Goal: Task Accomplishment & Management: Use online tool/utility

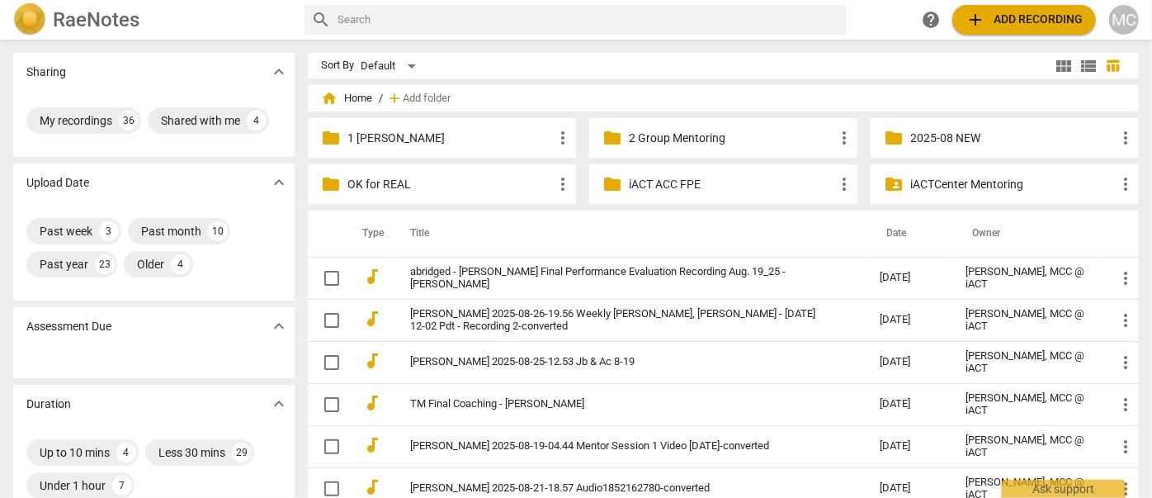
click at [1045, 17] on span "add Add recording" at bounding box center [1023, 20] width 117 height 20
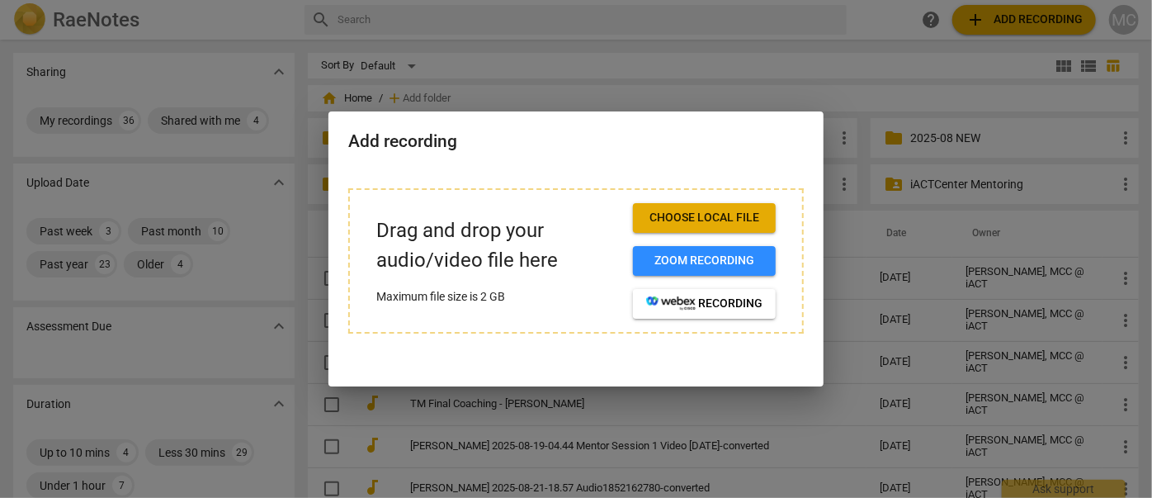
click at [748, 210] on span "Choose local file" at bounding box center [704, 218] width 116 height 17
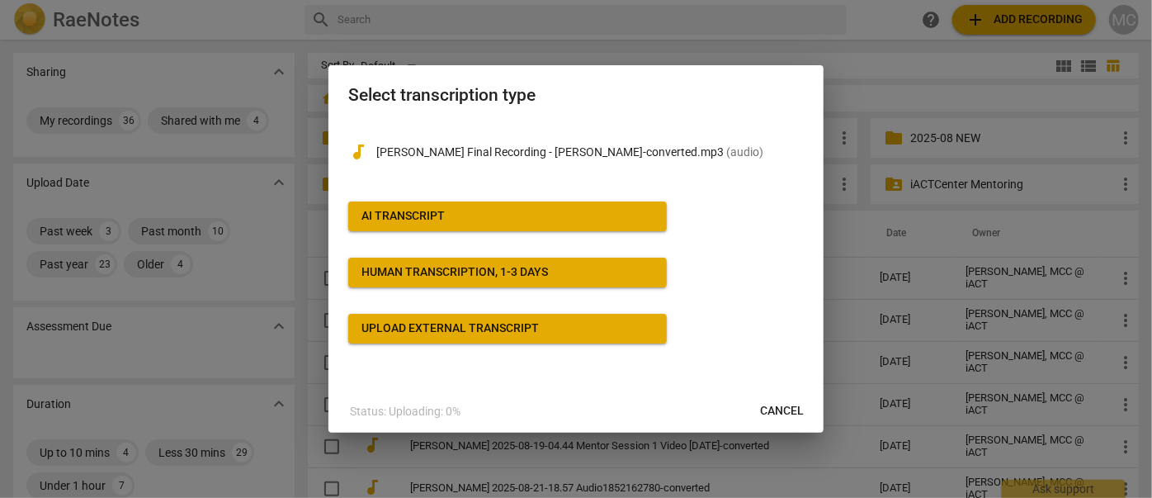
click at [527, 218] on span "AI Transcript" at bounding box center [507, 216] width 292 height 17
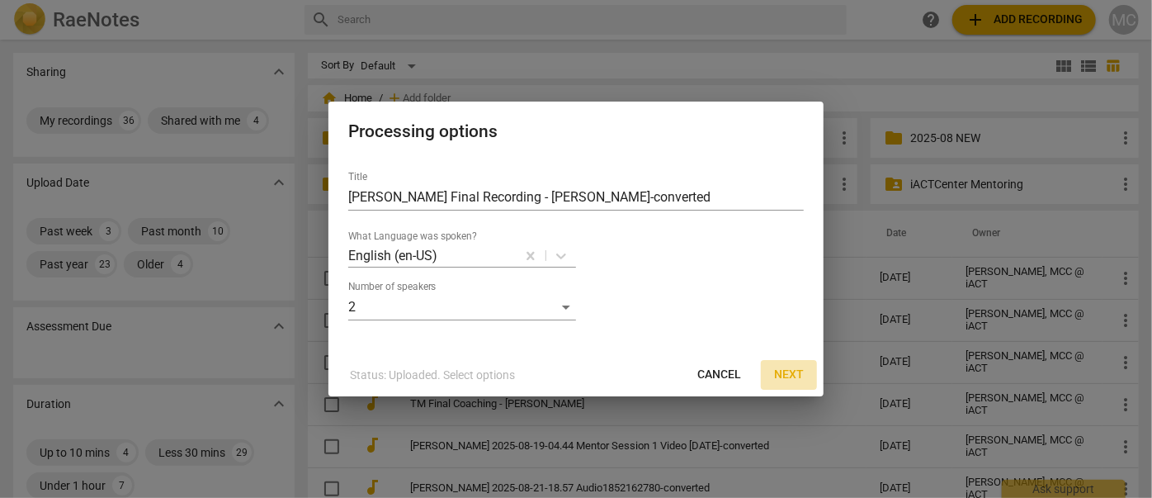
click at [796, 373] on span "Next" at bounding box center [789, 374] width 30 height 17
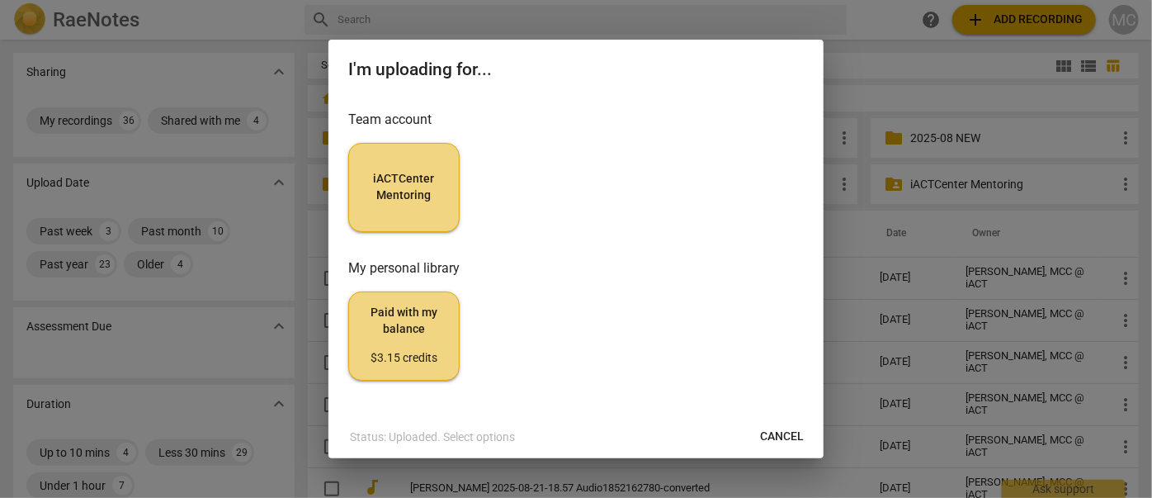
click at [428, 196] on span "iACTCenter Mentoring" at bounding box center [403, 187] width 83 height 32
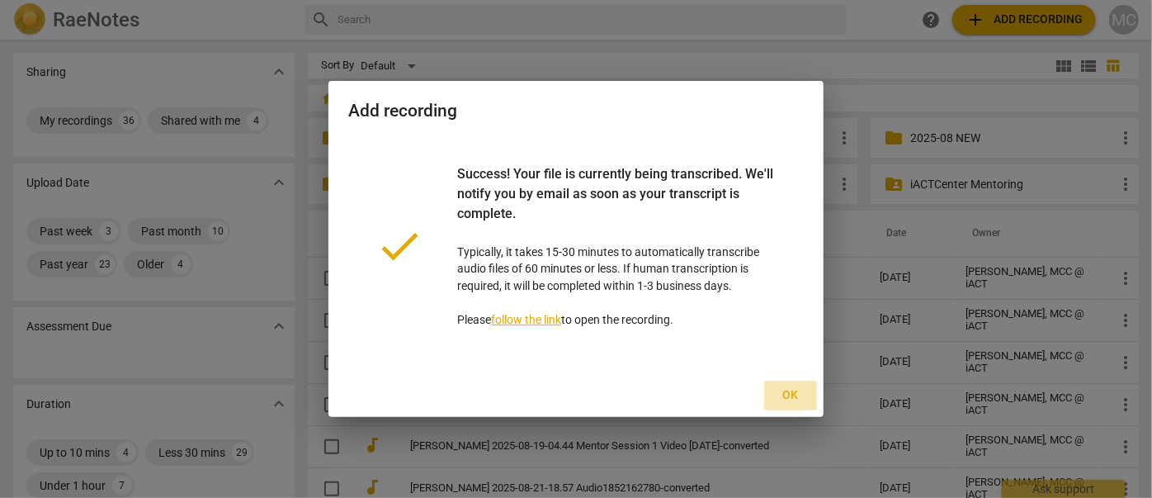
click at [805, 399] on button "Ok" at bounding box center [790, 395] width 53 height 30
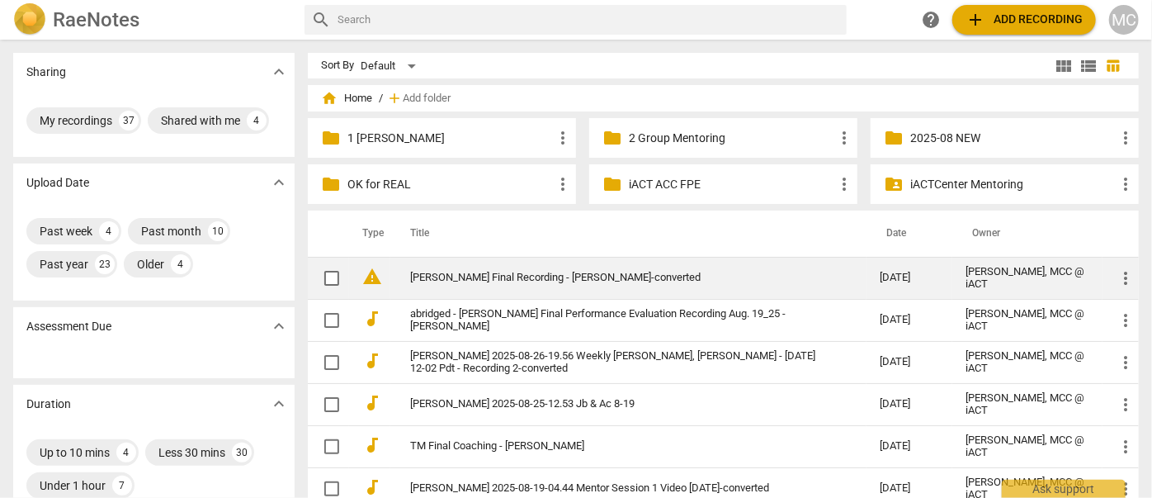
click at [578, 283] on link "[PERSON_NAME] Final Recording - [PERSON_NAME]-converted" at bounding box center [615, 277] width 410 height 12
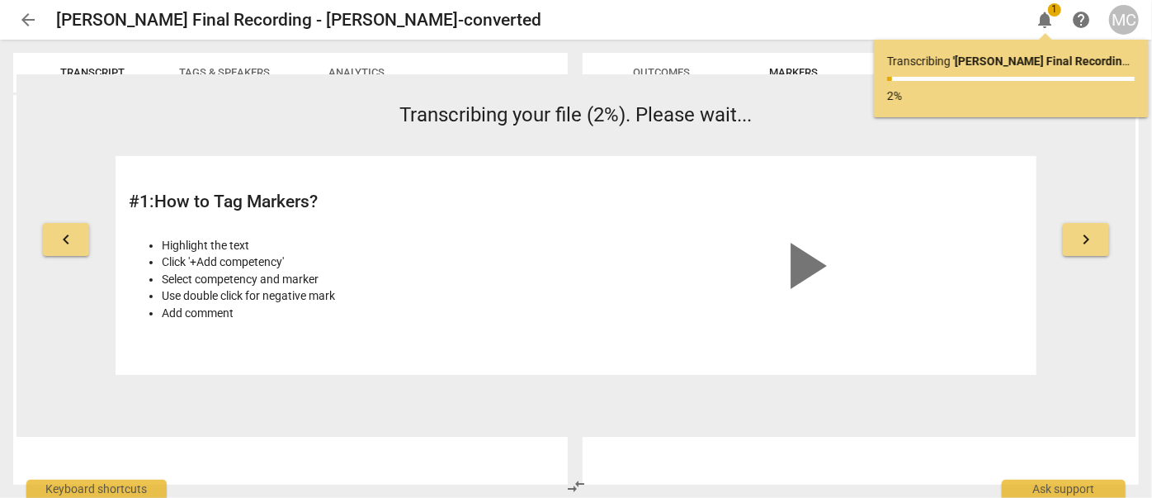
click at [33, 21] on span "arrow_back" at bounding box center [28, 20] width 20 height 20
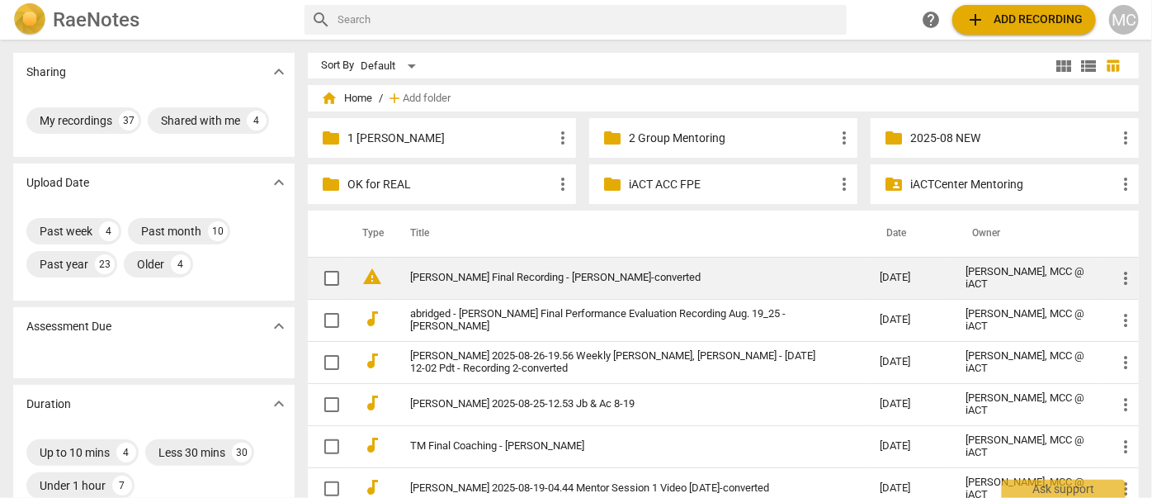
click at [444, 273] on link "[PERSON_NAME] Final Recording - [PERSON_NAME]-converted" at bounding box center [615, 277] width 410 height 12
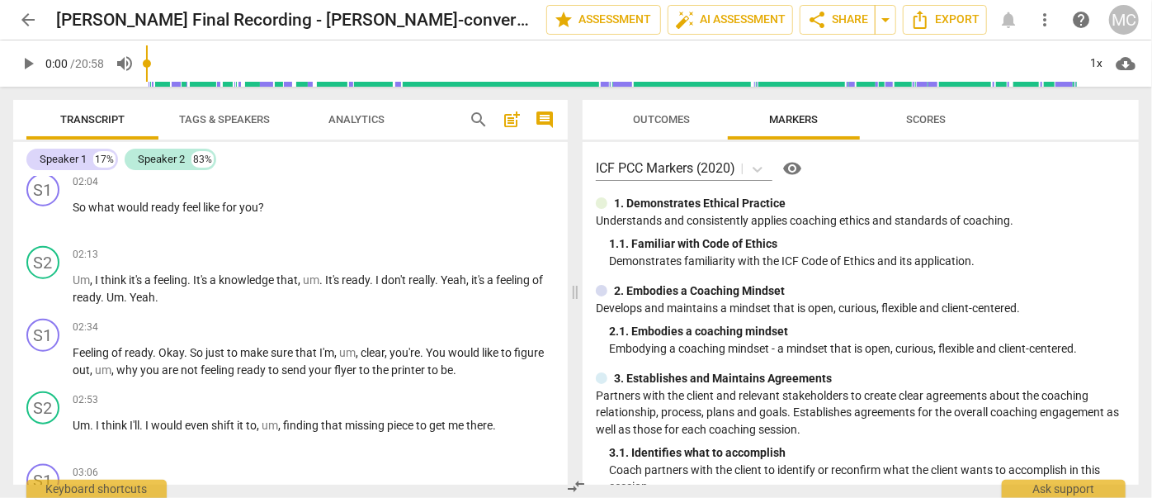
scroll to position [750, 0]
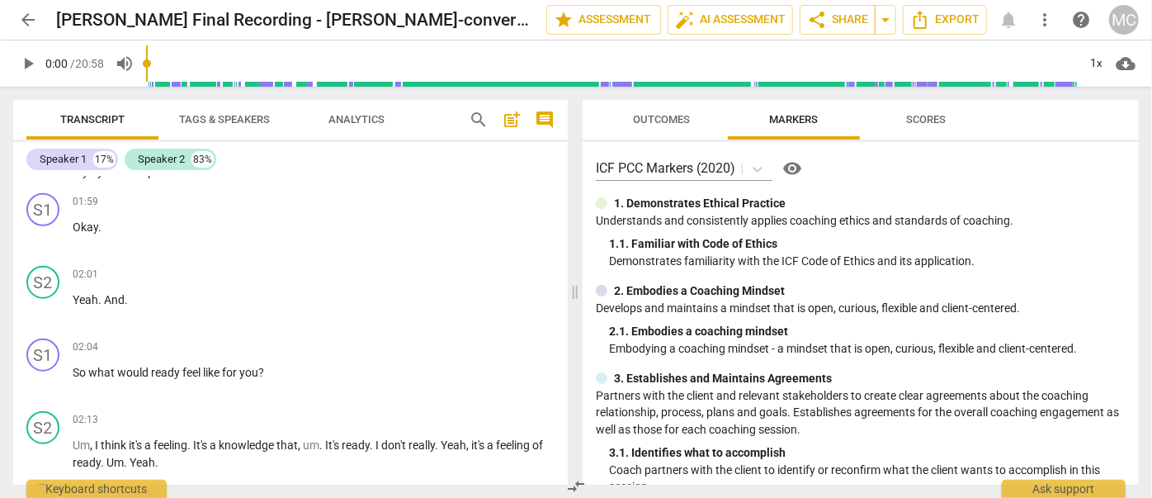
drag, startPoint x: 1038, startPoint y: 6, endPoint x: 482, endPoint y: 118, distance: 567.4
click at [482, 118] on span "search" at bounding box center [479, 120] width 20 height 20
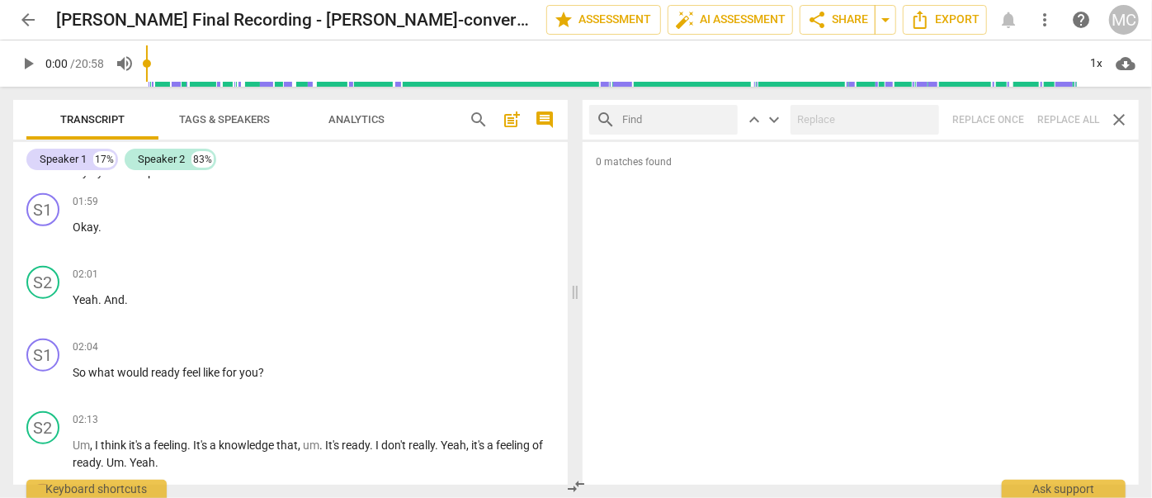
scroll to position [74, 0]
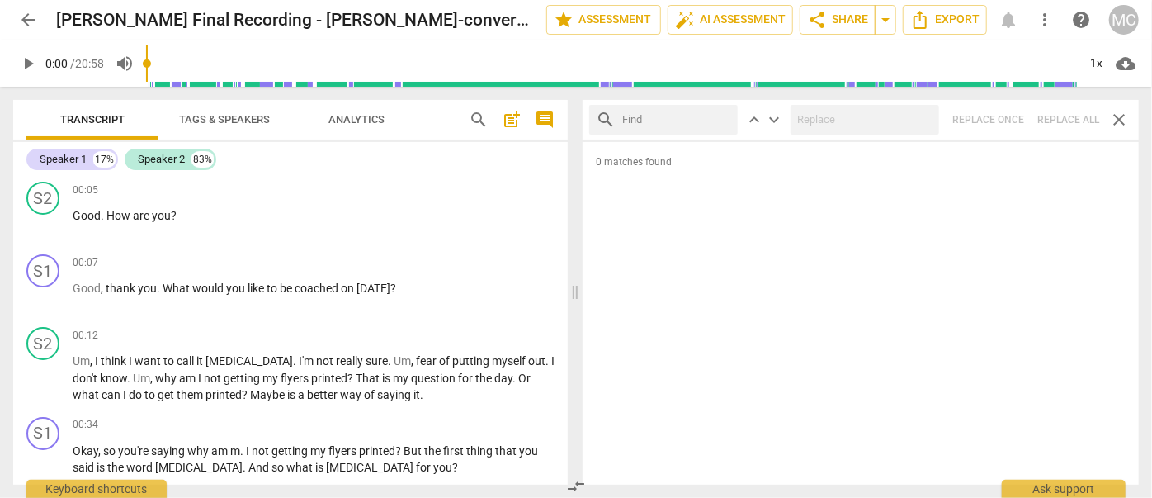
click at [641, 120] on input "text" at bounding box center [676, 119] width 109 height 26
type input "m"
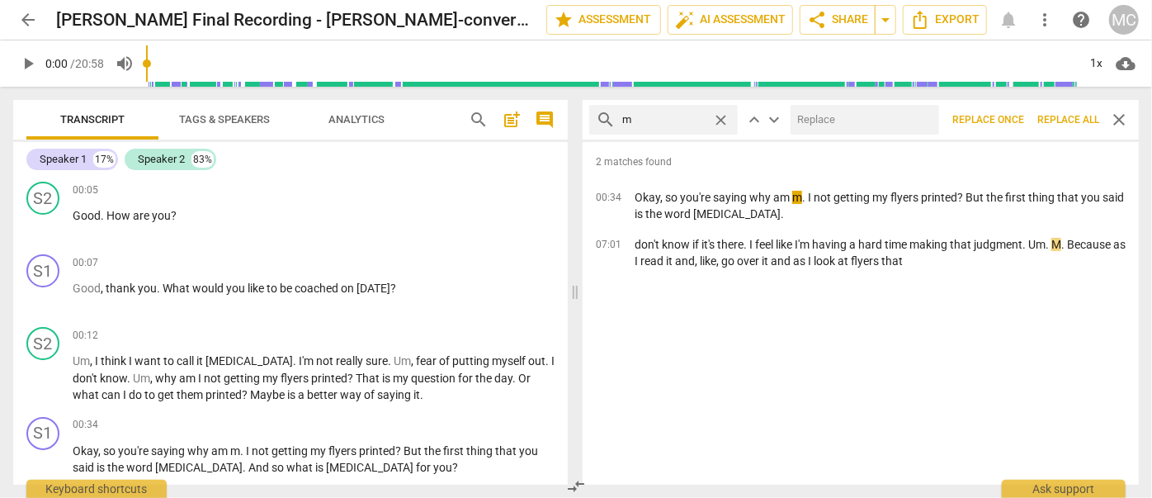
click at [1067, 125] on span "Replace all" at bounding box center [1068, 120] width 62 height 14
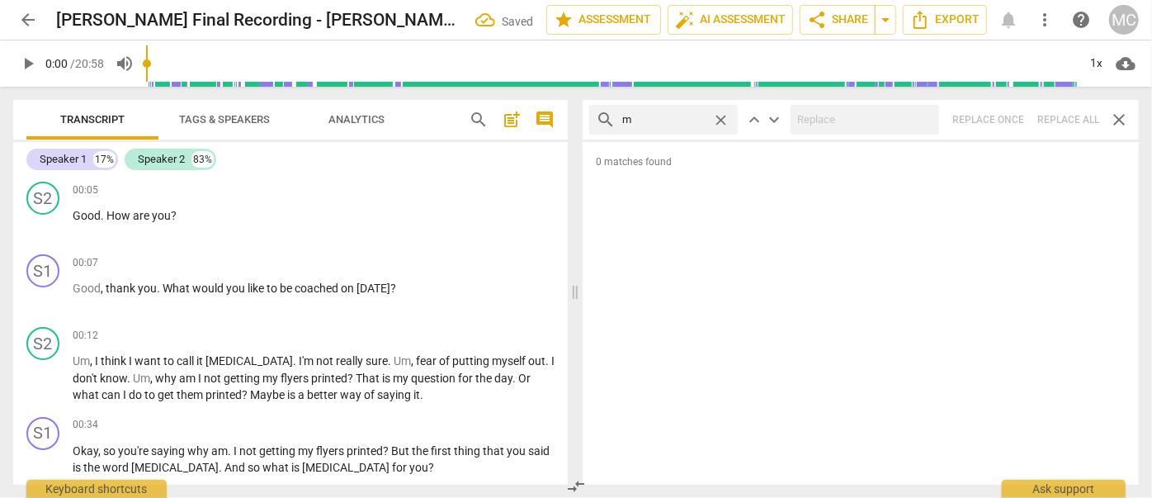
click at [719, 114] on span "close" at bounding box center [720, 119] width 17 height 17
click at [653, 114] on input "text" at bounding box center [676, 119] width 109 height 26
type input ","
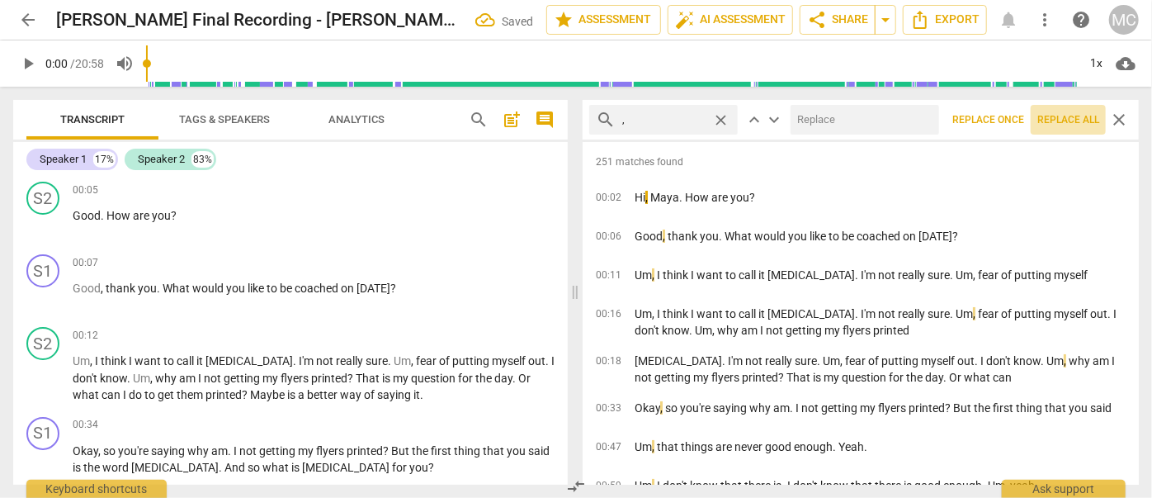
click at [1058, 120] on span "Replace all" at bounding box center [1068, 120] width 62 height 14
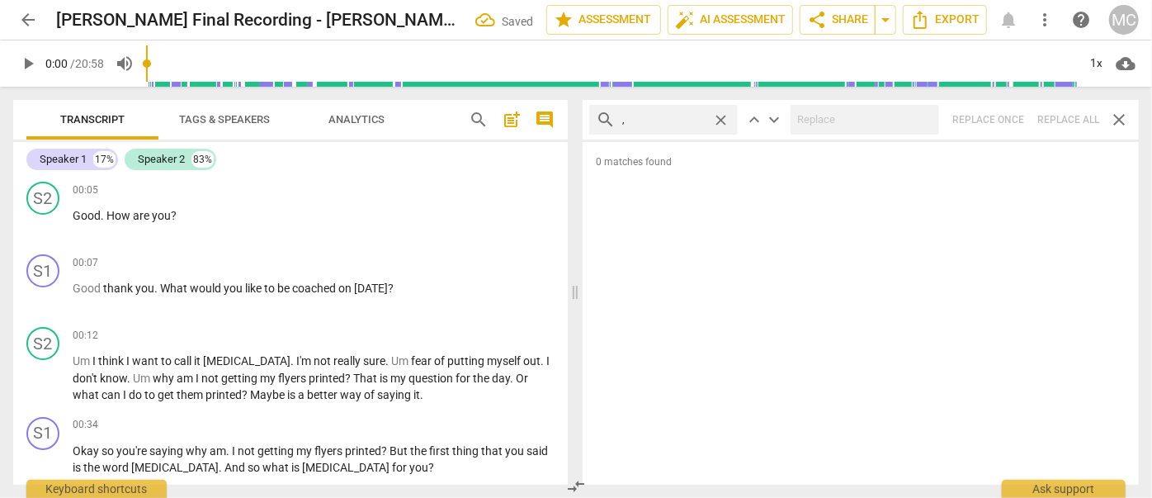
click at [721, 118] on span "close" at bounding box center [720, 119] width 17 height 17
click at [670, 118] on input "text" at bounding box center [676, 119] width 109 height 26
type input ". like"
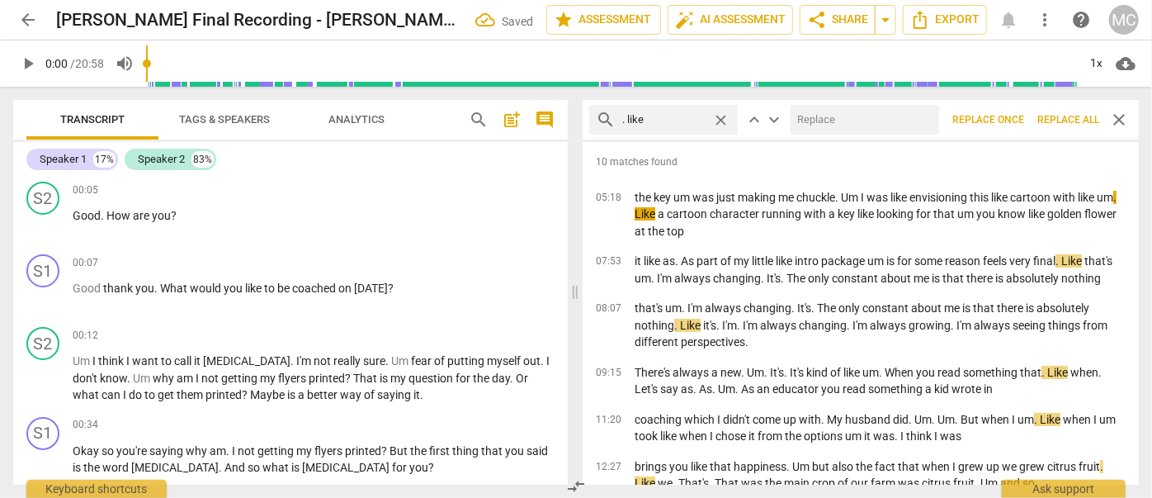
click at [829, 119] on input "text" at bounding box center [861, 119] width 142 height 26
type input "(like)"
drag, startPoint x: 1058, startPoint y: 118, endPoint x: 977, endPoint y: 127, distance: 81.4
click at [1058, 118] on span "Replace all" at bounding box center [1068, 120] width 62 height 14
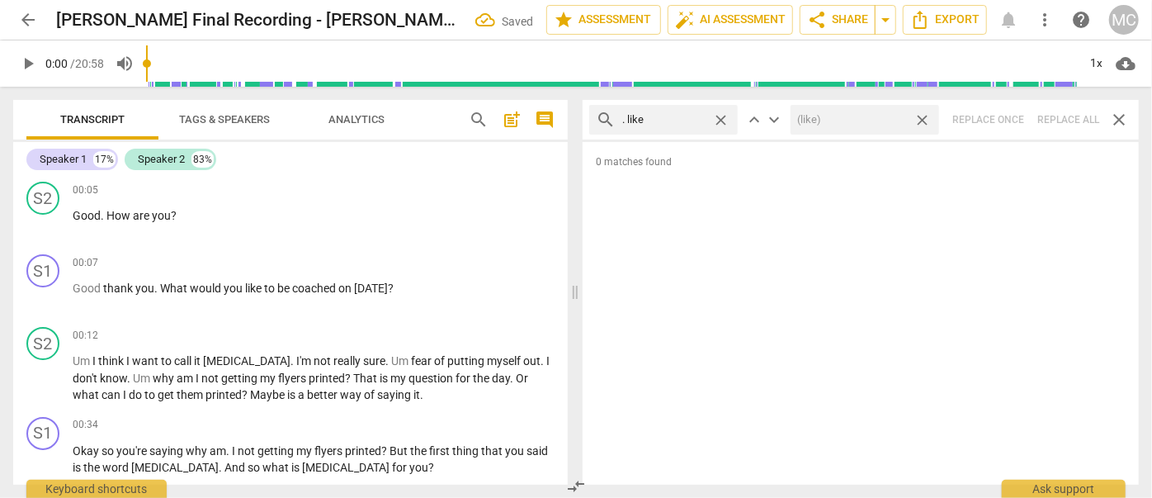
click at [924, 120] on span "close" at bounding box center [921, 119] width 17 height 17
click at [724, 120] on span "close" at bounding box center [720, 119] width 17 height 17
click at [658, 122] on input "text" at bounding box center [676, 119] width 109 height 26
type input ". um"
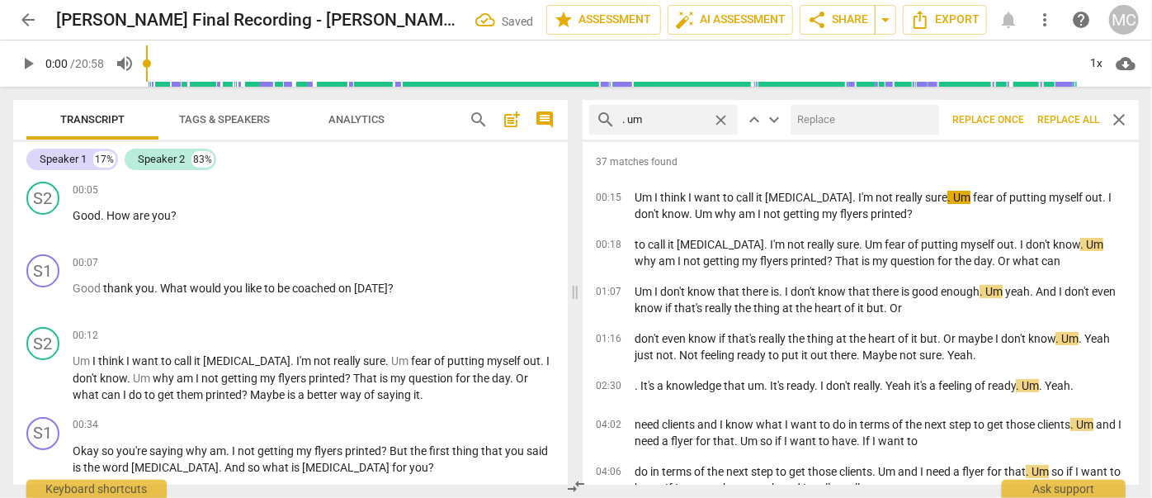
click at [810, 120] on input "text" at bounding box center [861, 119] width 142 height 26
type input "(umm)"
click at [1058, 117] on span "Replace all" at bounding box center [1068, 120] width 62 height 14
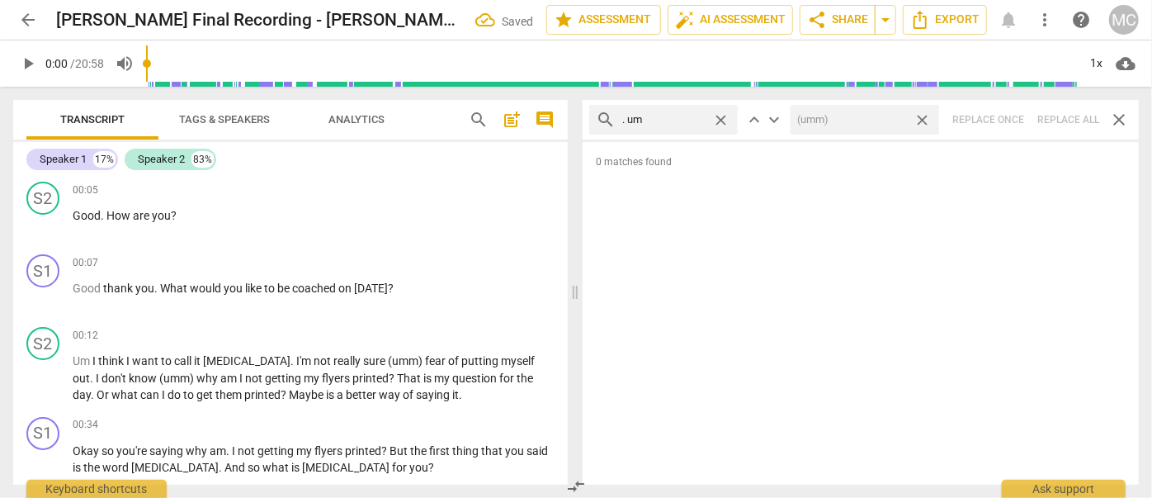
click at [923, 119] on span "close" at bounding box center [921, 119] width 17 height 17
click at [719, 114] on span "close" at bounding box center [720, 119] width 17 height 17
click at [679, 116] on input "text" at bounding box center [676, 119] width 109 height 26
type input ". uh"
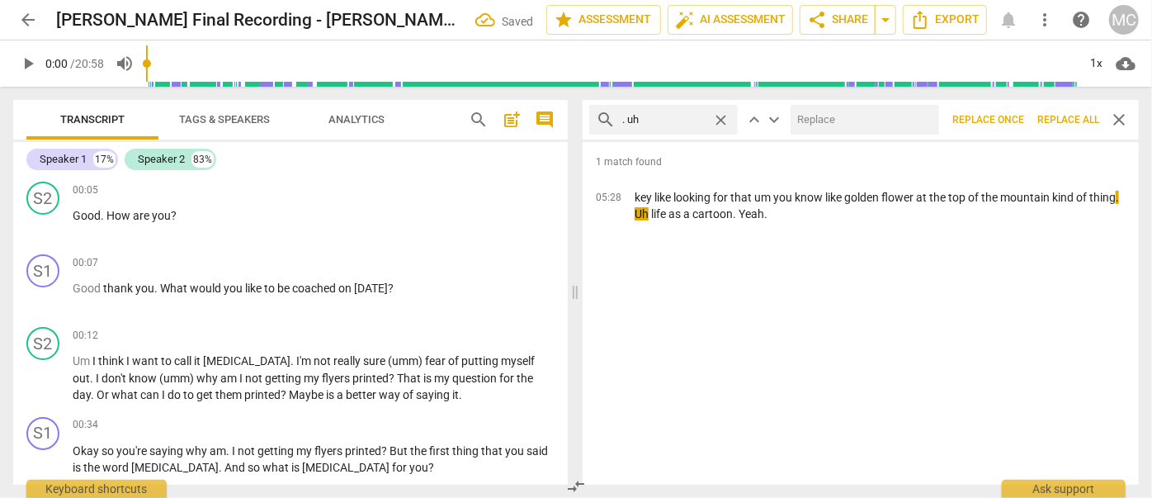
click at [818, 114] on input "text" at bounding box center [861, 119] width 142 height 26
type input "(uh)"
click at [1068, 119] on span "Replace all" at bounding box center [1068, 120] width 62 height 14
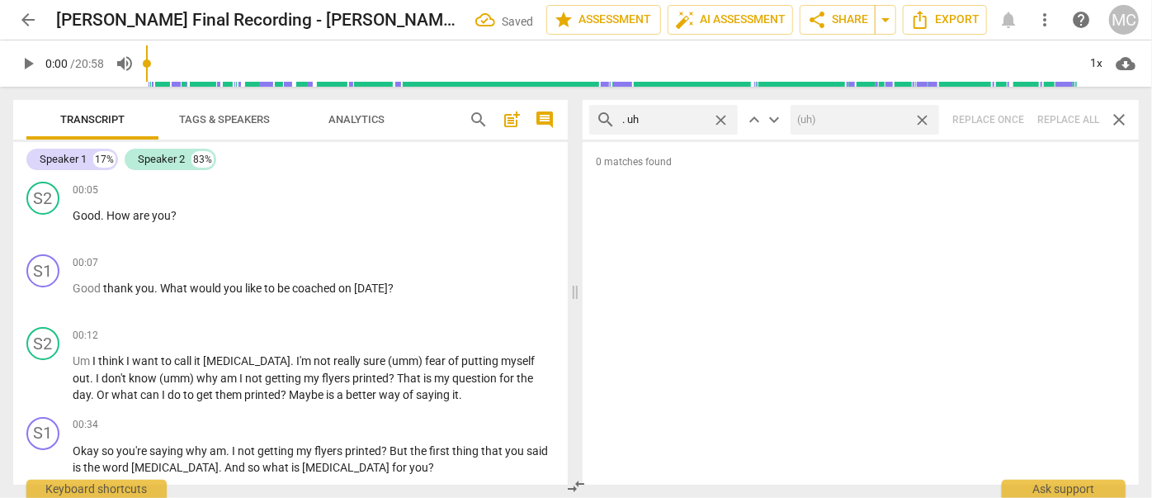
click at [925, 116] on span "close" at bounding box center [921, 119] width 17 height 17
drag, startPoint x: 722, startPoint y: 116, endPoint x: 708, endPoint y: 116, distance: 14.0
click at [722, 116] on span "close" at bounding box center [720, 119] width 17 height 17
click at [670, 116] on input "text" at bounding box center [676, 119] width 109 height 26
type input "um"
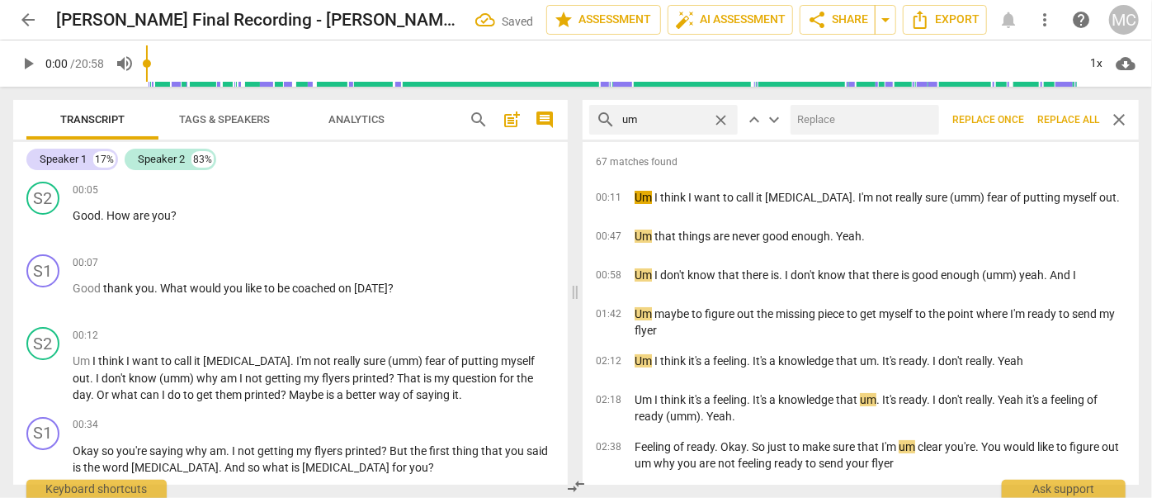
click at [812, 122] on input "text" at bounding box center [861, 119] width 142 height 26
type input "(umm)"
click at [1060, 125] on span "Replace all" at bounding box center [1068, 120] width 62 height 14
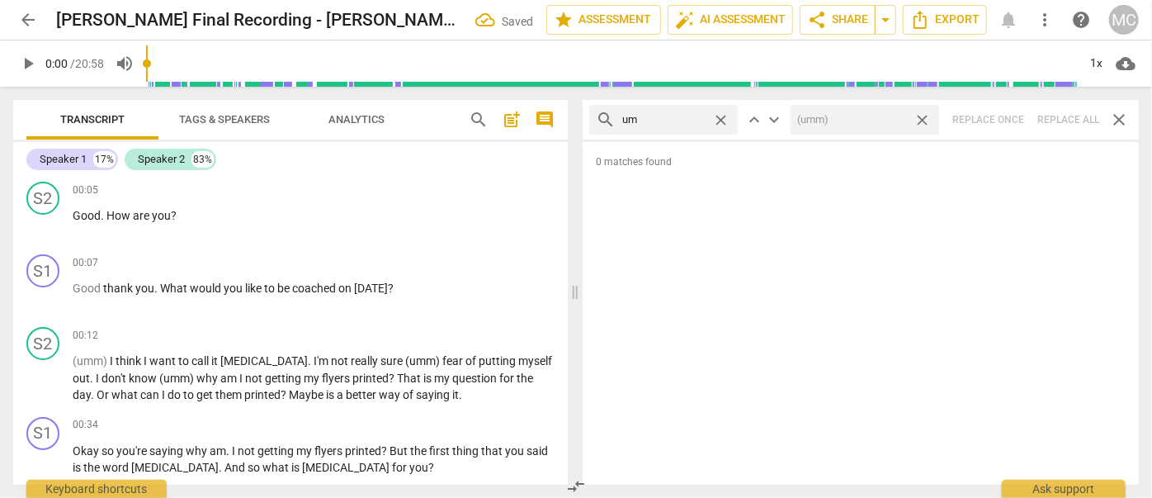
click at [922, 118] on span "close" at bounding box center [921, 119] width 17 height 17
click at [725, 118] on span "close" at bounding box center [720, 119] width 17 height 17
click at [693, 117] on input "text" at bounding box center [676, 119] width 109 height 26
type input "uh"
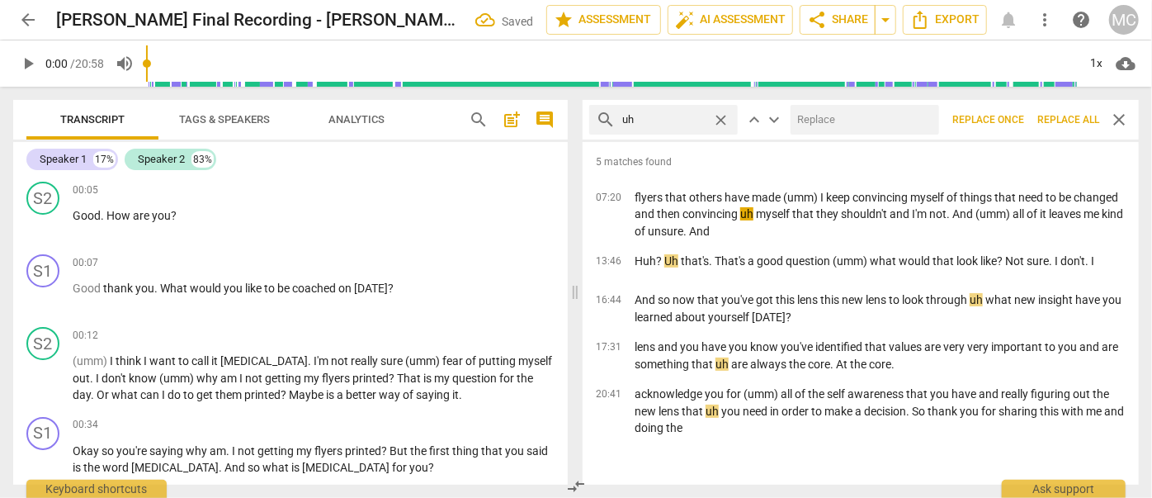
click at [837, 116] on input "text" at bounding box center [861, 119] width 142 height 26
type input "(uh)"
click at [1065, 119] on span "Replace all" at bounding box center [1068, 120] width 62 height 14
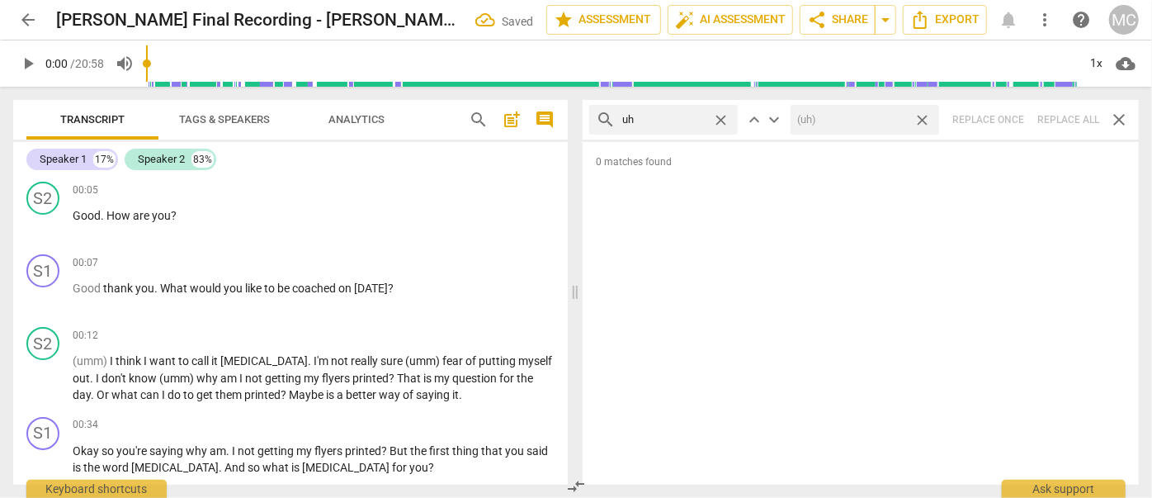
click at [926, 117] on span "close" at bounding box center [921, 119] width 17 height 17
click at [724, 118] on span "close" at bounding box center [720, 119] width 17 height 17
click at [681, 124] on input "text" at bounding box center [676, 119] width 109 height 26
type input "kind of"
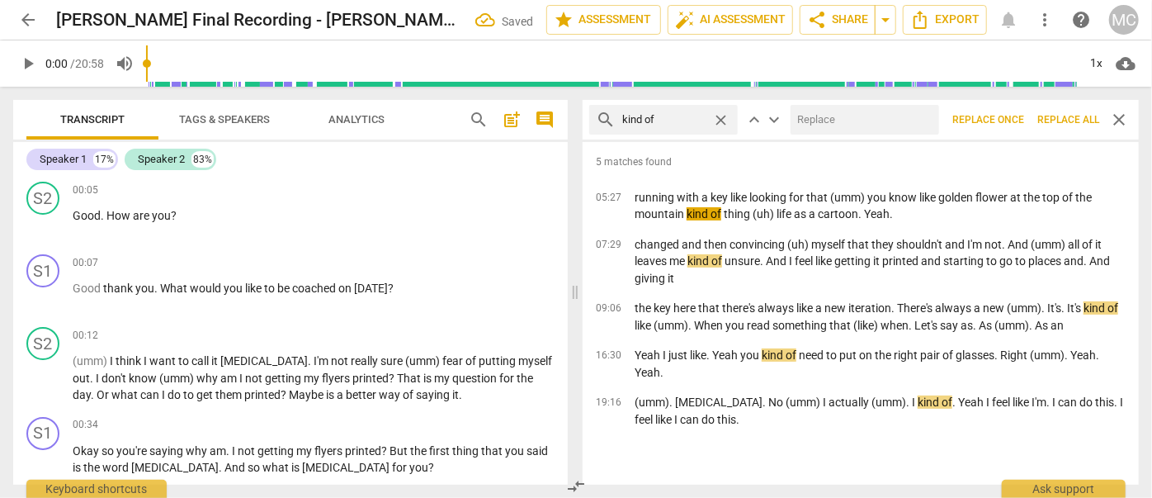
click at [816, 125] on input "text" at bounding box center [861, 119] width 142 height 26
type input "(kind of)"
click at [1063, 120] on span "Replace all" at bounding box center [1068, 120] width 62 height 14
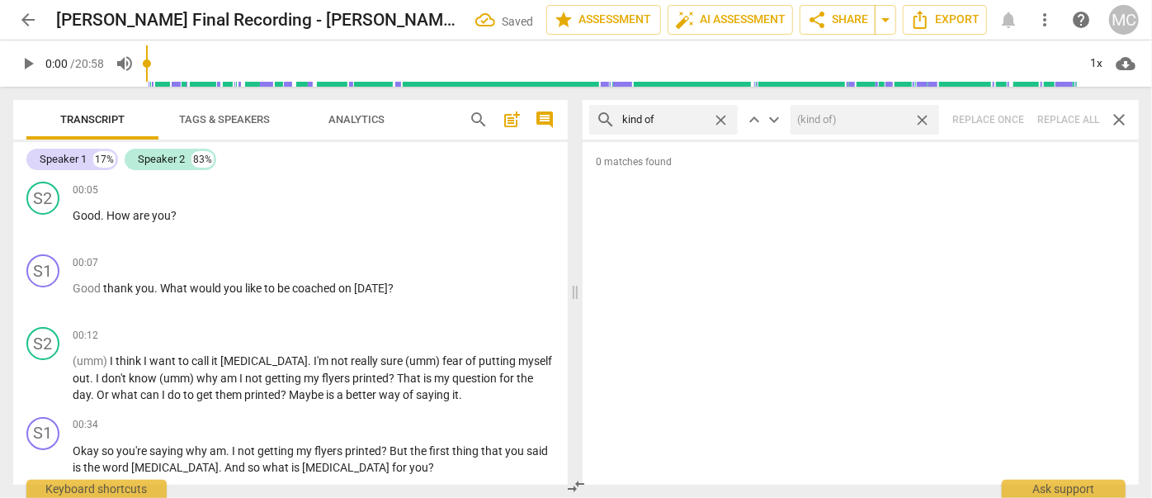
click at [921, 115] on span "close" at bounding box center [921, 119] width 17 height 17
click at [724, 116] on span "close" at bounding box center [720, 119] width 17 height 17
click at [674, 120] on input "text" at bounding box center [676, 119] width 109 height 26
type input "sort of"
click at [1064, 122] on div "search sort of close keyboard_arrow_up keyboard_arrow_down Replace once Replace…" at bounding box center [861, 120] width 556 height 40
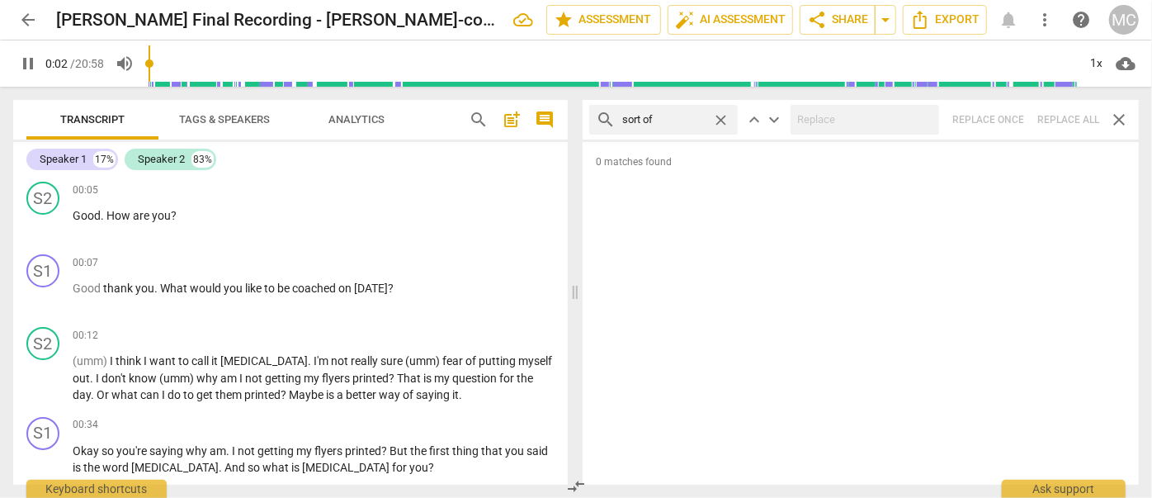
click at [721, 117] on span "close" at bounding box center [720, 119] width 17 height 17
type input "3"
click at [682, 116] on input "text" at bounding box center [676, 119] width 109 height 26
type input "4"
type input "and"
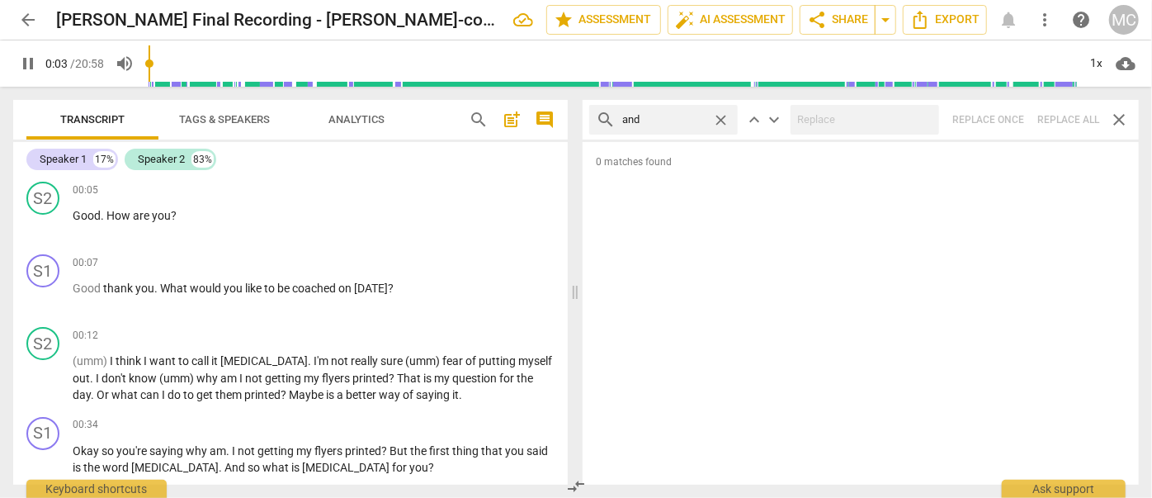
type input "4"
type input "and then"
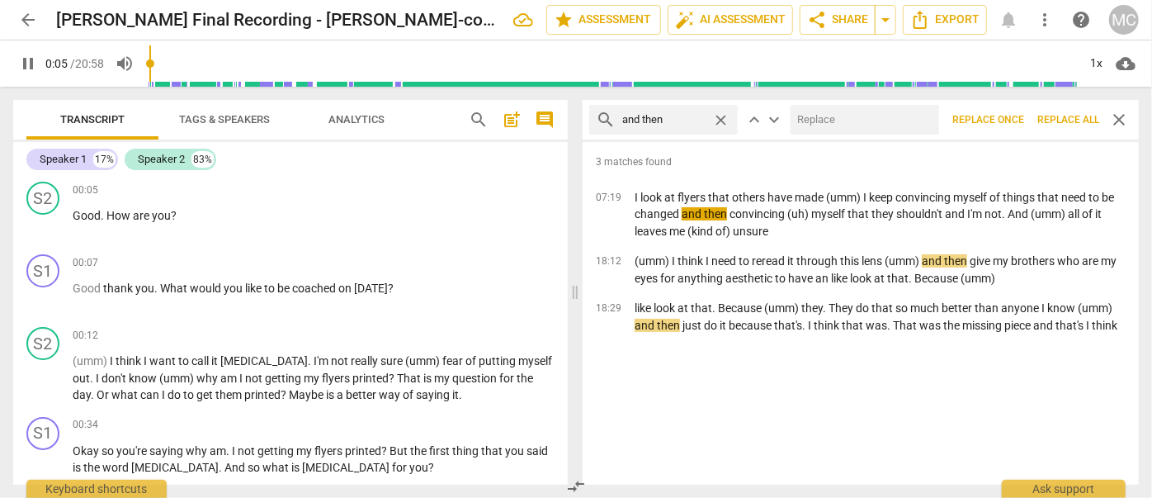
click at [810, 114] on input "text" at bounding box center [861, 119] width 142 height 26
type input "6"
type input "("
type input "6"
type input "(then"
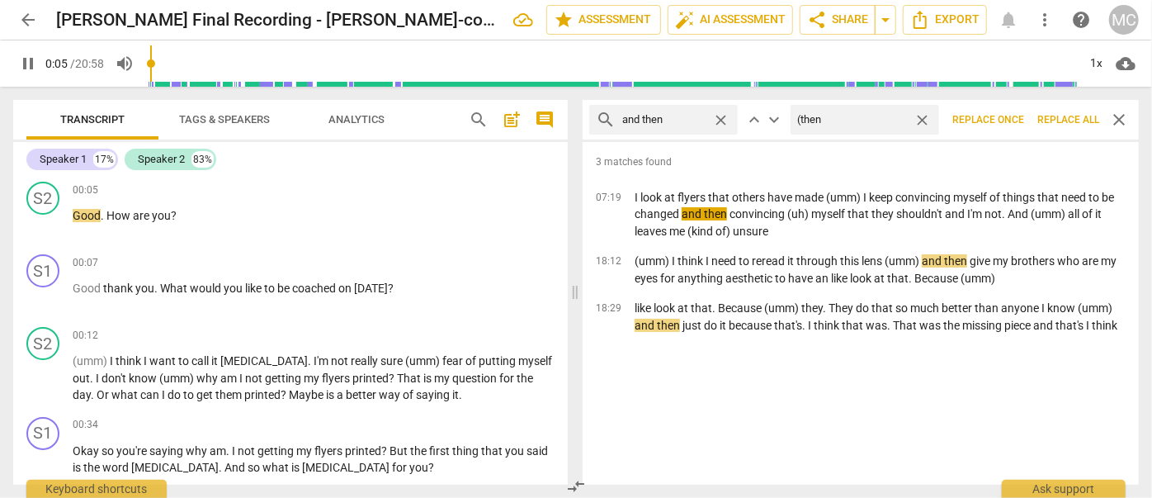
type input "6"
type input "(then)"
type input "7"
type input "(then)"
click at [1065, 117] on span "Replace all" at bounding box center [1068, 120] width 62 height 14
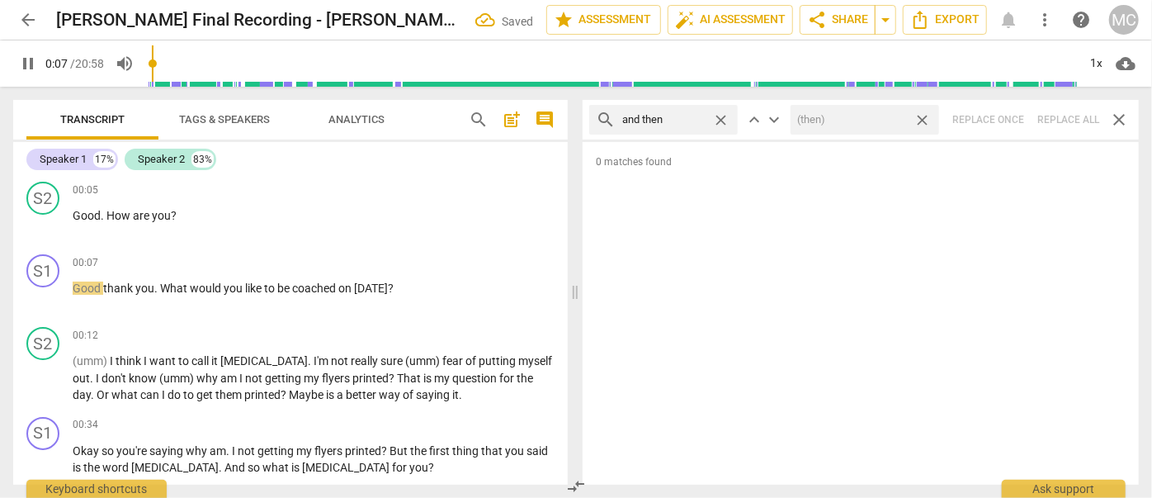
drag, startPoint x: 921, startPoint y: 119, endPoint x: 778, endPoint y: 106, distance: 143.4
click at [922, 119] on span "close" at bounding box center [921, 119] width 17 height 17
type input "8"
click at [719, 117] on span "close" at bounding box center [720, 119] width 17 height 17
type input "9"
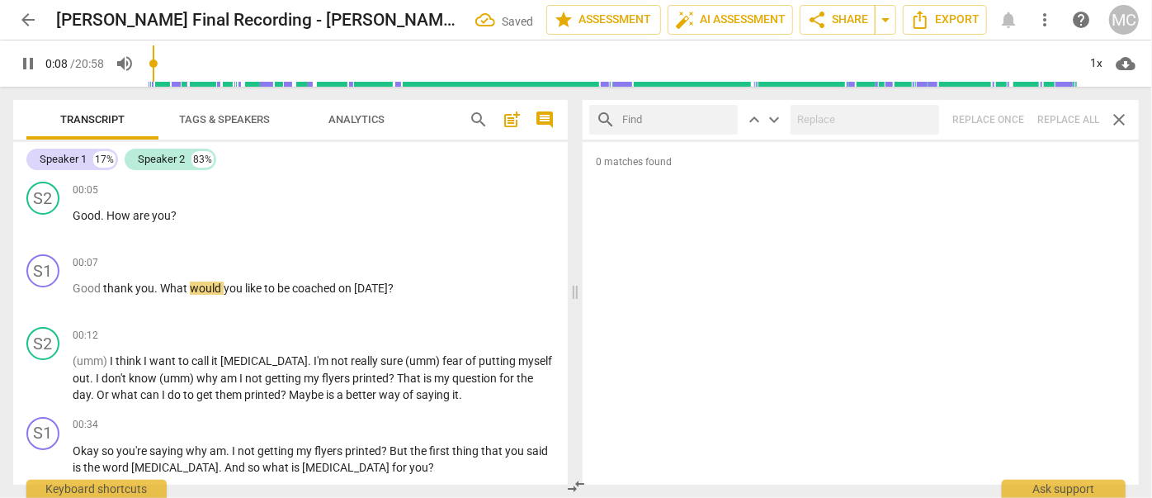
click at [690, 116] on input "text" at bounding box center [676, 119] width 109 height 26
type input "9"
type input "l"
type input "9"
type input "like"
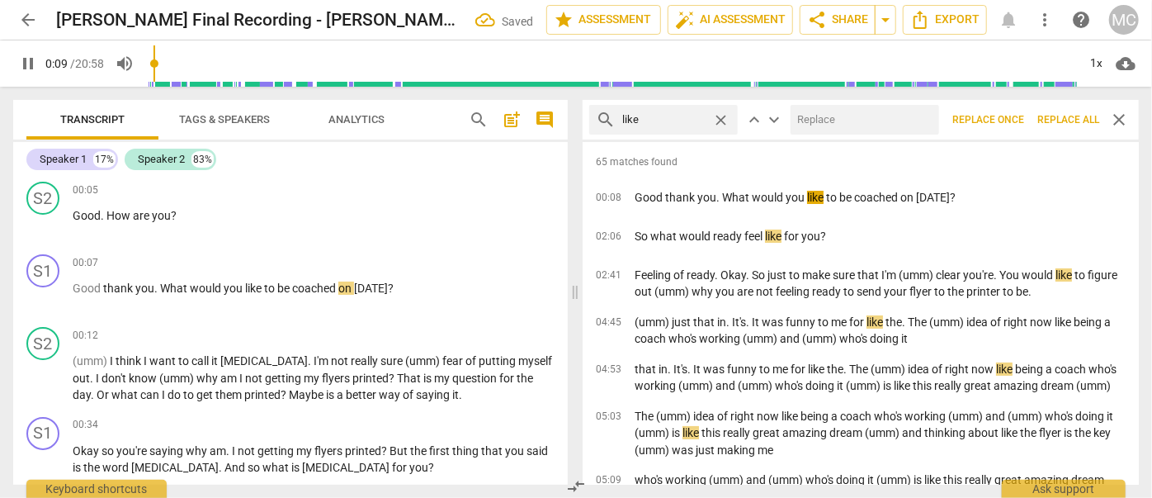
click at [855, 118] on input "text" at bounding box center [861, 119] width 142 height 26
type input "10"
type input "("
type input "12"
type input "(li"
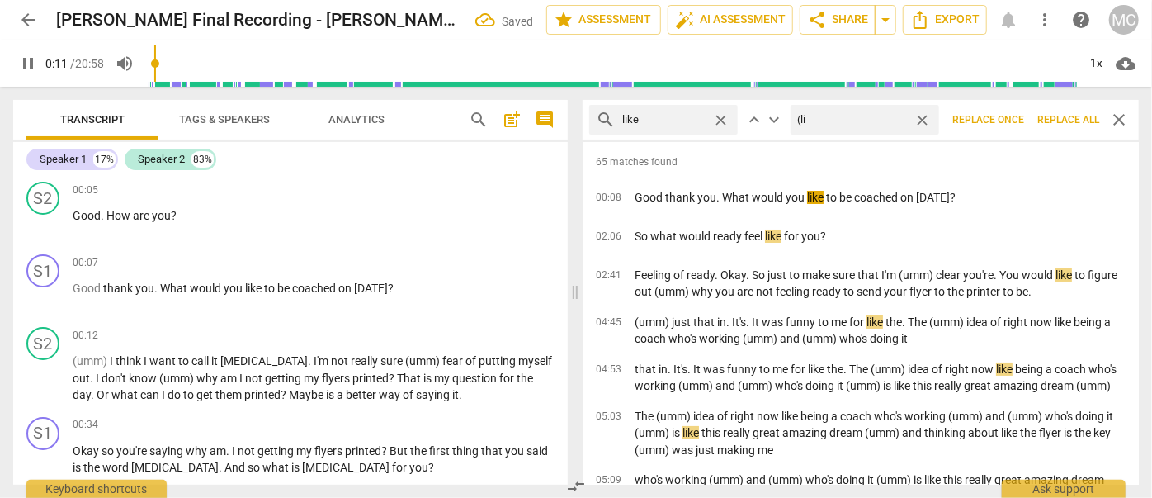
type input "12"
type input "(like"
type input "12"
type input "(like)"
type input "13"
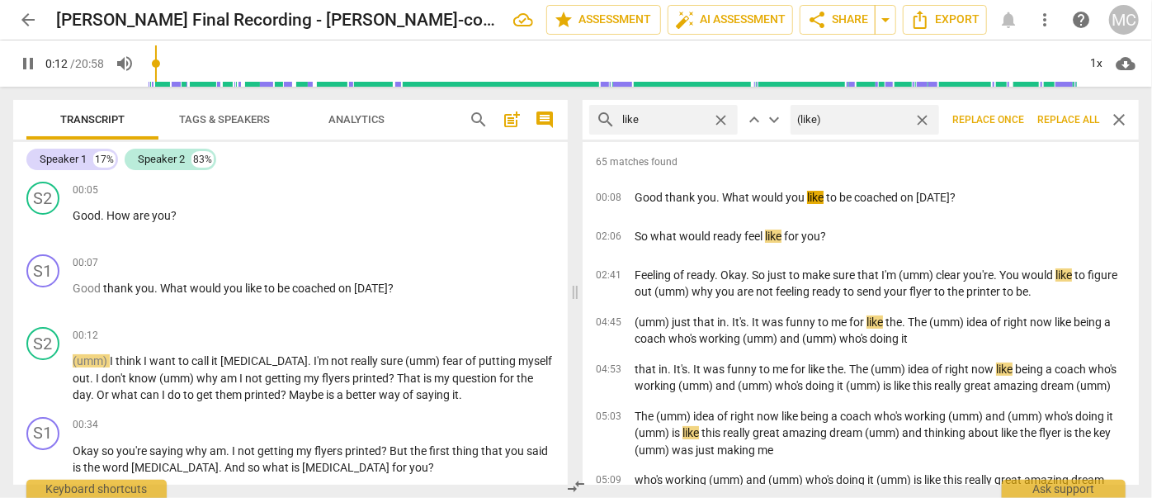
type input "(like)"
type input "13"
type input "(like)"
type input "14"
type input "(like)"
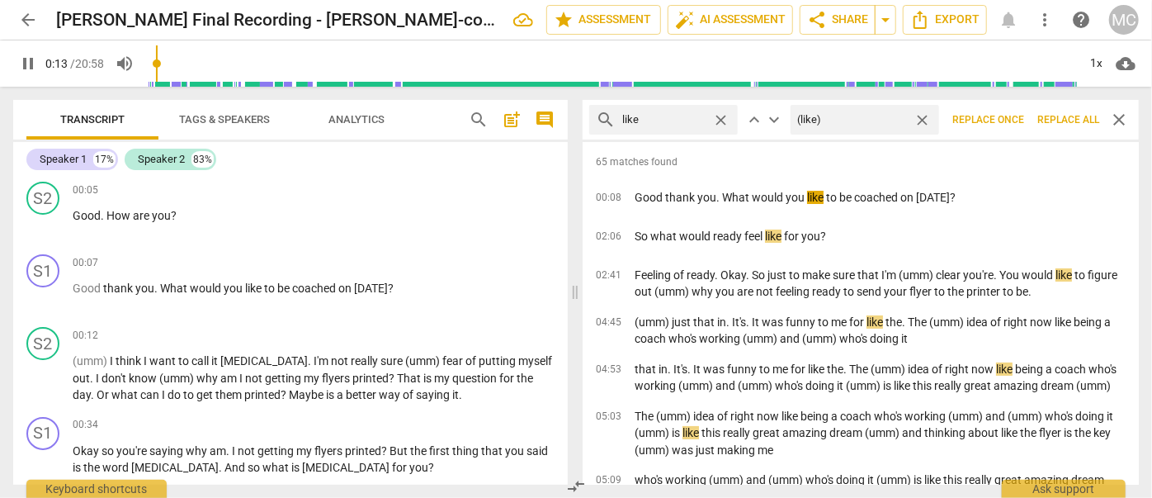
click at [1074, 120] on span "Replace all" at bounding box center [1068, 120] width 62 height 14
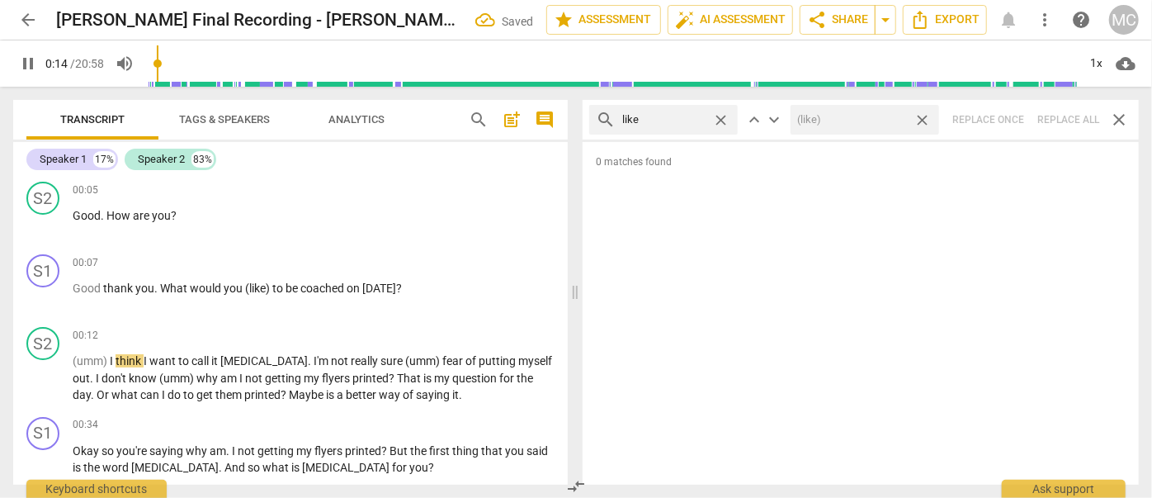
drag, startPoint x: 924, startPoint y: 116, endPoint x: 739, endPoint y: 127, distance: 185.2
click at [924, 116] on span "close" at bounding box center [921, 119] width 17 height 17
type input "15"
click at [724, 120] on span "close" at bounding box center [720, 119] width 17 height 17
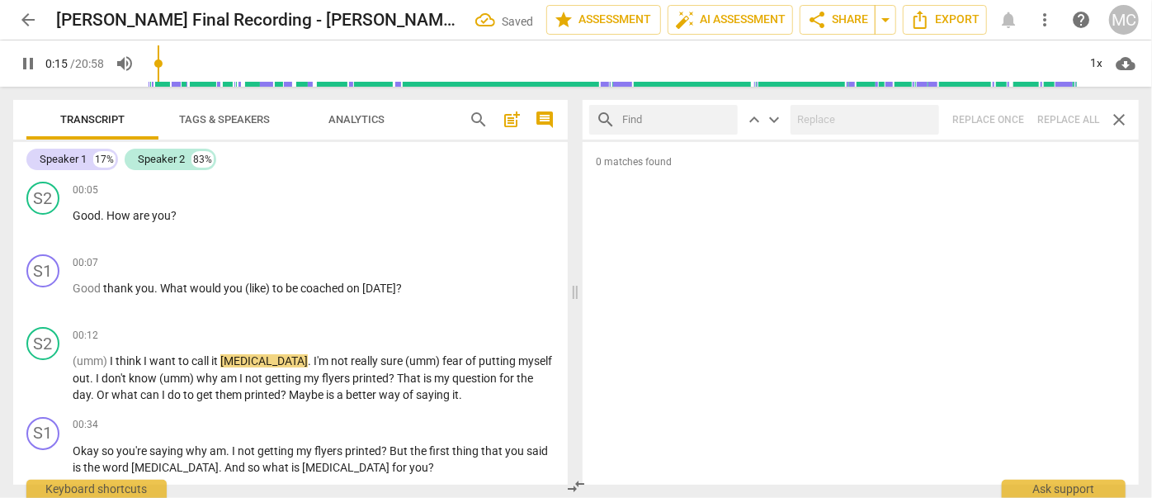
click at [674, 118] on input "text" at bounding box center [676, 119] width 109 height 26
type input "16"
type input "jus"
type input "17"
type input "just"
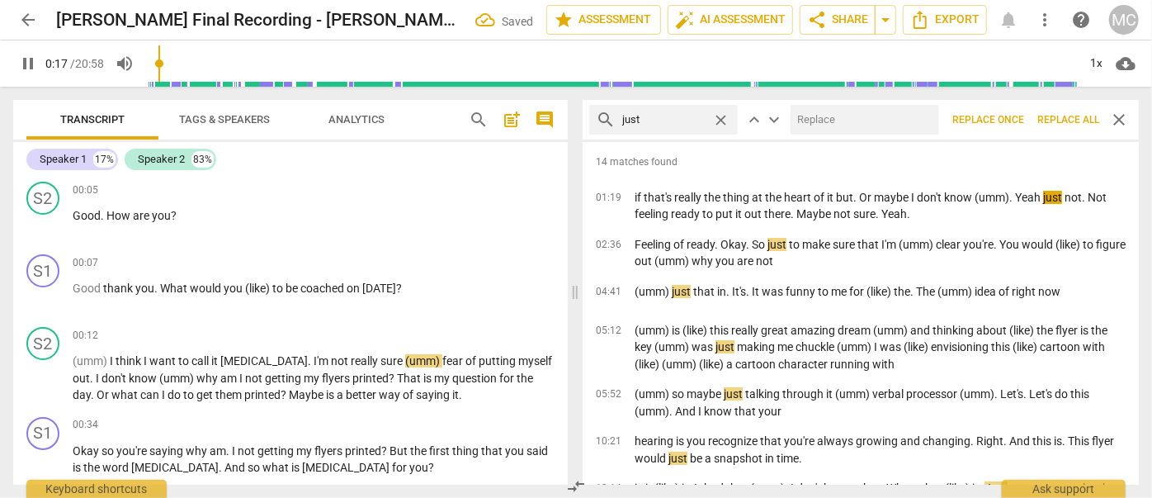
click at [820, 116] on input "text" at bounding box center [861, 119] width 142 height 26
type input "17"
type input "(j"
type input "18"
type input "(just"
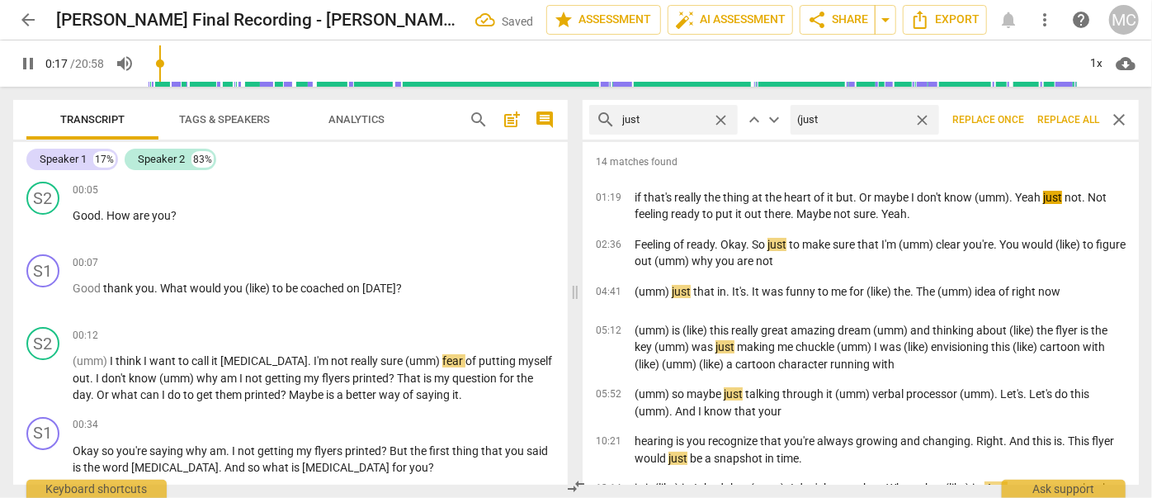
type input "18"
type input "(just)"
type input "19"
type input "(just)"
click at [1060, 116] on span "Replace all" at bounding box center [1068, 120] width 62 height 14
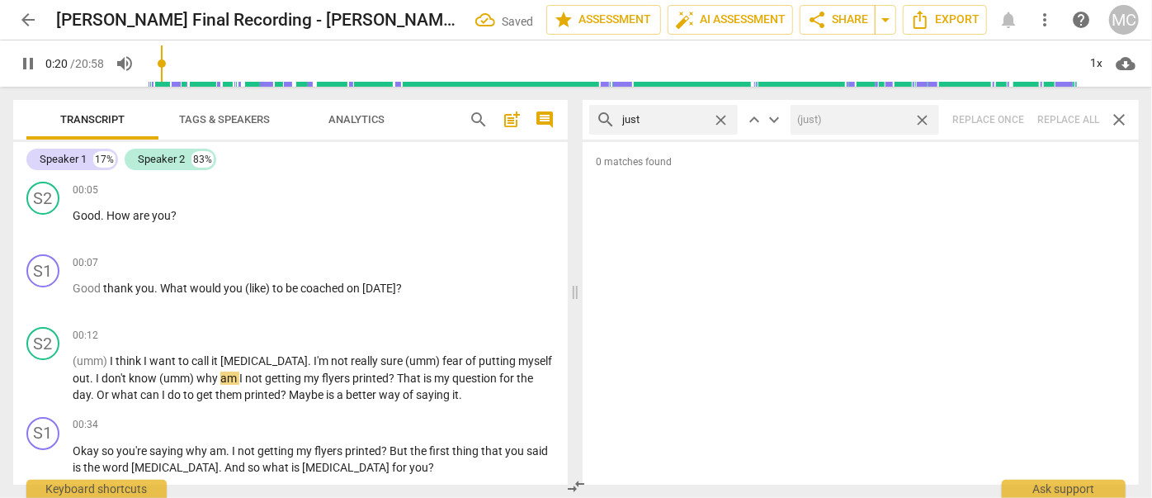
type input "20"
click at [921, 117] on span "close" at bounding box center [921, 119] width 17 height 17
type input "21"
click at [720, 116] on span "close" at bounding box center [720, 119] width 17 height 17
click at [672, 116] on input "text" at bounding box center [676, 119] width 109 height 26
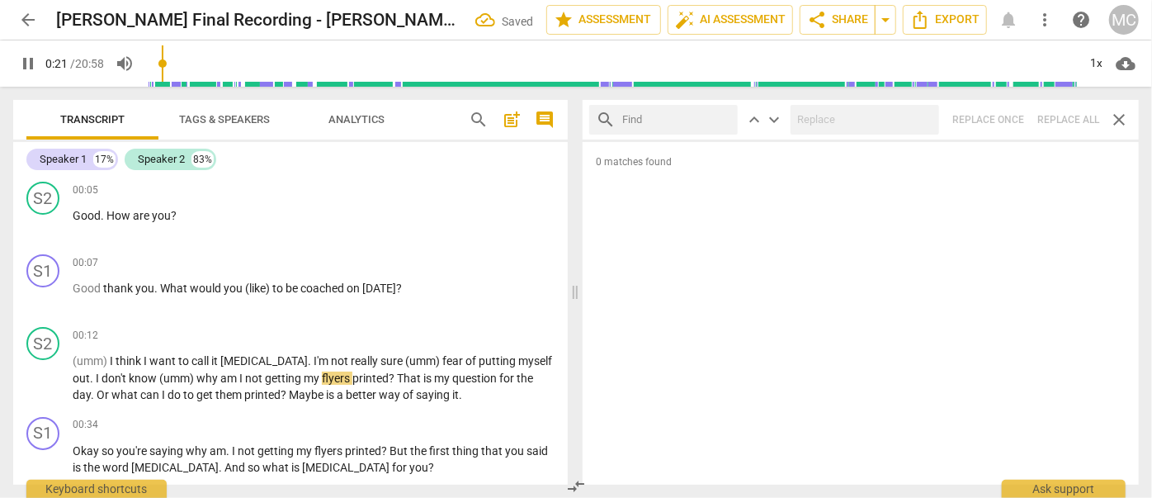
type input "22"
type input "you"
type input "22"
type input "you kno"
type input "22"
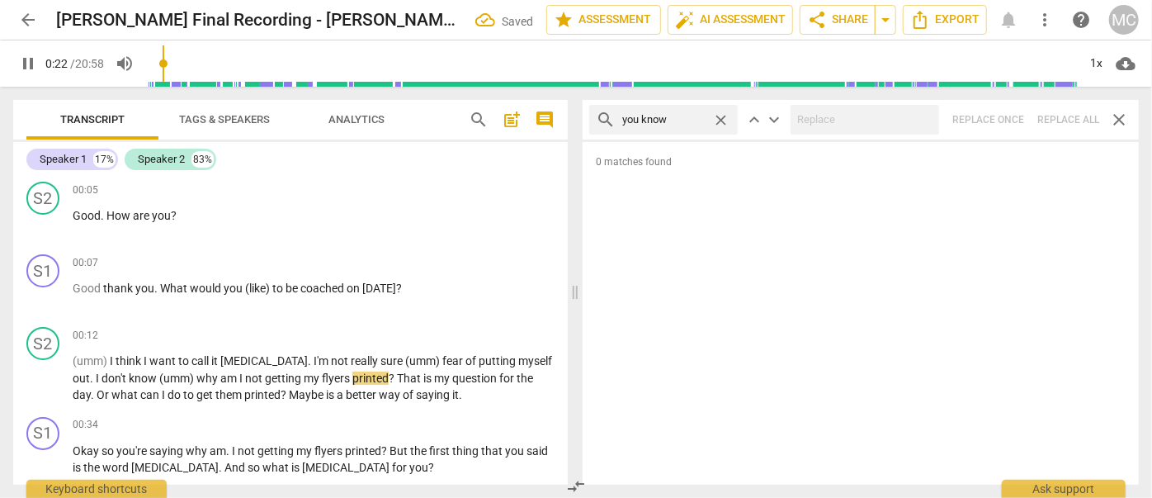
type input "you know"
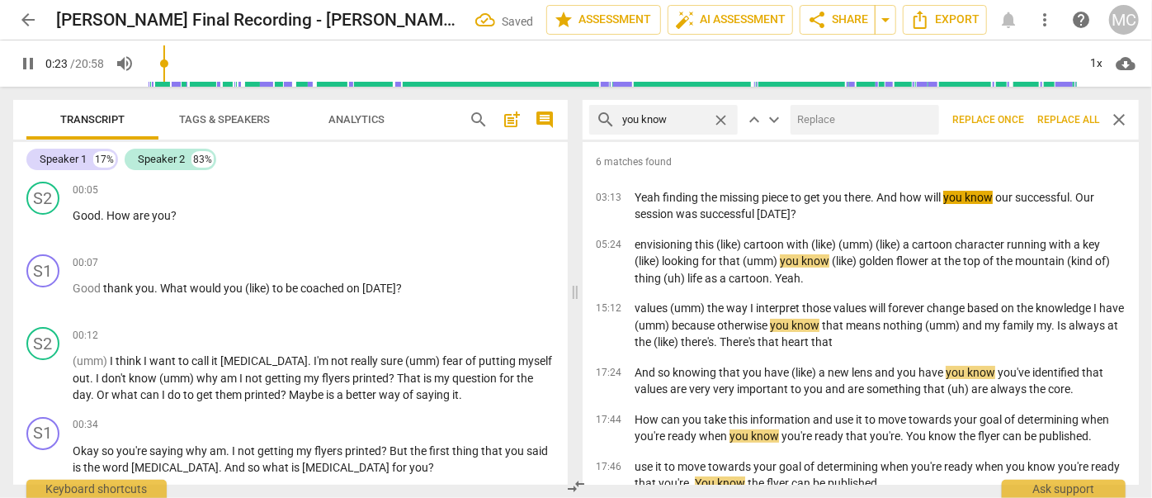
click at [840, 121] on input "text" at bounding box center [861, 119] width 142 height 26
type input "23"
type input "(you"
type input "24"
type input "(you kno"
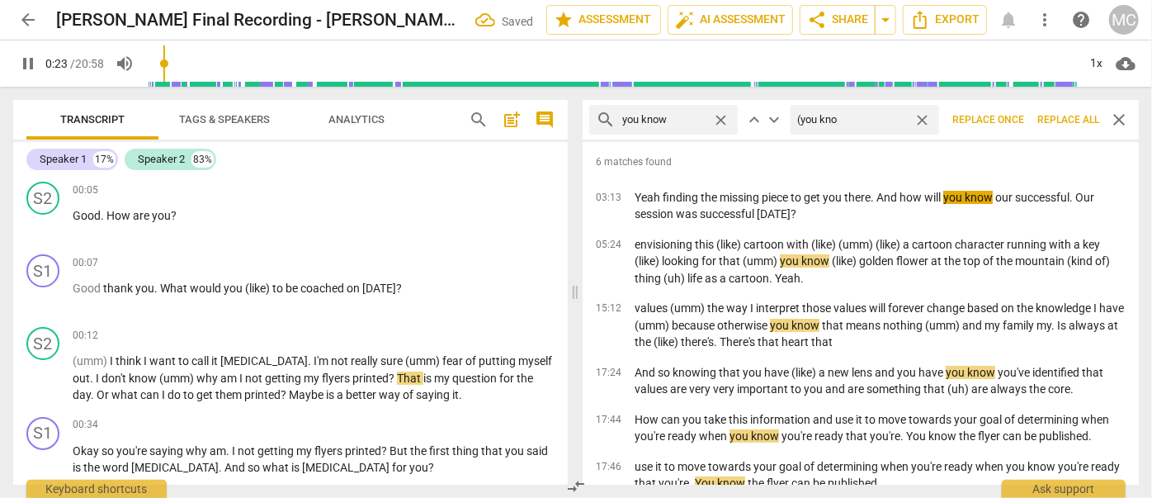
type input "24"
type input "(you know)"
type input "24"
type input "(you know)"
click at [1071, 114] on span "Replace all" at bounding box center [1068, 120] width 62 height 14
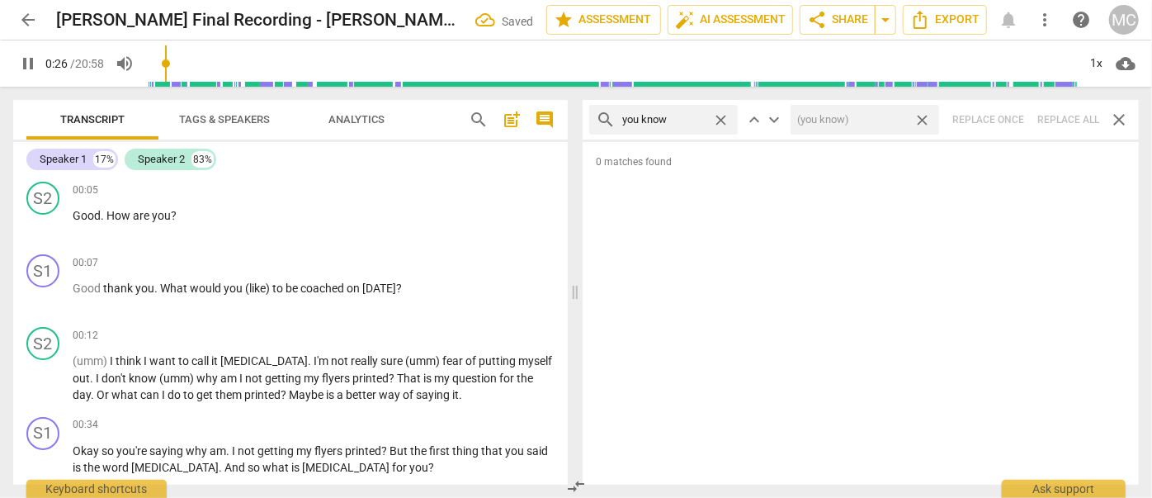
type input "26"
click at [924, 118] on span "close" at bounding box center [921, 119] width 17 height 17
type input "27"
click at [724, 120] on span "close" at bounding box center [720, 119] width 17 height 17
click at [679, 122] on input "text" at bounding box center [676, 119] width 109 height 26
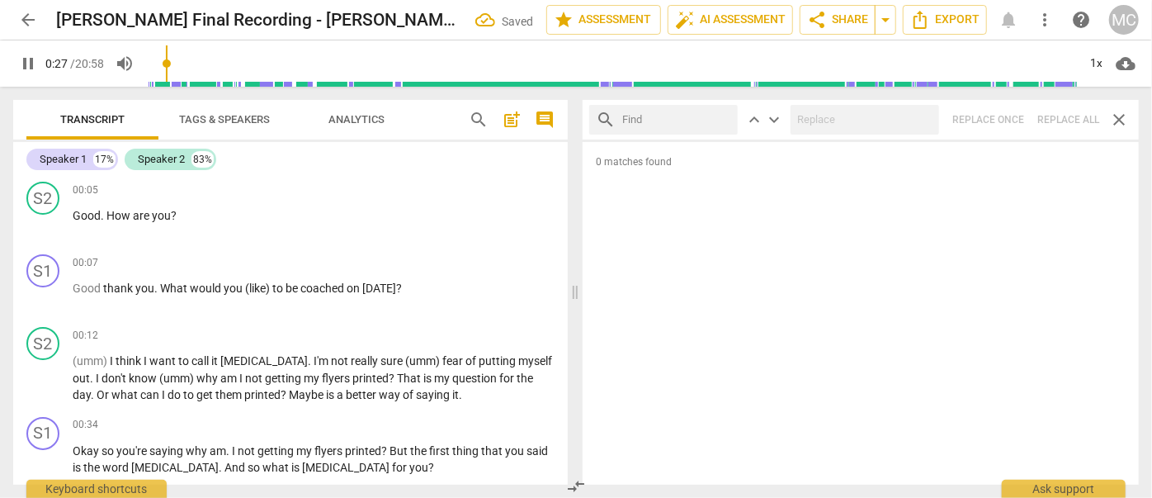
type input "27"
type input "I gu"
type input "28"
type input "I guess"
type input "29"
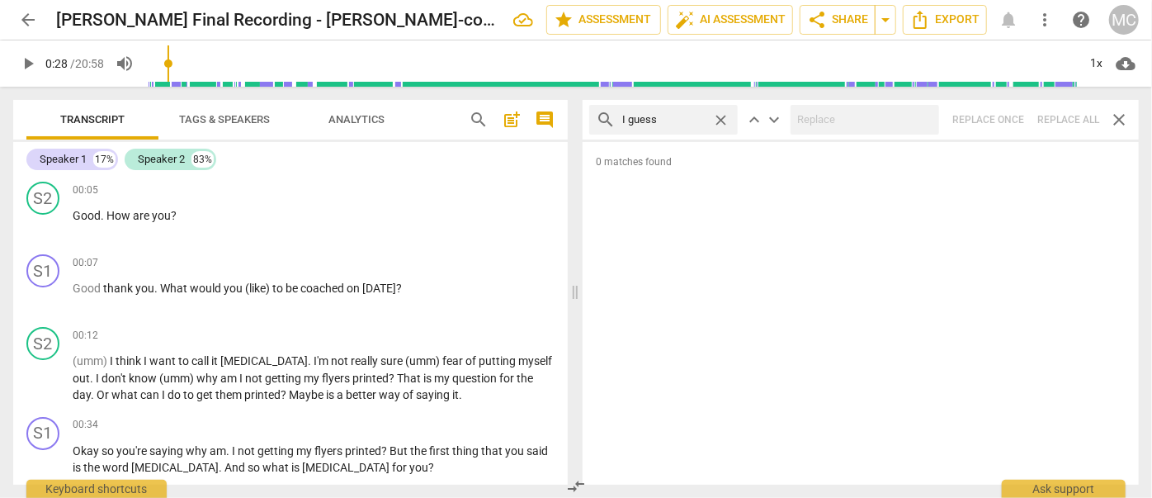
click at [1054, 119] on div "search I guess close keyboard_arrow_up keyboard_arrow_down Replace once Replace…" at bounding box center [861, 120] width 556 height 40
click at [720, 116] on span "close" at bounding box center [720, 119] width 17 height 17
click at [667, 116] on input "text" at bounding box center [676, 119] width 109 height 26
type input "I mean"
click at [1055, 120] on div "search I mean close keyboard_arrow_up keyboard_arrow_down Replace once Replace …" at bounding box center [861, 120] width 556 height 40
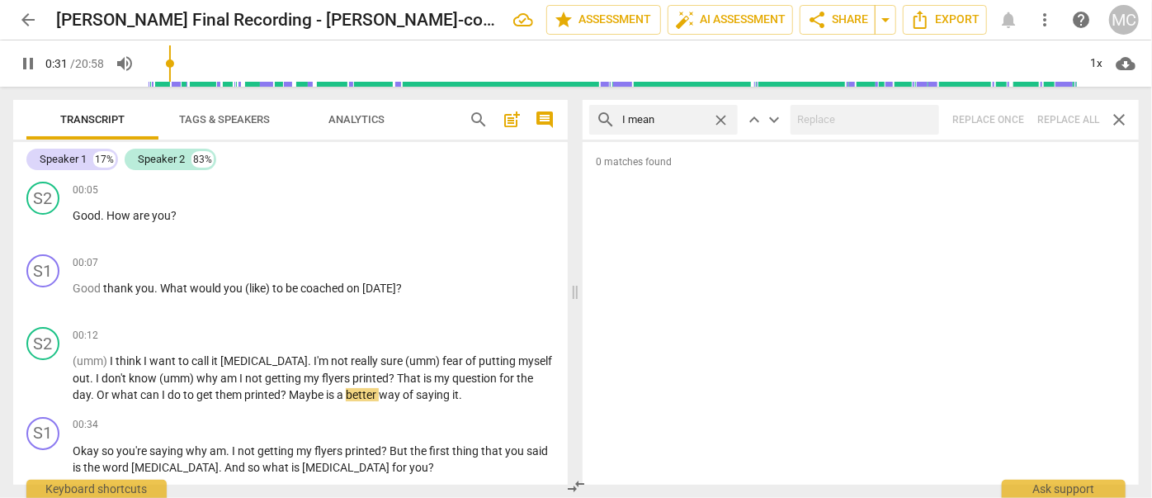
type input "32"
drag, startPoint x: 724, startPoint y: 118, endPoint x: 714, endPoint y: 118, distance: 9.9
click at [723, 118] on span "close" at bounding box center [720, 119] width 17 height 17
click at [676, 118] on input "text" at bounding box center [676, 119] width 109 height 26
type input "33"
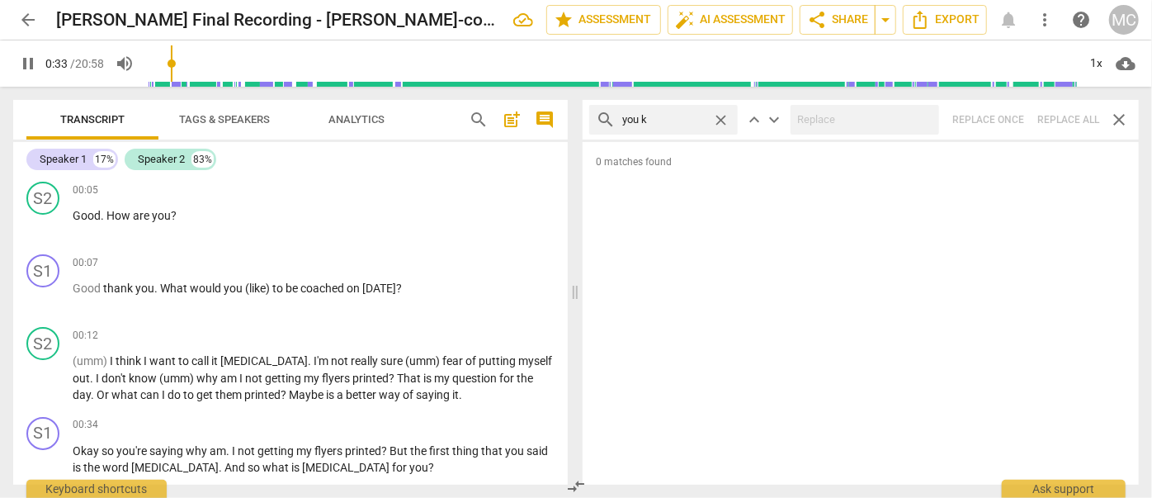
type input "you kn"
type input "33"
type input "you know"
type input "34"
click at [718, 120] on span "close" at bounding box center [720, 119] width 17 height 17
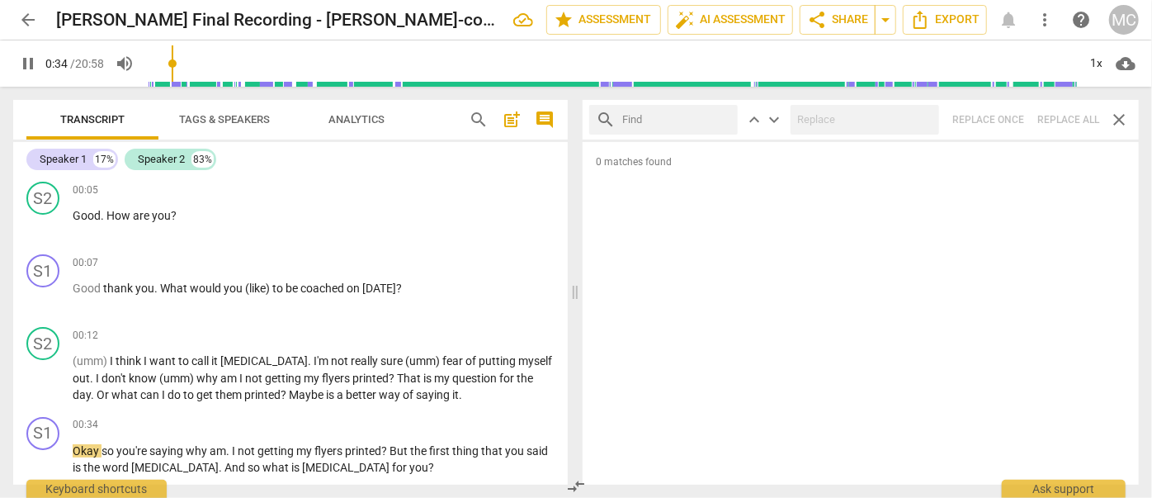
click at [668, 125] on input "text" at bounding box center [676, 119] width 109 height 26
type input "35"
type input "okay"
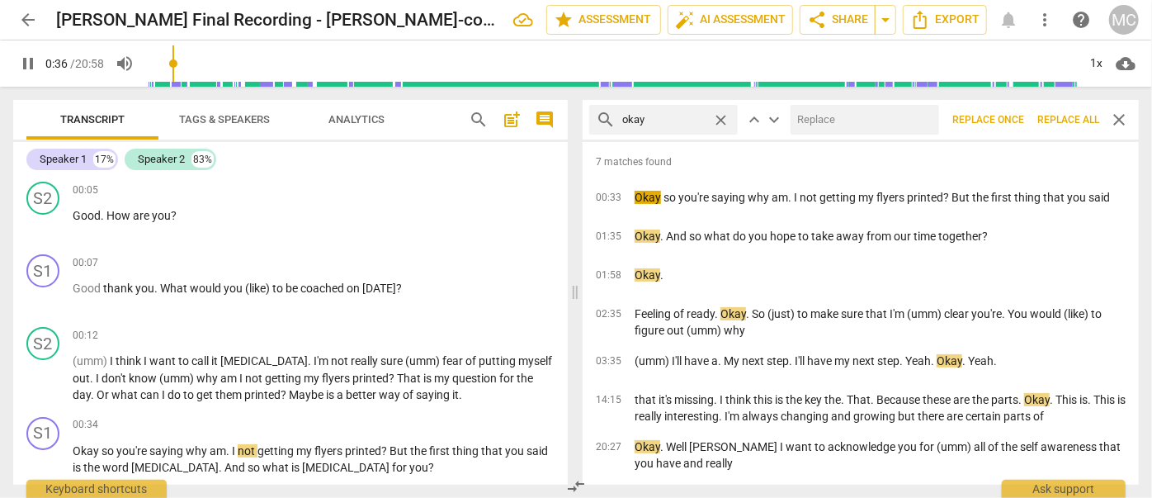
click at [823, 115] on input "text" at bounding box center [861, 119] width 142 height 26
type input "36"
type input "K"
click at [1069, 120] on span "Replace all" at bounding box center [1068, 120] width 62 height 14
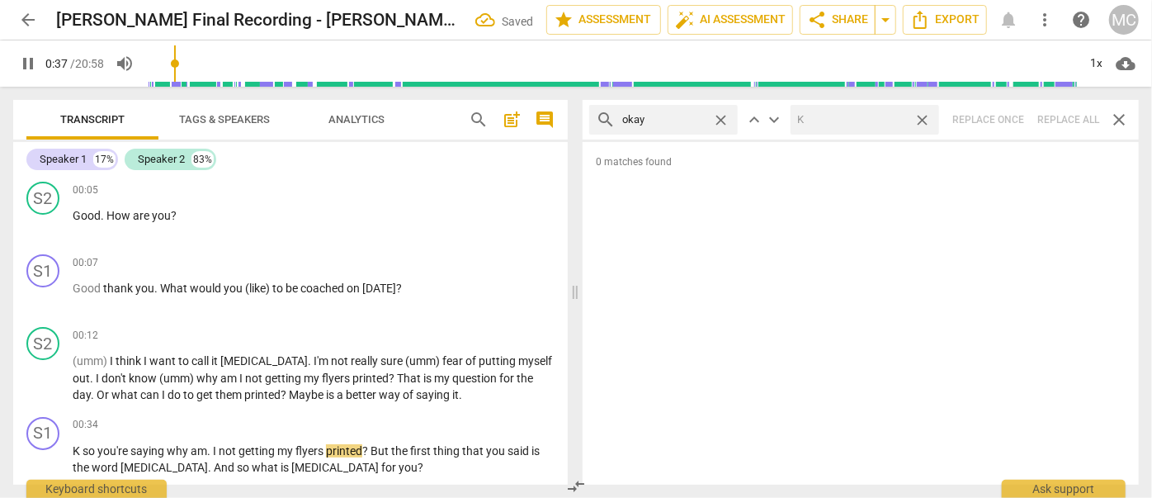
type input "38"
drag, startPoint x: 922, startPoint y: 118, endPoint x: 727, endPoint y: 111, distance: 194.8
click at [922, 118] on span "close" at bounding box center [921, 119] width 17 height 17
click at [721, 116] on span "close" at bounding box center [720, 119] width 17 height 17
type input "38"
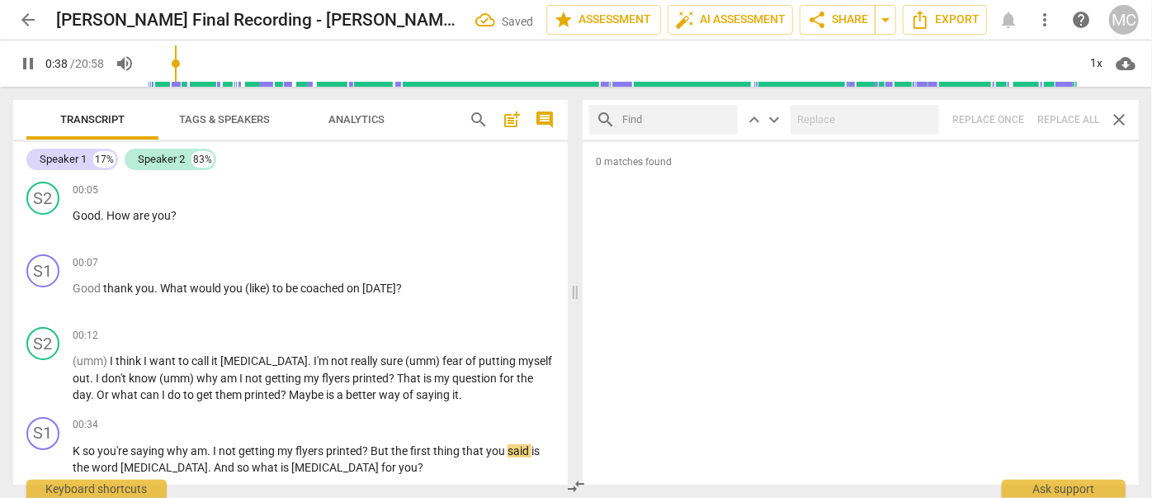
click at [671, 118] on input "text" at bounding box center [676, 119] width 109 height 26
type input "39"
type input "maybe"
type input "39"
type input "maybe"
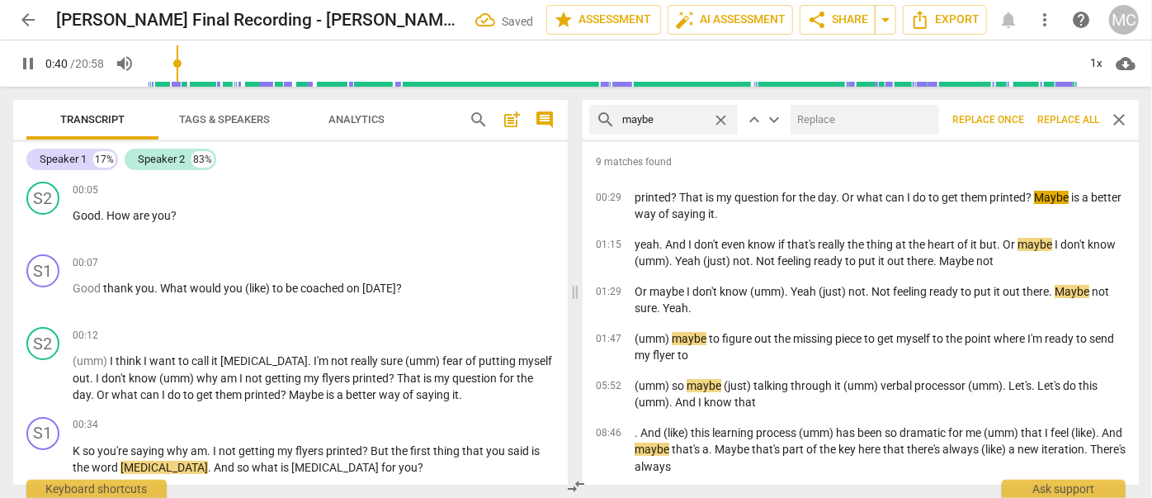
click at [814, 124] on input "text" at bounding box center [861, 119] width 142 height 26
type input "41"
type input "(may"
type input "42"
type input "(maybe"
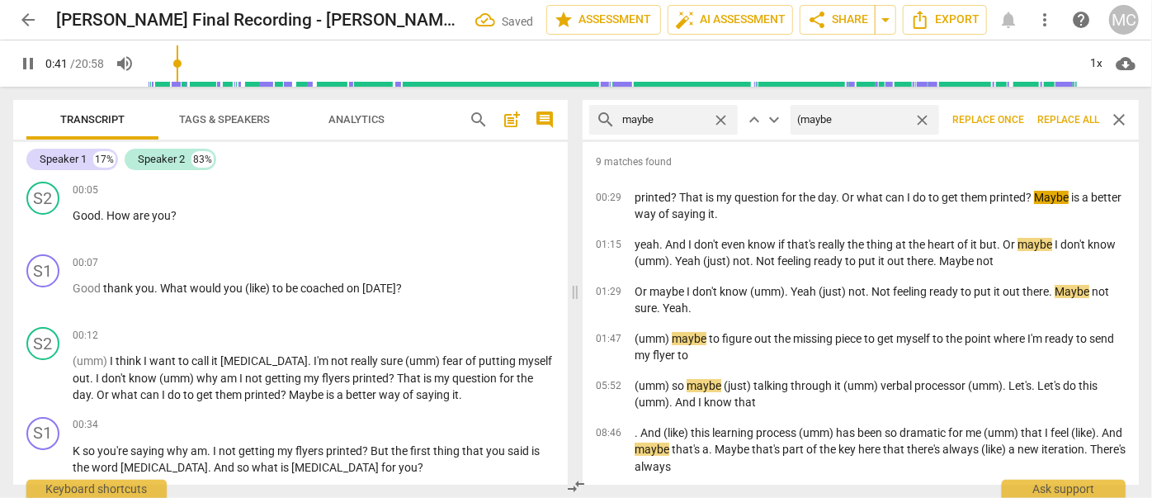
type input "42"
type input "(maybe)"
type input "43"
type input "(maybe)"
click at [1055, 113] on span "Replace all" at bounding box center [1068, 120] width 62 height 14
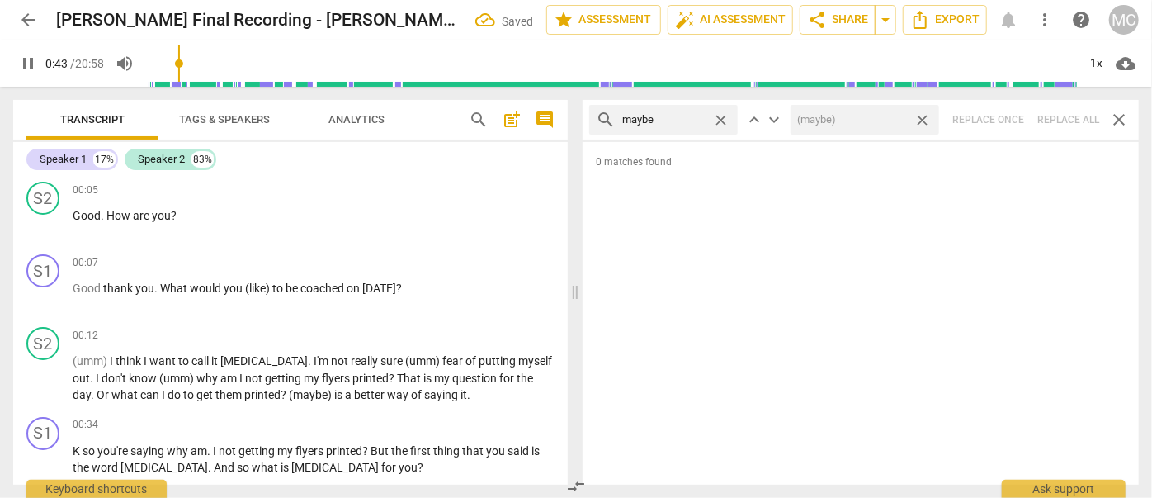
type input "44"
drag, startPoint x: 924, startPoint y: 118, endPoint x: 781, endPoint y: 129, distance: 143.2
click at [924, 118] on span "close" at bounding box center [921, 119] width 17 height 17
type input "44"
click at [727, 118] on span "close" at bounding box center [720, 119] width 17 height 17
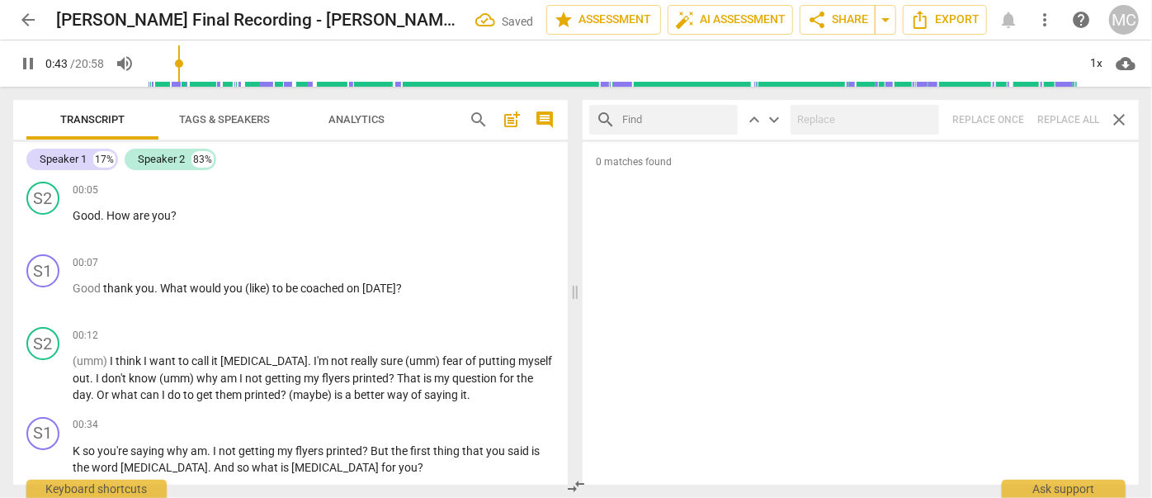
click at [685, 119] on input "text" at bounding box center [676, 119] width 109 height 26
type input "44"
type input "perh"
type input "45"
type input "perhaps"
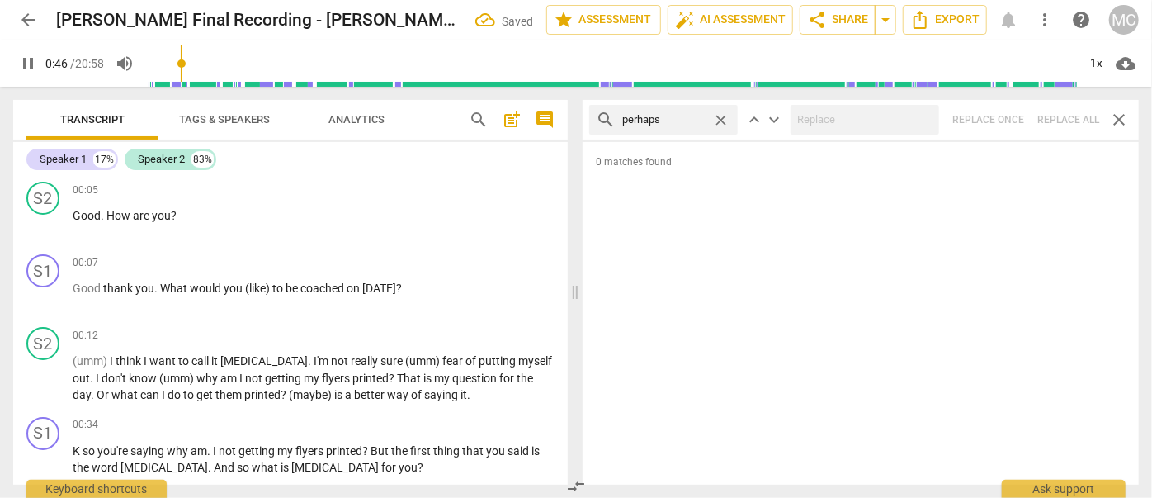
click at [1069, 121] on div "search perhaps close keyboard_arrow_up keyboard_arrow_down Replace once Replace…" at bounding box center [861, 120] width 556 height 40
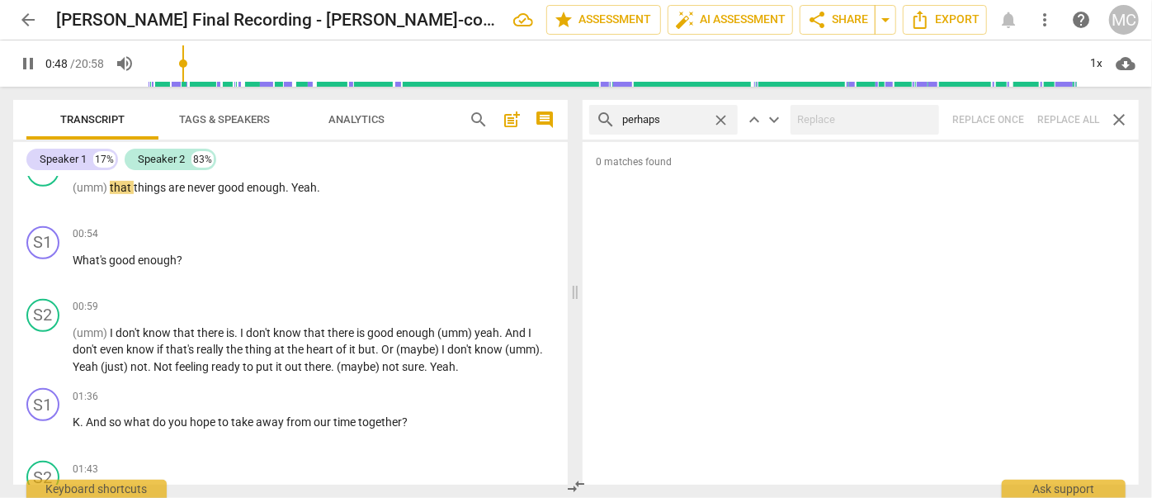
type input "49"
click at [718, 116] on span "close" at bounding box center [720, 119] width 17 height 17
click at [701, 117] on input "text" at bounding box center [676, 119] width 109 height 26
type input "50"
type input "aklmo"
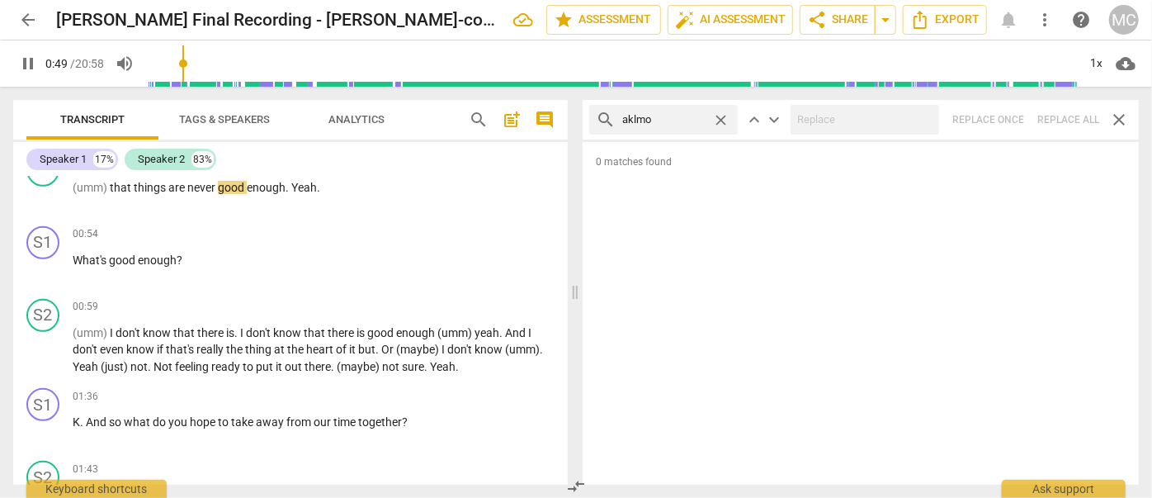
type input "50"
type input "a"
type input "50"
type input "al"
type input "50"
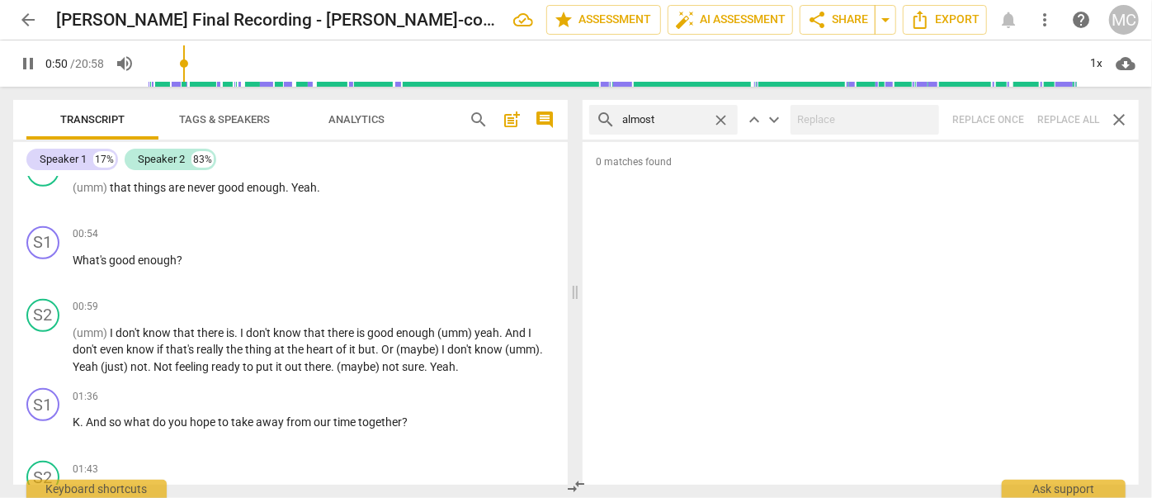
type input "almost"
click at [1090, 120] on div "search almost close keyboard_arrow_up keyboard_arrow_down Replace once Replace …" at bounding box center [861, 120] width 556 height 40
click at [1064, 117] on div "search almost close keyboard_arrow_up keyboard_arrow_down Replace once Replace …" at bounding box center [861, 120] width 556 height 40
click at [720, 118] on span "close" at bounding box center [720, 119] width 17 height 17
type input "54"
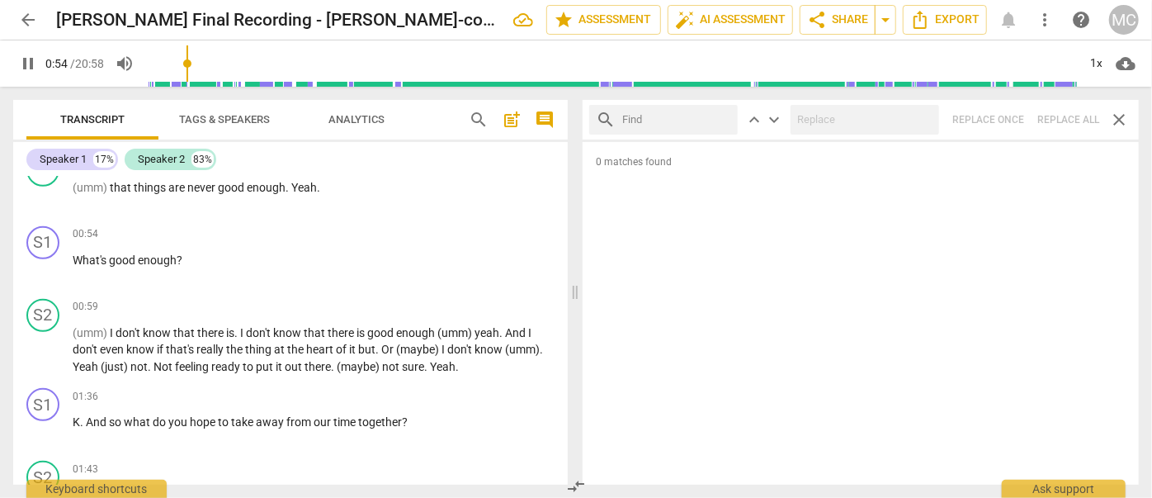
click at [660, 121] on input "text" at bounding box center [676, 119] width 109 height 26
type input "55"
type input "I"
type input "55"
type input "I thin"
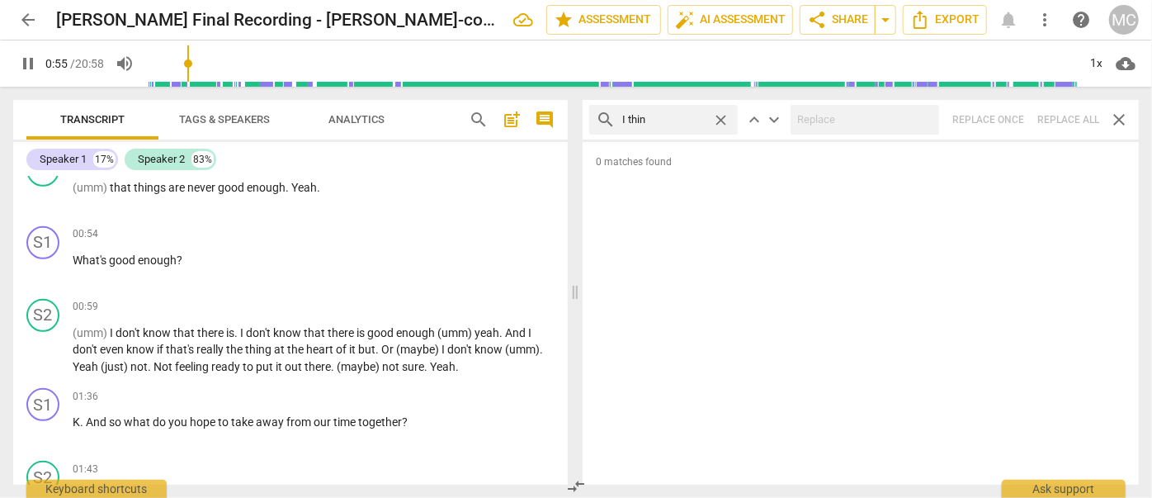
type input "56"
type input "I think"
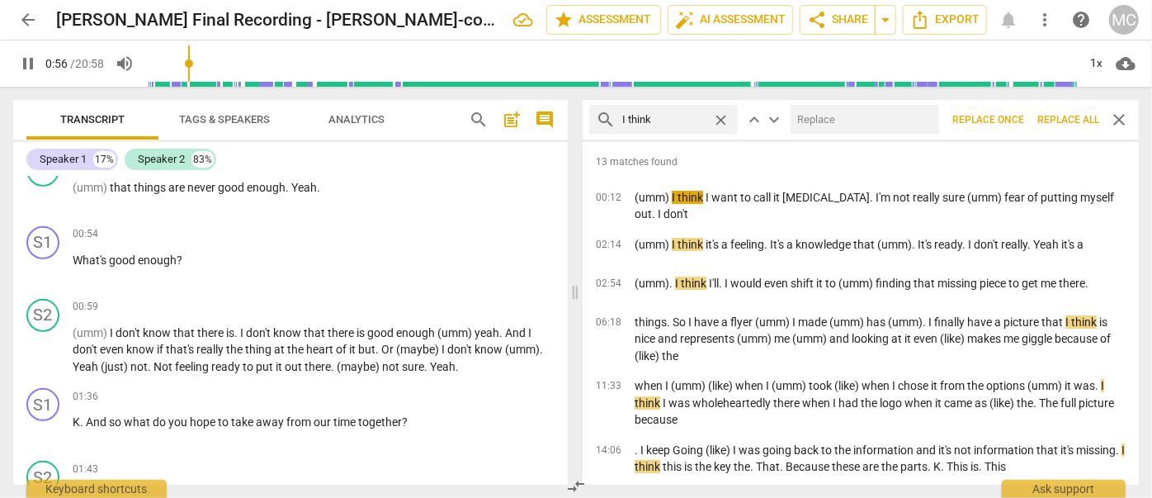
click at [842, 129] on input "text" at bounding box center [861, 119] width 142 height 26
type input "57"
type input "(I"
type input "57"
type input "(I thin"
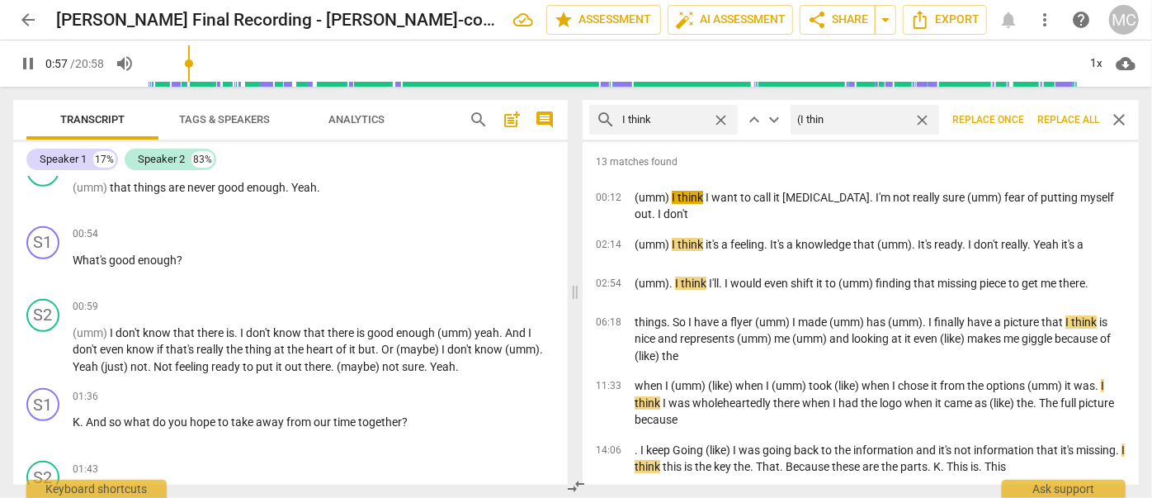
type input "58"
type input "(I think)"
type input "58"
type input "(I think)"
click at [1071, 115] on span "Replace all" at bounding box center [1068, 120] width 62 height 14
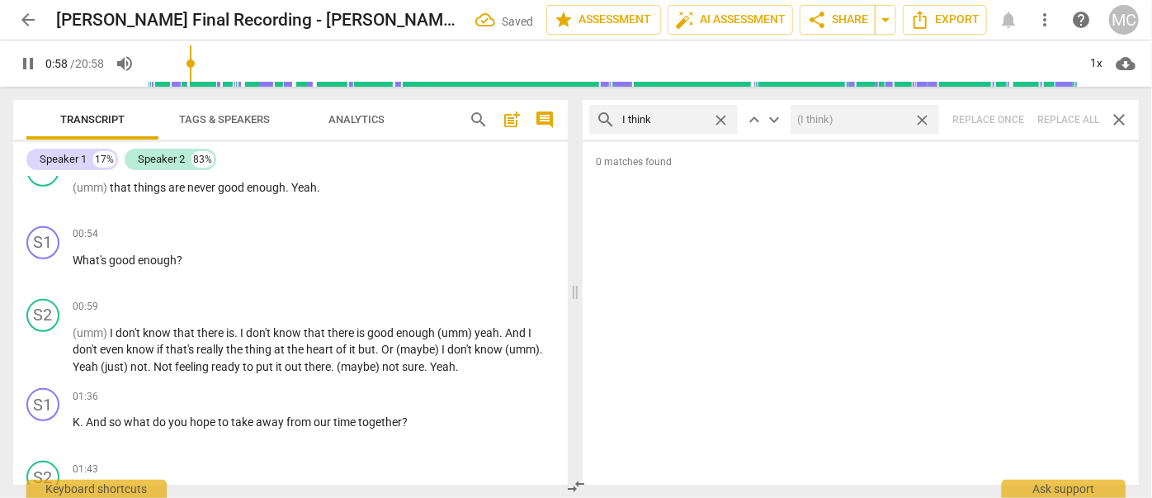
type input "59"
click at [924, 117] on span "close" at bounding box center [921, 119] width 17 height 17
type input "60"
click at [720, 116] on span "close" at bounding box center [720, 119] width 17 height 17
click at [687, 117] on input "text" at bounding box center [676, 119] width 109 height 26
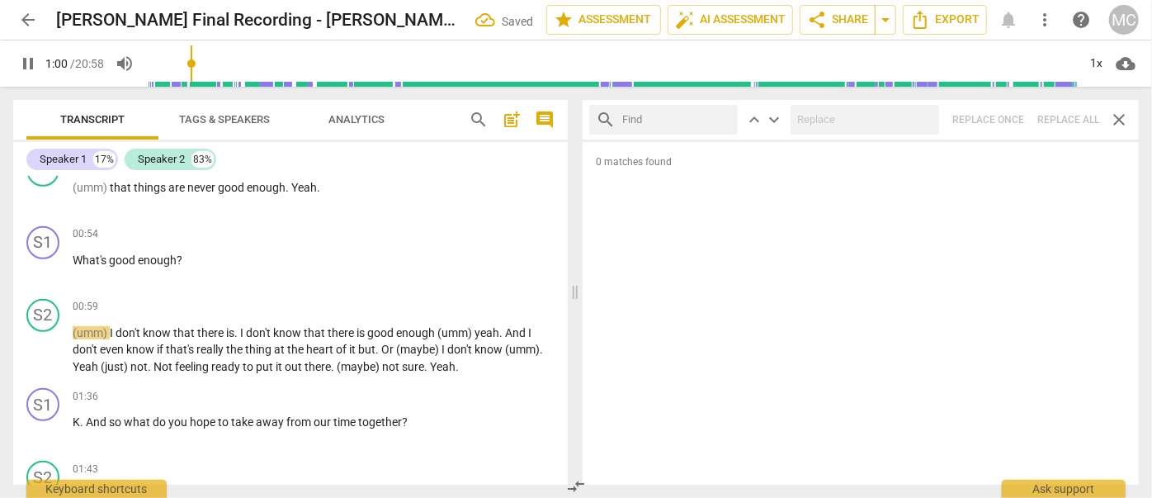
type input "60"
type input "ba"
type input "61"
type input "basical"
type input "61"
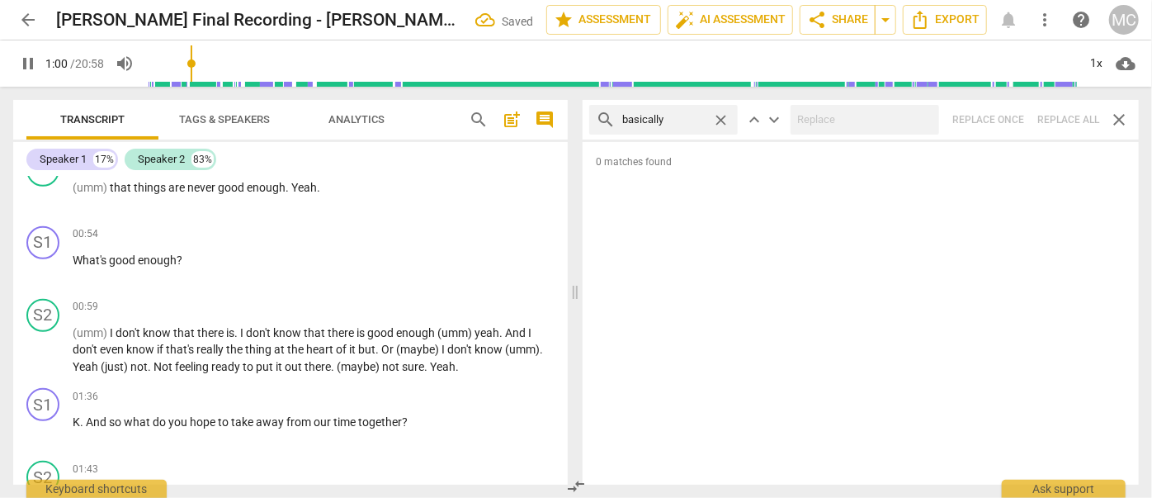
type input "basically"
click at [1062, 117] on div "search basically close keyboard_arrow_up keyboard_arrow_down Replace once Repla…" at bounding box center [861, 120] width 556 height 40
type input "65"
click at [720, 118] on span "close" at bounding box center [720, 119] width 17 height 17
click at [660, 120] on input "text" at bounding box center [676, 119] width 109 height 26
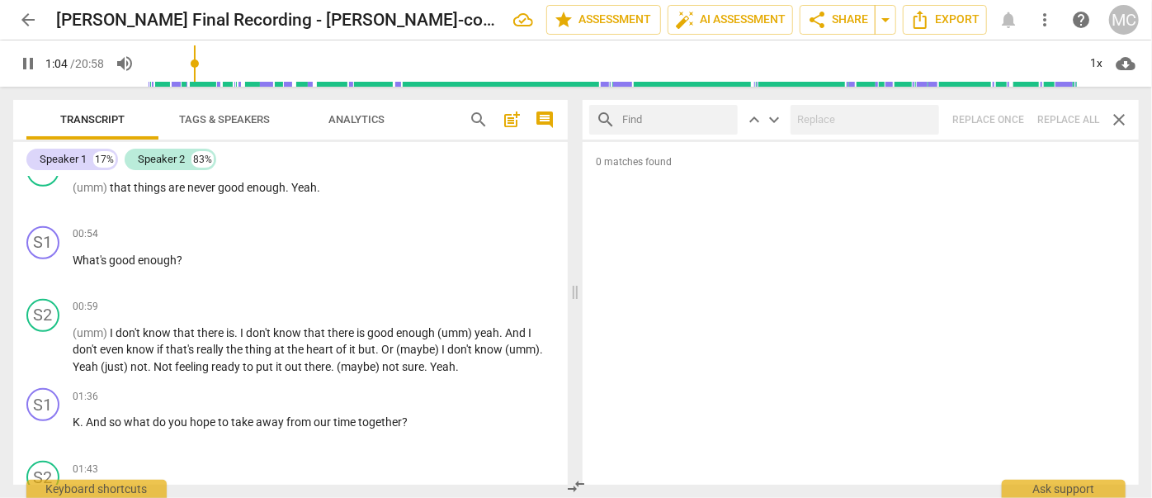
type input "65"
type input "gon"
type input "66"
type input "gonna"
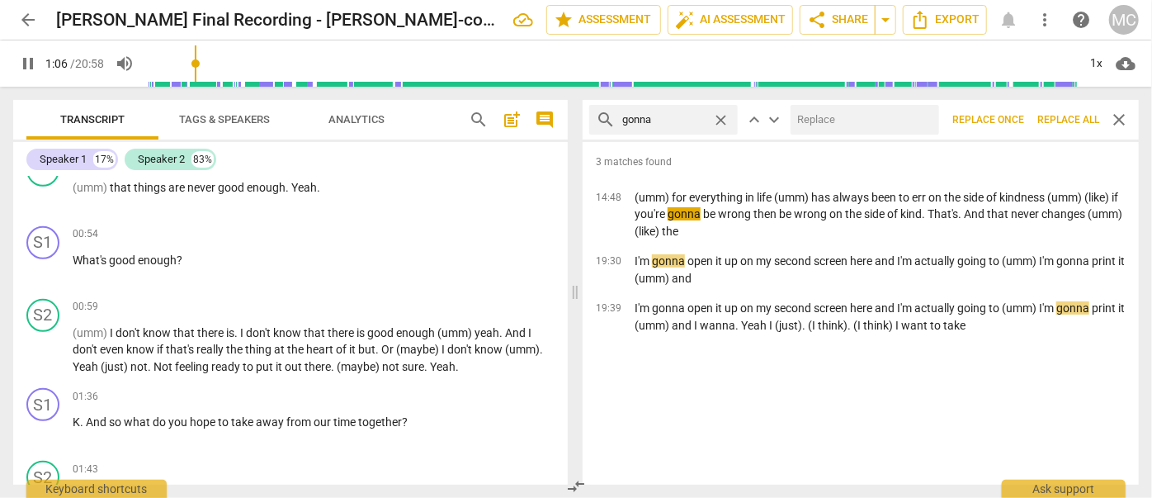
click at [819, 115] on input "text" at bounding box center [861, 119] width 142 height 26
type input "66"
type input "go"
type input "67"
type input "goin"
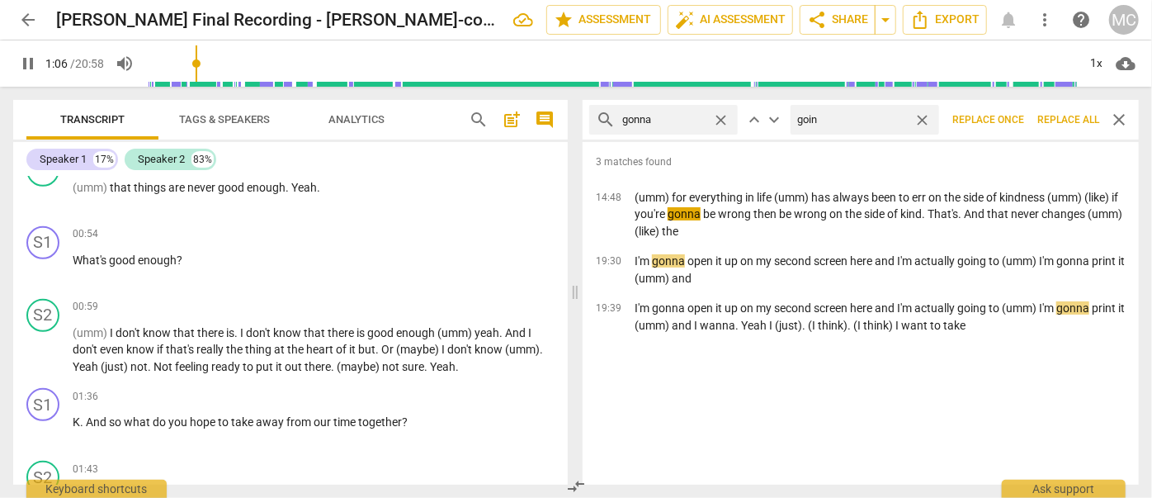
type input "67"
type input "going to"
type input "67"
type input "going to"
click at [1045, 116] on span "Replace all" at bounding box center [1068, 120] width 62 height 14
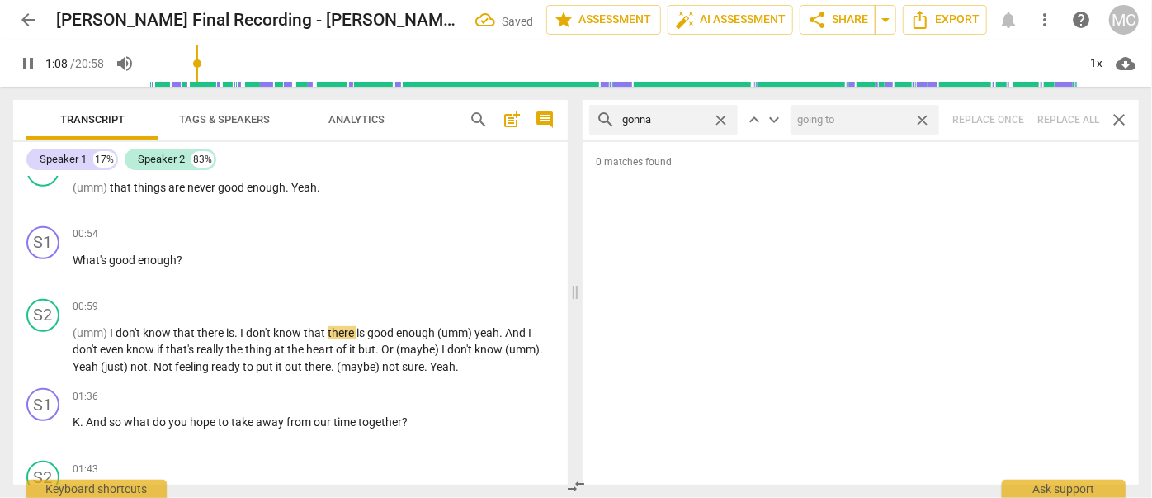
type input "68"
click at [922, 116] on span "close" at bounding box center [921, 119] width 17 height 17
click at [723, 117] on span "close" at bounding box center [720, 119] width 17 height 17
type input "69"
click at [691, 117] on input "text" at bounding box center [676, 119] width 109 height 26
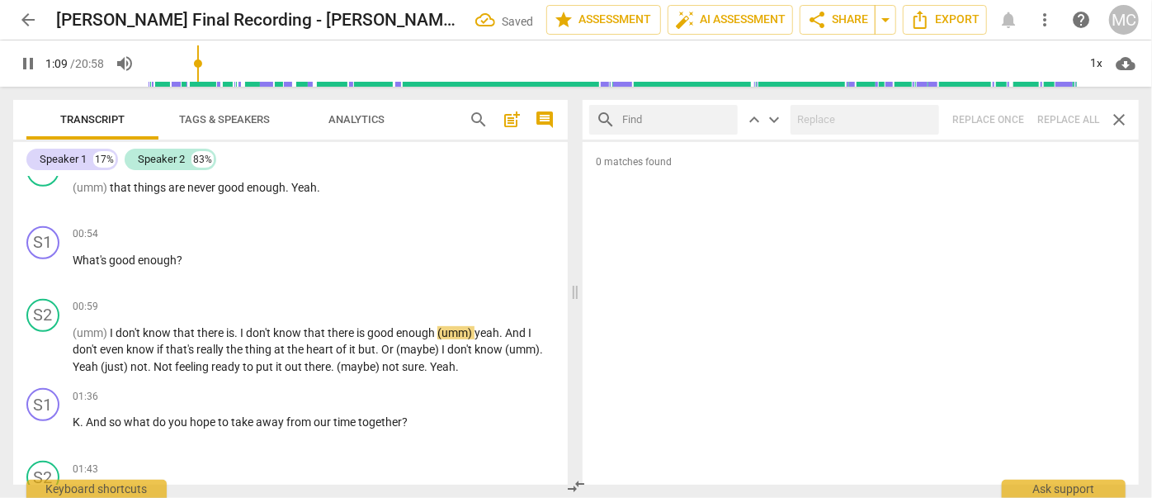
type input "70"
type input "wa"
type input "70"
type input "wanna"
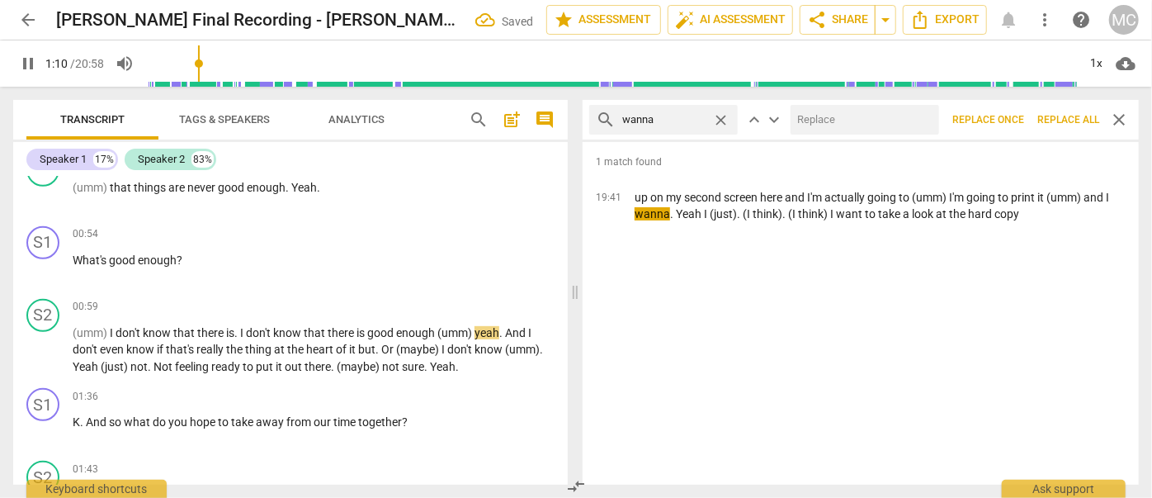
click at [827, 111] on input "text" at bounding box center [861, 119] width 142 height 26
type input "71"
type input "wan"
type input "71"
type input "want to"
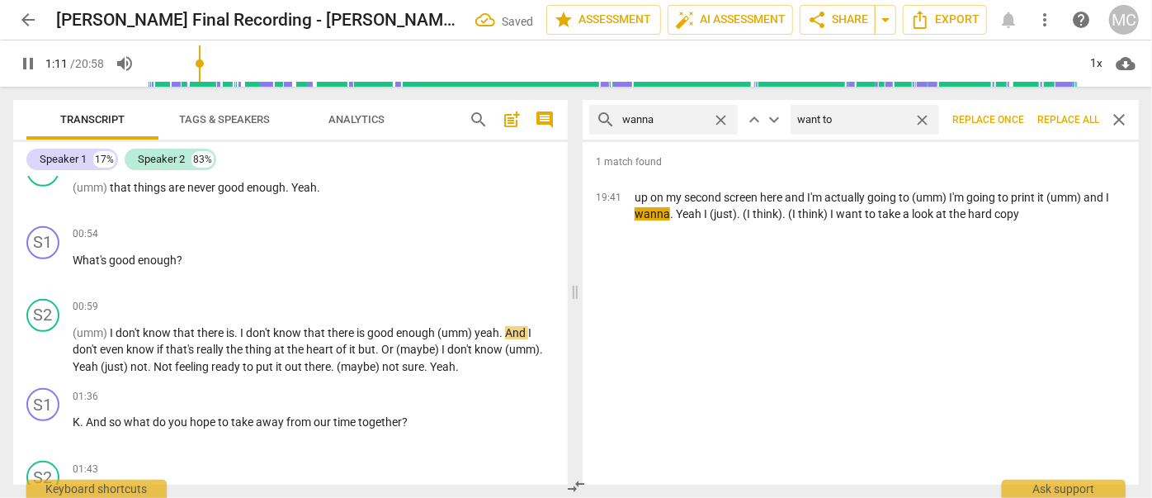
type input "72"
click at [1059, 116] on span "Replace all" at bounding box center [1068, 120] width 62 height 14
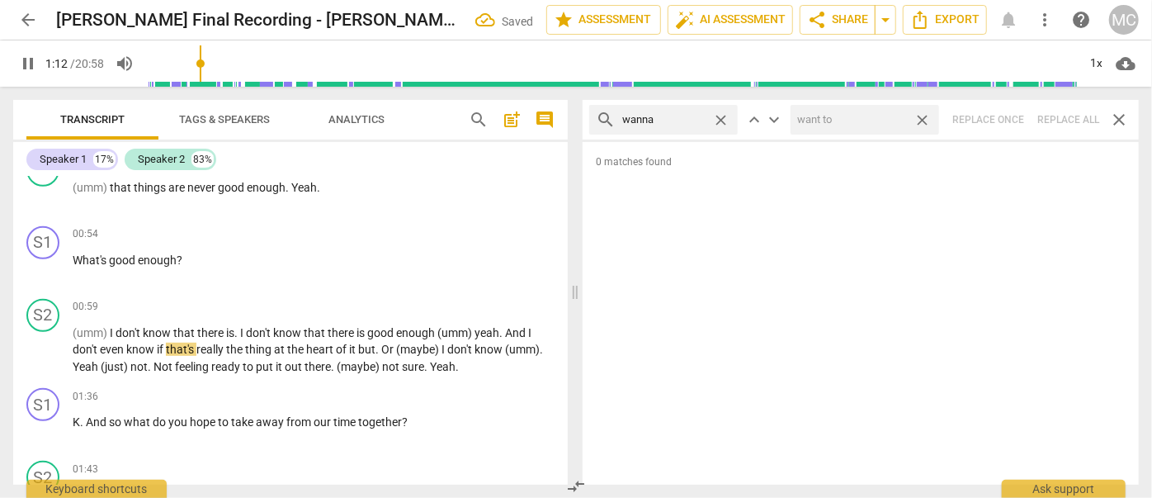
click at [919, 118] on span "close" at bounding box center [921, 119] width 17 height 17
click at [720, 115] on span "close" at bounding box center [720, 119] width 17 height 17
click at [669, 117] on input "text" at bounding box center [676, 119] width 109 height 26
click at [1055, 118] on div "search gotcha close keyboard_arrow_up keyboard_arrow_down Replace once Replace …" at bounding box center [861, 120] width 556 height 40
click at [721, 116] on span "close" at bounding box center [720, 119] width 17 height 17
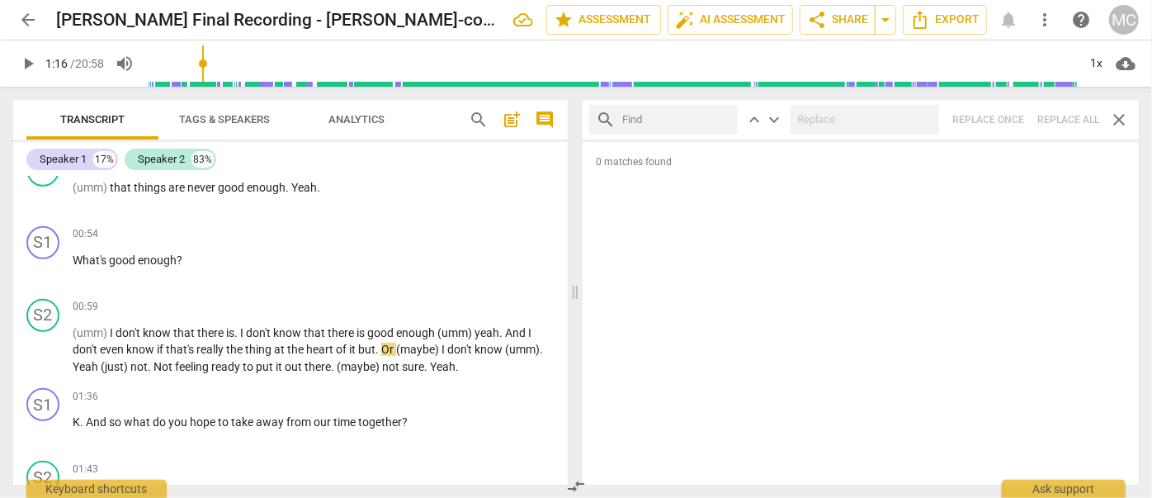
click at [670, 120] on input "text" at bounding box center [676, 119] width 109 height 26
click at [1069, 115] on div "search gotta close keyboard_arrow_up keyboard_arrow_down Replace once Replace a…" at bounding box center [861, 120] width 556 height 40
click at [721, 116] on span "close" at bounding box center [720, 119] width 17 height 17
click at [691, 119] on input "text" at bounding box center [676, 119] width 109 height 26
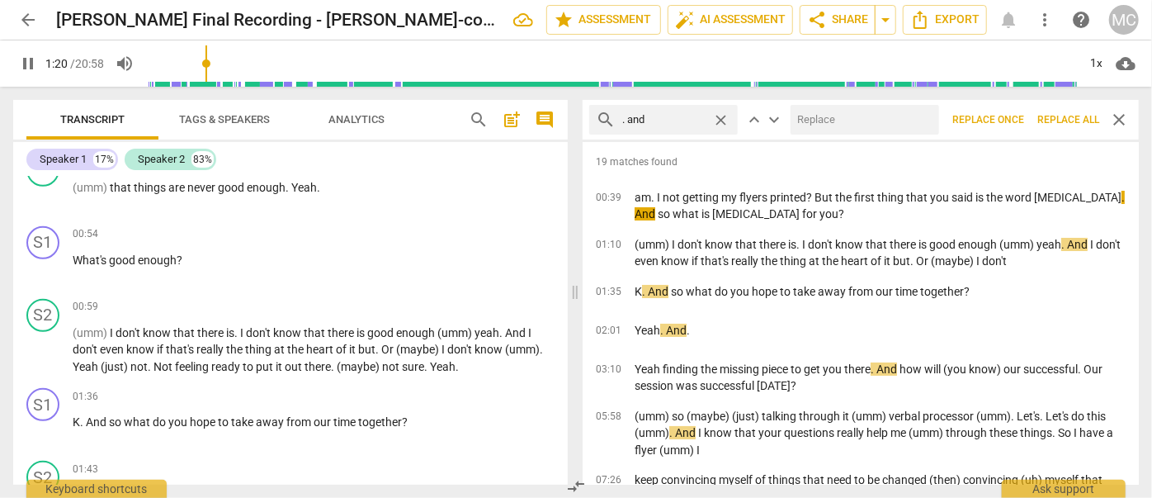
click at [889, 125] on input "text" at bounding box center [861, 119] width 142 height 26
click at [1060, 118] on span "Replace all" at bounding box center [1068, 120] width 62 height 14
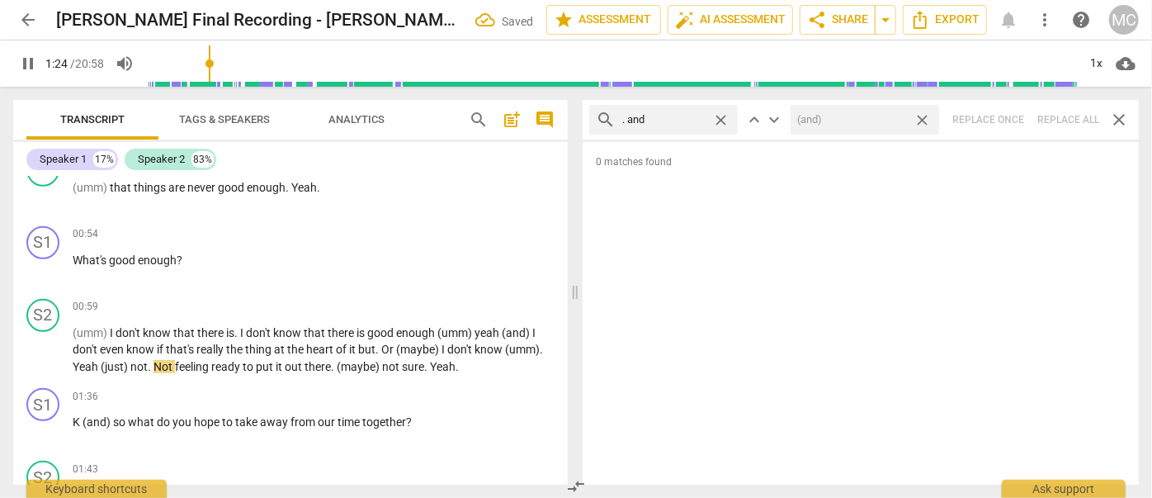
click at [925, 120] on span "close" at bounding box center [921, 119] width 17 height 17
click at [724, 117] on span "close" at bounding box center [720, 119] width 17 height 17
click at [678, 118] on input "text" at bounding box center [676, 119] width 109 height 26
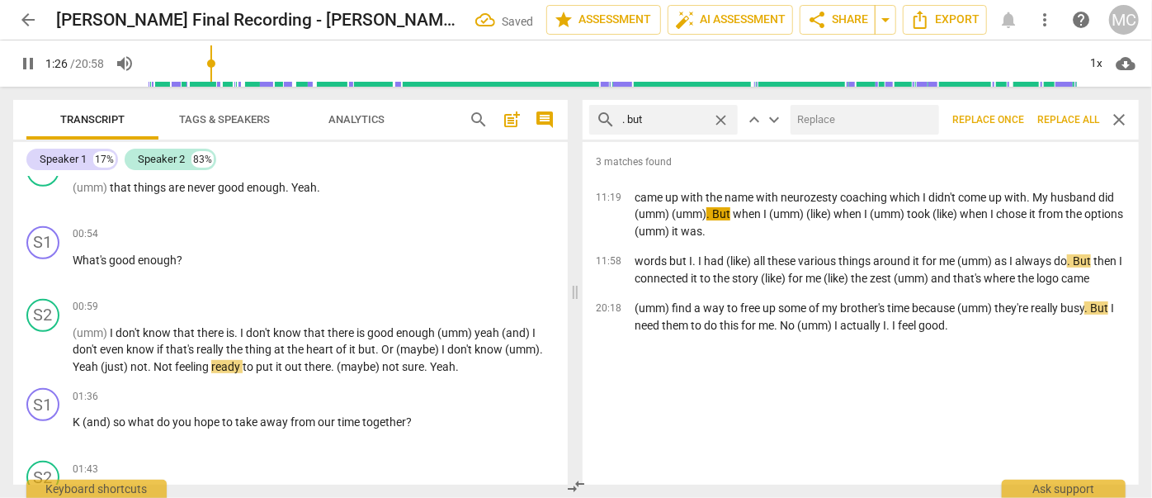
click at [832, 118] on input "text" at bounding box center [861, 119] width 142 height 26
click at [1065, 125] on span "Replace all" at bounding box center [1068, 120] width 62 height 14
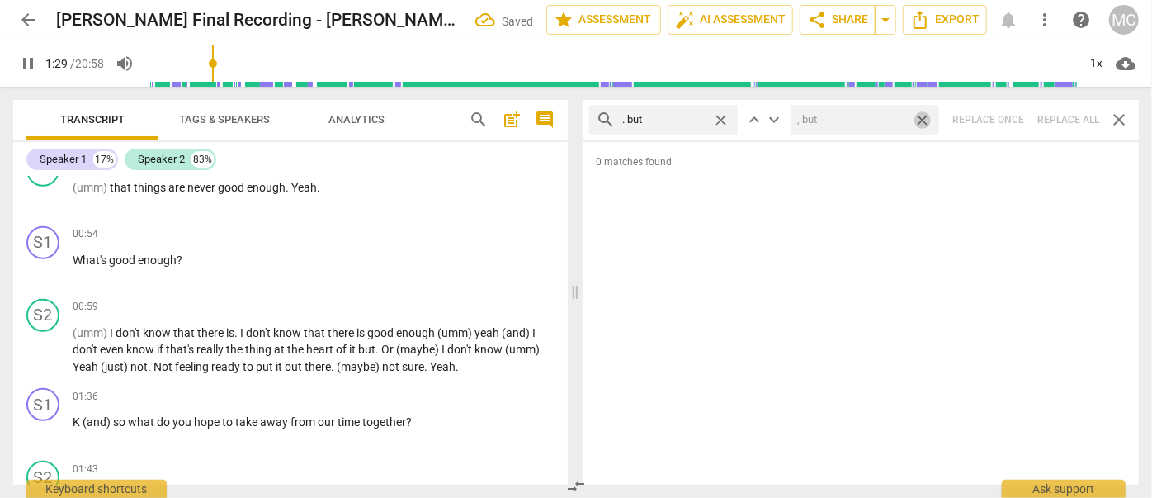
click at [926, 116] on span "close" at bounding box center [921, 119] width 17 height 17
drag, startPoint x: 721, startPoint y: 116, endPoint x: 705, endPoint y: 116, distance: 15.7
click at [721, 116] on span "close" at bounding box center [720, 119] width 17 height 17
click at [687, 116] on input "text" at bounding box center [676, 119] width 109 height 26
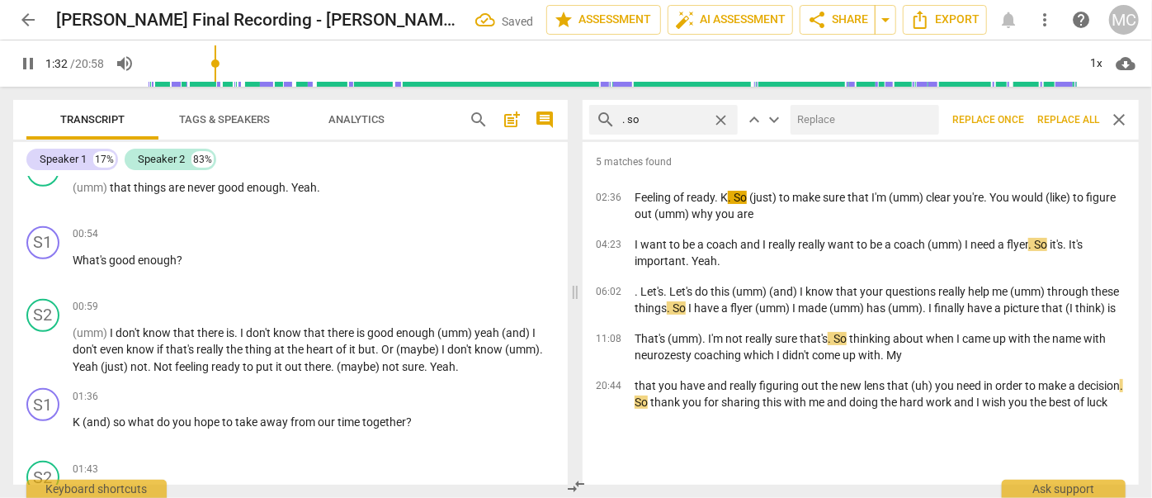
click at [853, 116] on input "text" at bounding box center [861, 119] width 142 height 26
drag, startPoint x: 1071, startPoint y: 121, endPoint x: 948, endPoint y: 116, distance: 123.1
click at [1071, 121] on span "Replace all" at bounding box center [1068, 120] width 62 height 14
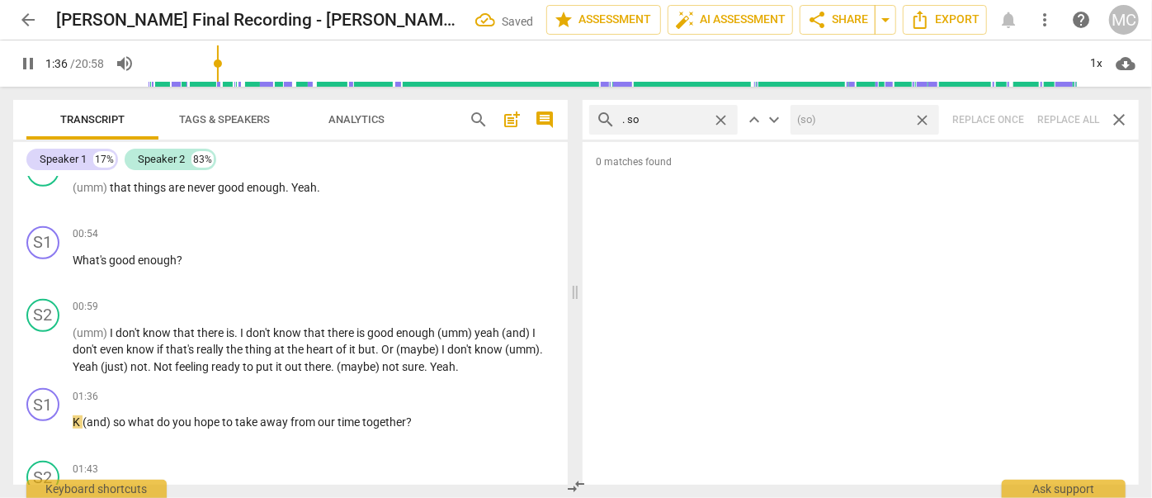
click at [923, 116] on span "close" at bounding box center [921, 119] width 17 height 17
click at [723, 118] on span "close" at bounding box center [720, 119] width 17 height 17
click at [659, 119] on input "text" at bounding box center [676, 119] width 109 height 26
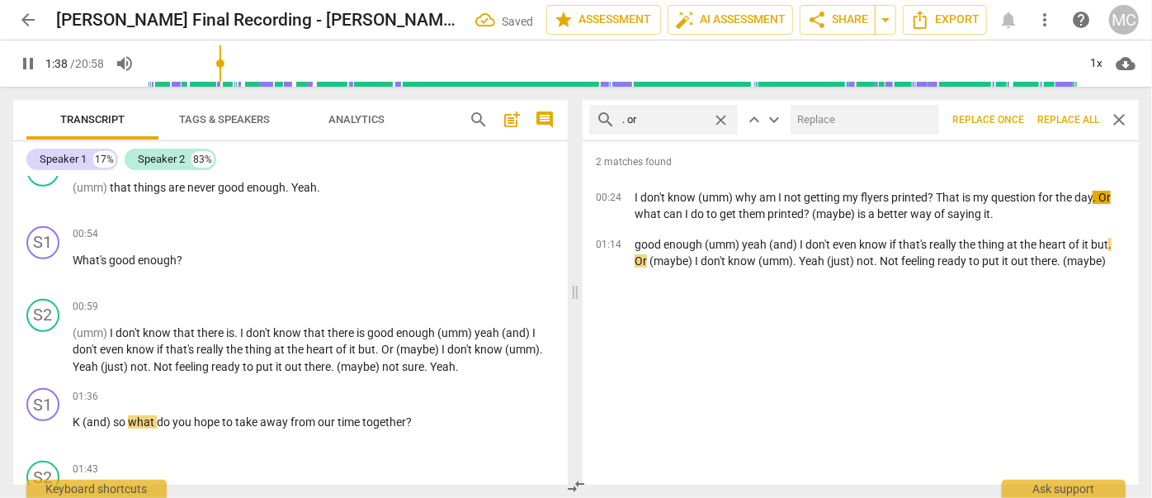
click at [827, 120] on input "text" at bounding box center [861, 119] width 142 height 26
click at [1063, 118] on span "Replace all" at bounding box center [1068, 120] width 62 height 14
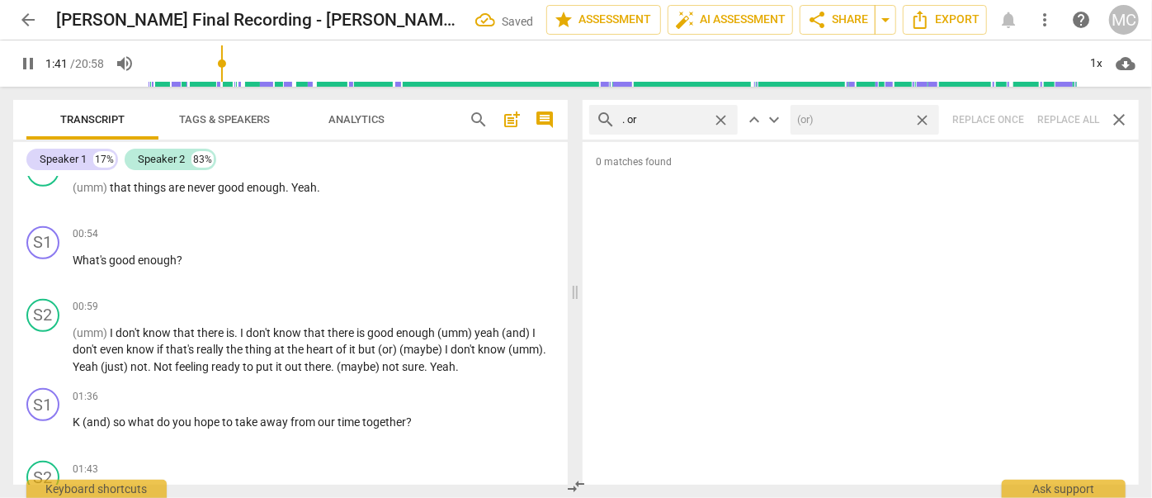
drag, startPoint x: 924, startPoint y: 116, endPoint x: 715, endPoint y: 116, distance: 208.8
click at [924, 116] on span "close" at bounding box center [921, 119] width 17 height 17
click at [726, 119] on span "close" at bounding box center [720, 119] width 17 height 17
click at [691, 120] on input "text" at bounding box center [676, 119] width 109 height 26
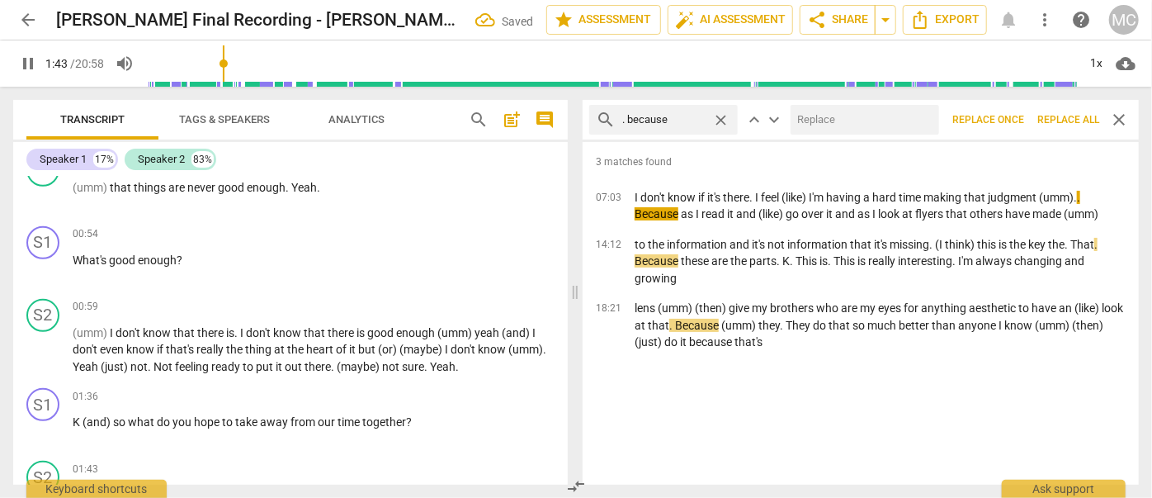
click at [827, 128] on input "text" at bounding box center [861, 119] width 142 height 26
click at [1074, 115] on span "Replace all" at bounding box center [1068, 120] width 62 height 14
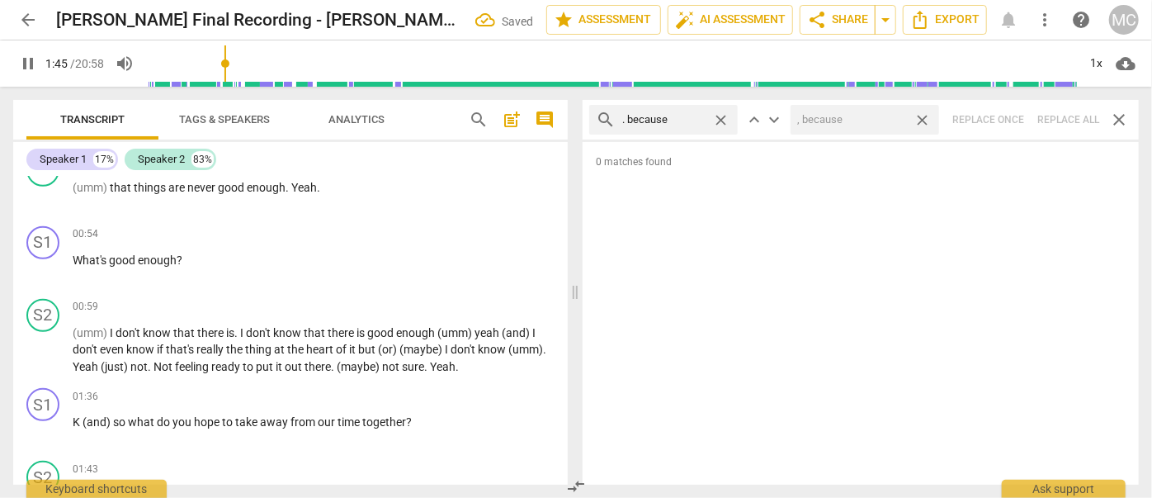
drag, startPoint x: 923, startPoint y: 116, endPoint x: 772, endPoint y: 119, distance: 151.8
click at [923, 116] on span "close" at bounding box center [921, 119] width 17 height 17
click at [721, 116] on span "close" at bounding box center [720, 119] width 17 height 17
click at [682, 116] on input "text" at bounding box center [676, 119] width 109 height 26
drag, startPoint x: 1060, startPoint y: 111, endPoint x: 1021, endPoint y: 115, distance: 39.7
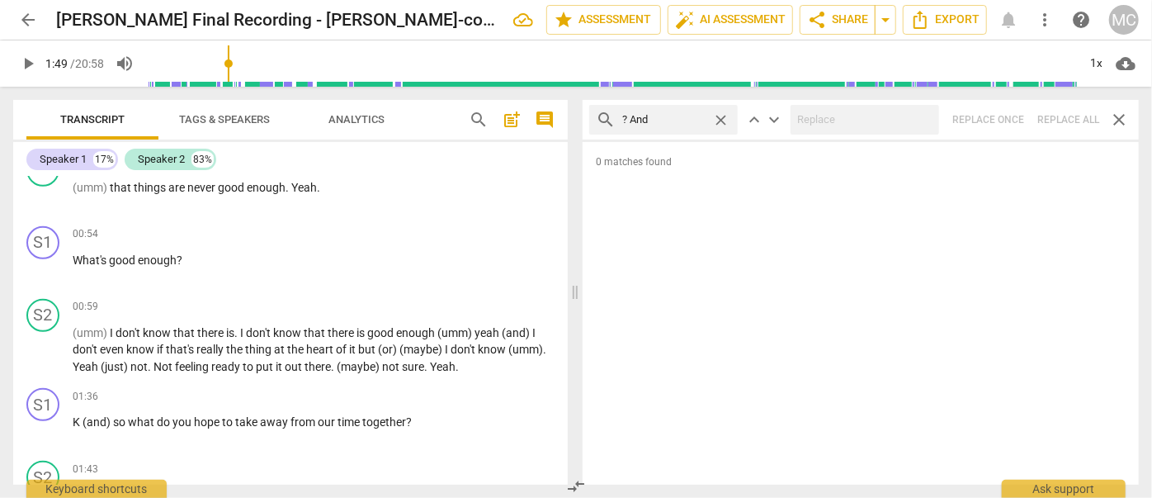
click at [1060, 111] on div "search ? And close keyboard_arrow_up keyboard_arrow_down Replace once Replace a…" at bounding box center [861, 120] width 556 height 40
click at [720, 114] on span "close" at bounding box center [720, 119] width 17 height 17
click at [675, 120] on input "text" at bounding box center [676, 119] width 109 height 26
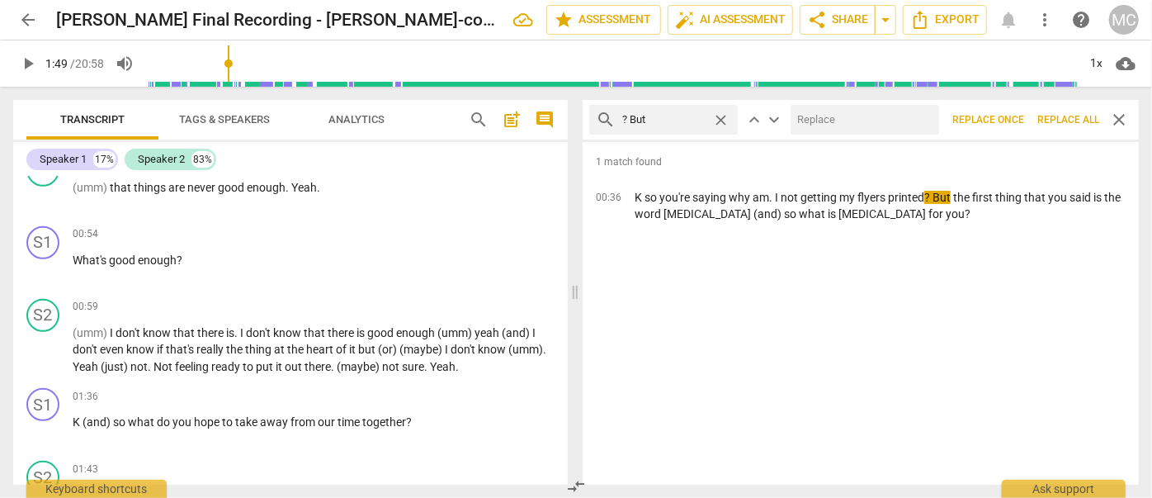
click at [838, 110] on input "text" at bounding box center [861, 119] width 142 height 26
click at [1074, 114] on span "Replace all" at bounding box center [1068, 120] width 62 height 14
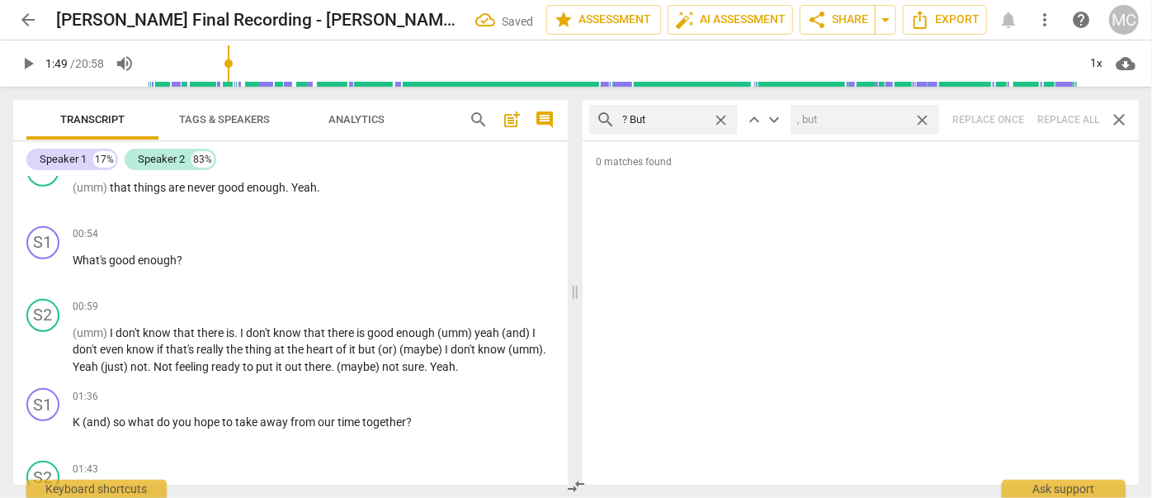
drag, startPoint x: 920, startPoint y: 118, endPoint x: 805, endPoint y: 124, distance: 115.7
click at [920, 118] on span "close" at bounding box center [921, 119] width 17 height 17
drag, startPoint x: 724, startPoint y: 116, endPoint x: 691, endPoint y: 118, distance: 33.1
click at [724, 116] on span "close" at bounding box center [720, 119] width 17 height 17
click at [666, 118] on input "text" at bounding box center [676, 119] width 109 height 26
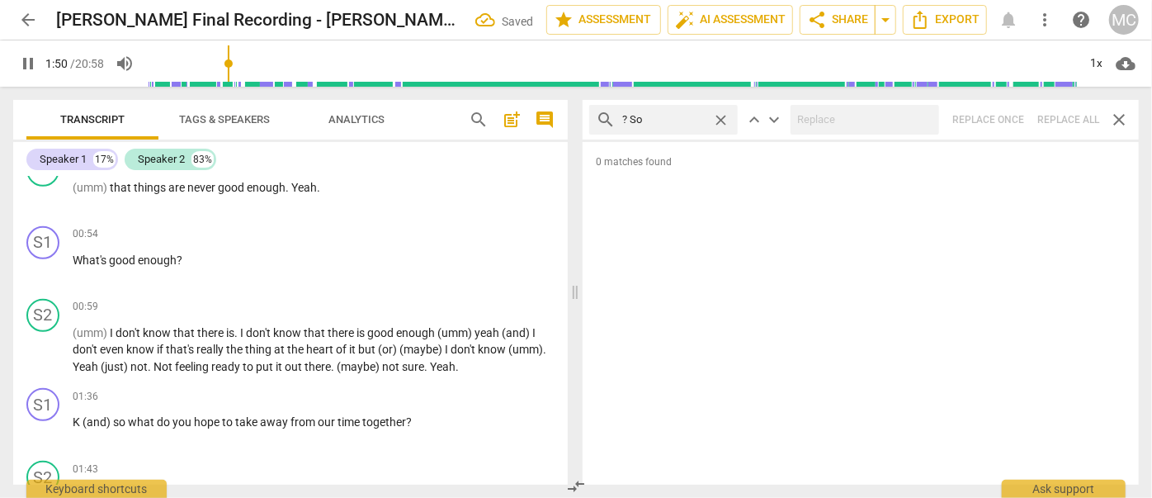
click at [1069, 118] on div "search ? So close keyboard_arrow_up keyboard_arrow_down Replace once Replace al…" at bounding box center [861, 120] width 556 height 40
click at [720, 116] on span "close" at bounding box center [720, 119] width 17 height 17
click at [673, 118] on input "text" at bounding box center [676, 119] width 109 height 26
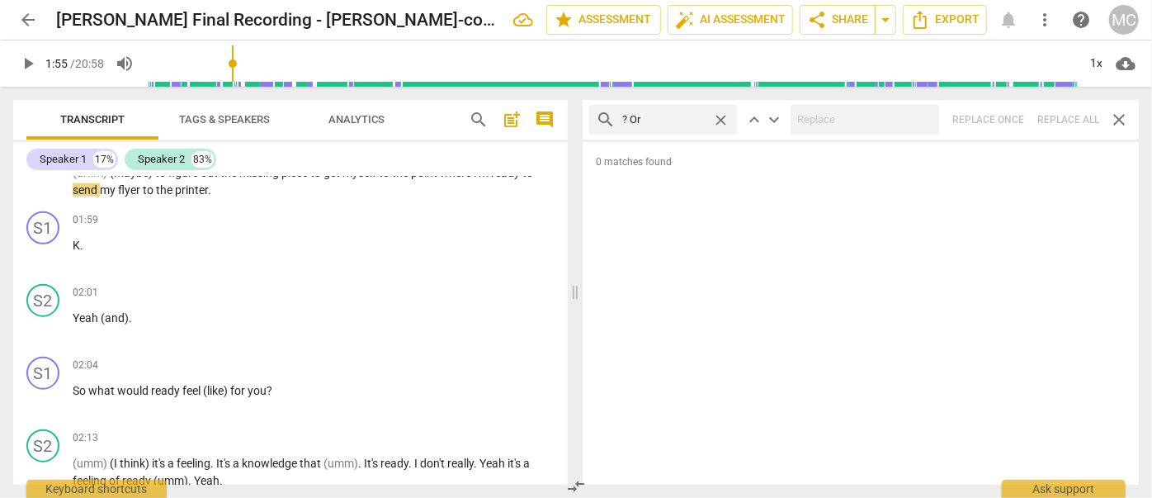
click at [1054, 113] on div "search ? Or close keyboard_arrow_up keyboard_arrow_down Replace once Replace al…" at bounding box center [861, 120] width 556 height 40
click at [721, 115] on span "close" at bounding box center [720, 119] width 17 height 17
click at [655, 120] on input "text" at bounding box center [676, 119] width 109 height 26
click at [1058, 115] on div "search ? Because close keyboard_arrow_up keyboard_arrow_down Replace once Repla…" at bounding box center [861, 120] width 556 height 40
click at [718, 116] on span "close" at bounding box center [720, 119] width 17 height 17
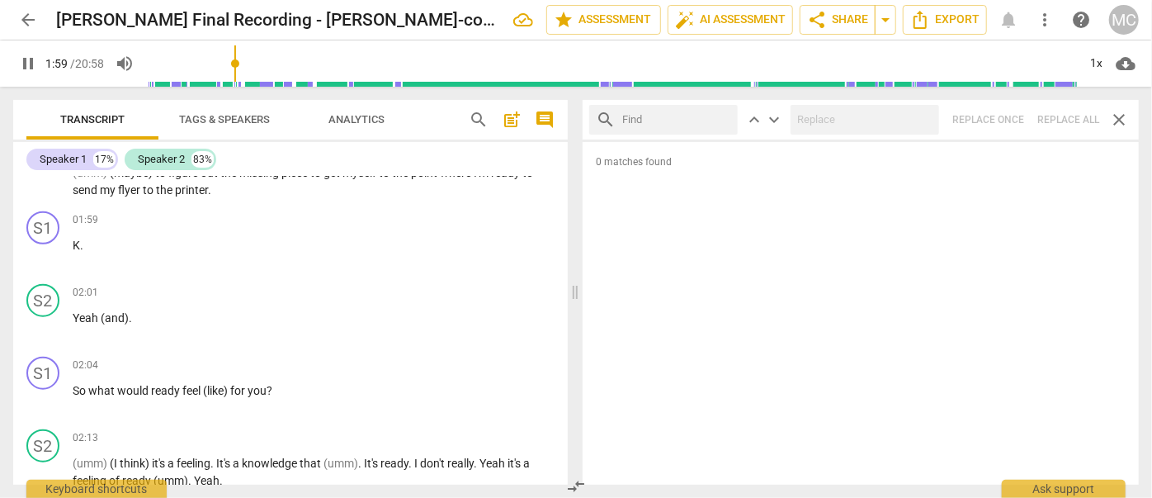
click at [658, 120] on input "text" at bounding box center [676, 119] width 109 height 26
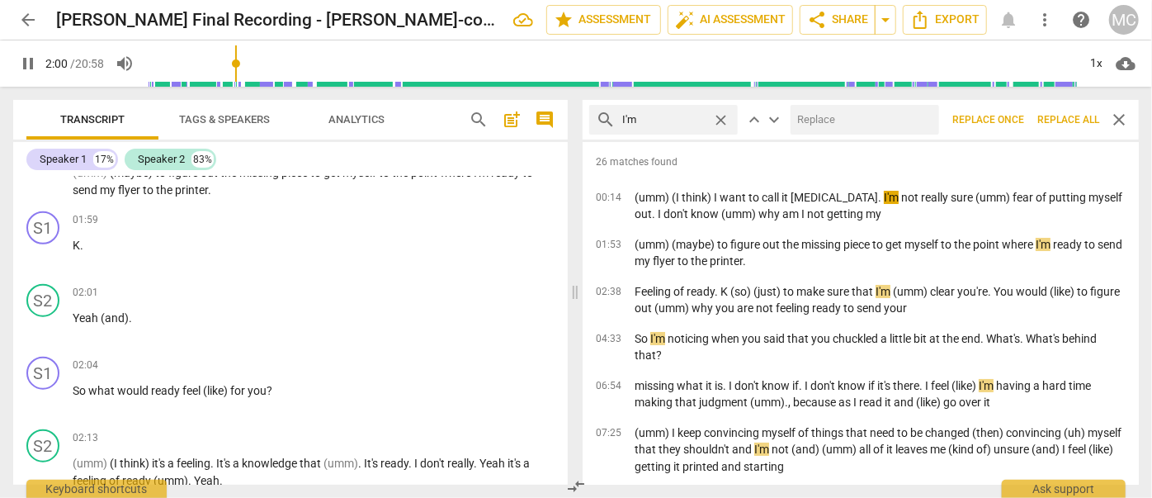
click at [841, 125] on input "text" at bounding box center [861, 119] width 142 height 26
click at [1056, 113] on span "Replace all" at bounding box center [1068, 120] width 62 height 14
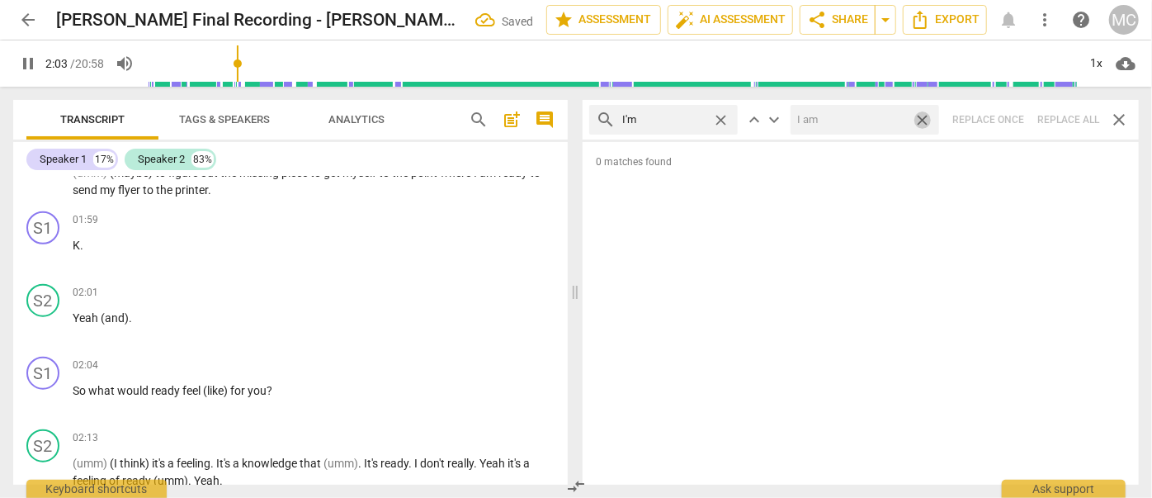
click at [926, 119] on span "close" at bounding box center [921, 119] width 17 height 17
drag, startPoint x: 721, startPoint y: 116, endPoint x: 634, endPoint y: 120, distance: 87.6
click at [721, 116] on span "close" at bounding box center [720, 119] width 17 height 17
click at [633, 120] on input "text" at bounding box center [676, 119] width 109 height 26
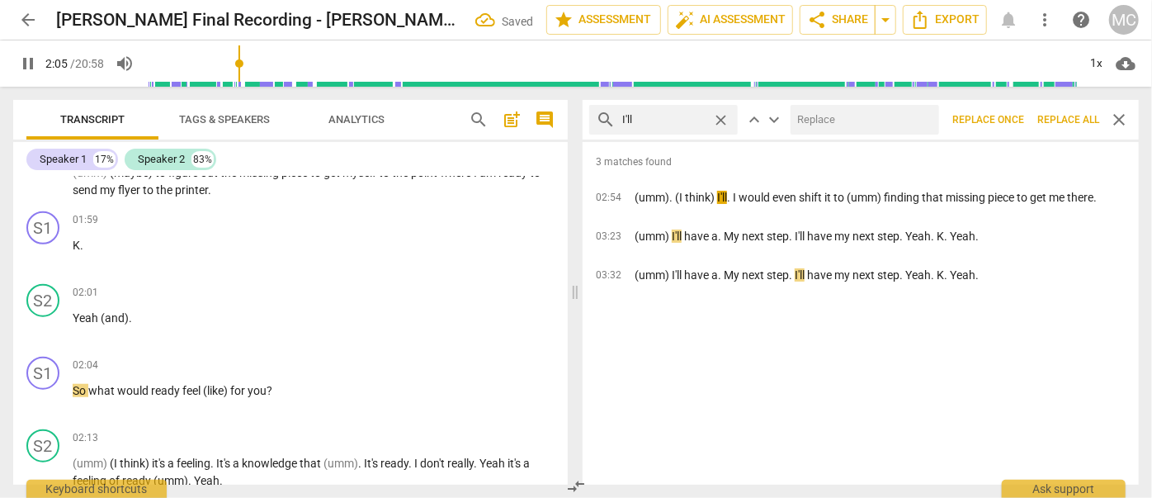
click at [827, 114] on input "text" at bounding box center [861, 119] width 142 height 26
click at [1056, 118] on span "Replace all" at bounding box center [1068, 120] width 62 height 14
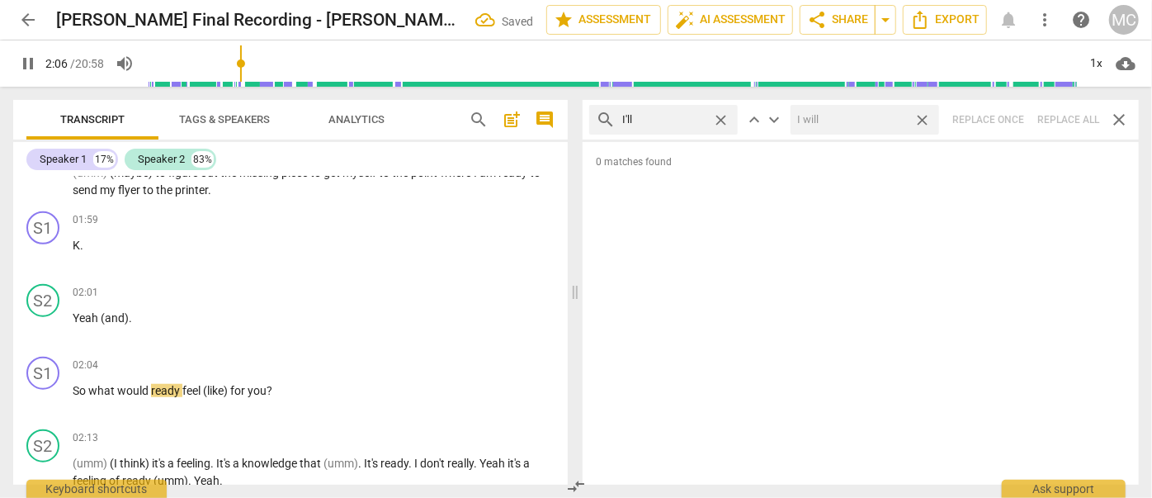
click at [923, 116] on span "close" at bounding box center [921, 119] width 17 height 17
click at [721, 117] on span "close" at bounding box center [720, 119] width 17 height 17
click at [691, 119] on input "text" at bounding box center [676, 119] width 109 height 26
click at [1064, 120] on div "search you'll close keyboard_arrow_up keyboard_arrow_down Replace once Replace …" at bounding box center [861, 120] width 556 height 40
click at [720, 116] on span "close" at bounding box center [720, 119] width 17 height 17
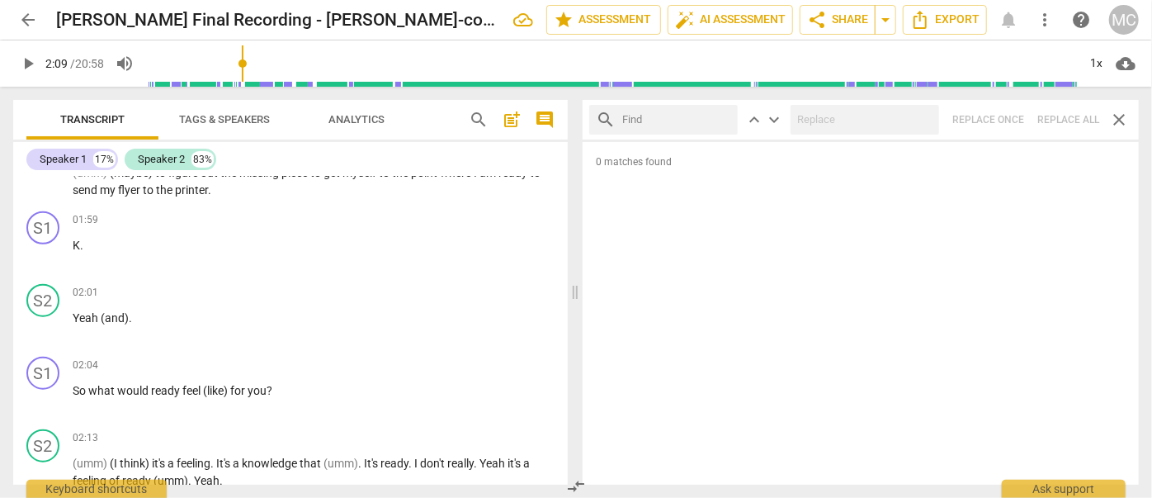
click at [677, 120] on input "text" at bounding box center [676, 119] width 109 height 26
click at [1052, 115] on div "search he'll close keyboard_arrow_up keyboard_arrow_down Replace once Replace a…" at bounding box center [861, 120] width 556 height 40
click at [721, 118] on span "close" at bounding box center [720, 119] width 17 height 17
click at [705, 118] on input "text" at bounding box center [676, 119] width 109 height 26
click at [1073, 116] on div "search she'll close keyboard_arrow_up keyboard_arrow_down Replace once Replace …" at bounding box center [861, 120] width 556 height 40
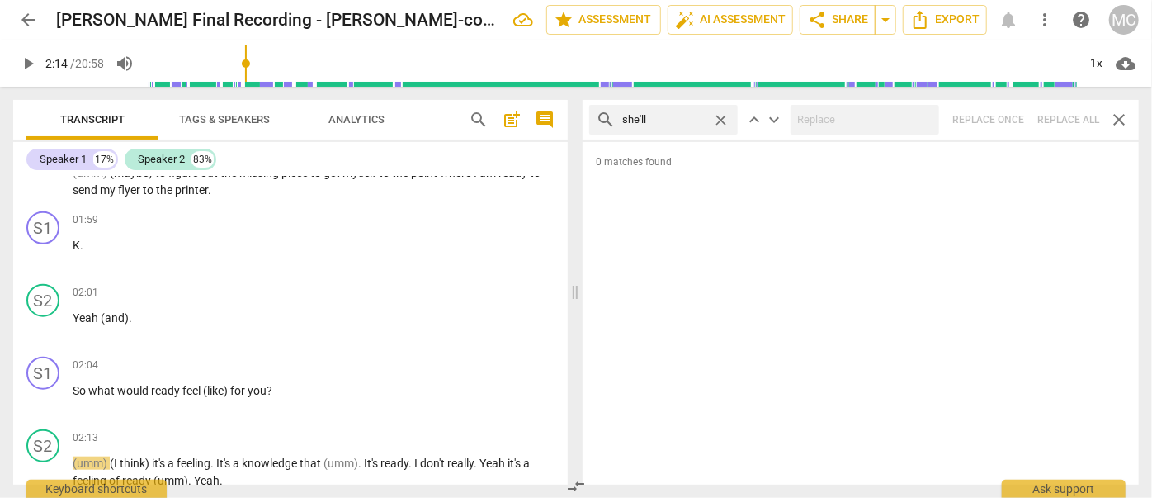
click at [722, 116] on span "close" at bounding box center [720, 119] width 17 height 17
click at [697, 116] on input "text" at bounding box center [676, 119] width 109 height 26
click at [1056, 118] on div "search it'll close keyboard_arrow_up keyboard_arrow_down Replace once Replace a…" at bounding box center [861, 120] width 556 height 40
click at [722, 118] on span "close" at bounding box center [720, 119] width 17 height 17
click at [680, 120] on input "text" at bounding box center [676, 119] width 109 height 26
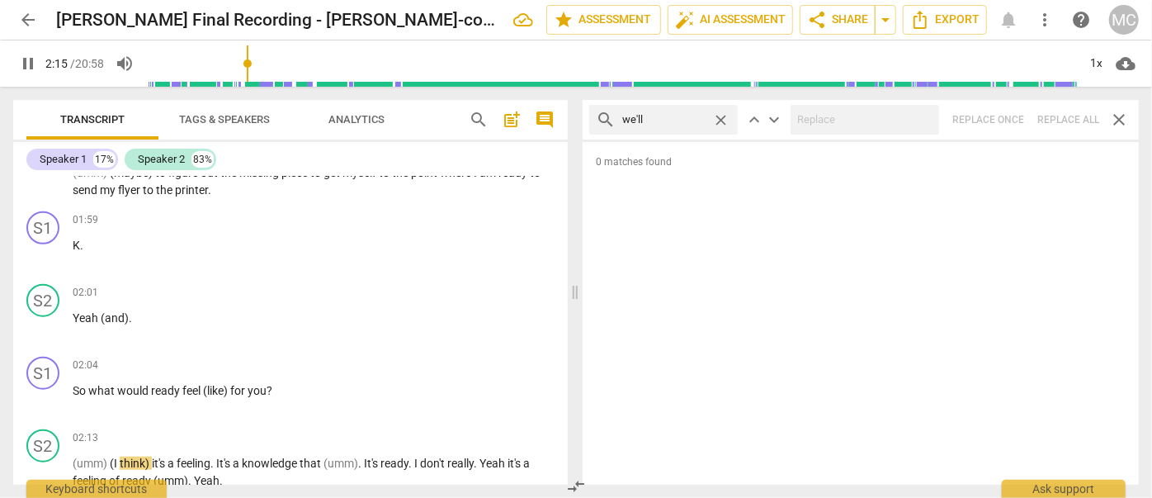
click at [1074, 115] on div "search we'll close keyboard_arrow_up keyboard_arrow_down Replace once Replace a…" at bounding box center [861, 120] width 556 height 40
click at [720, 118] on span "close" at bounding box center [720, 119] width 17 height 17
click at [692, 117] on input "text" at bounding box center [676, 119] width 109 height 26
click at [1044, 119] on div "search they'll close keyboard_arrow_up keyboard_arrow_down Replace once Replace…" at bounding box center [861, 120] width 556 height 40
click at [722, 118] on span "close" at bounding box center [720, 119] width 17 height 17
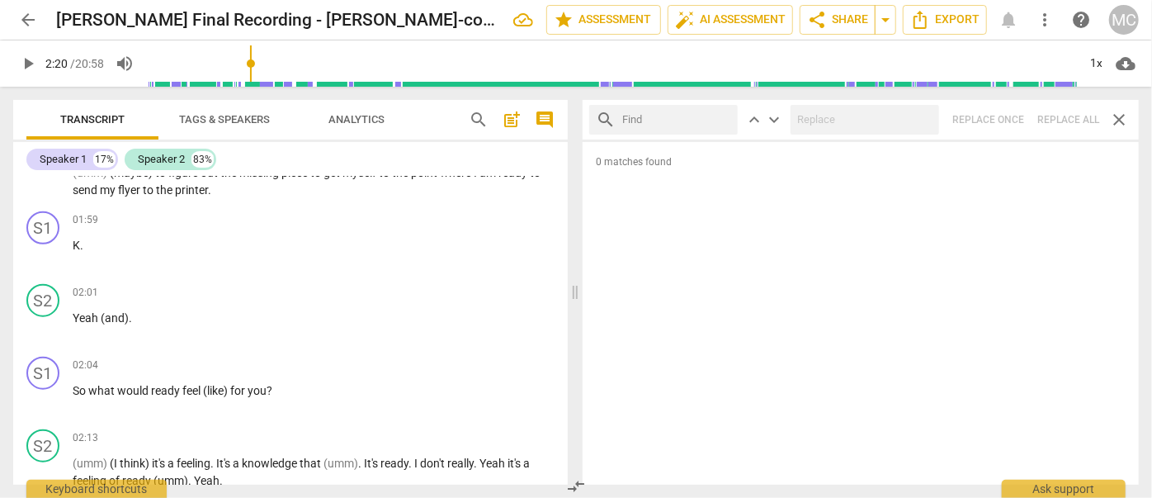
click at [653, 120] on input "text" at bounding box center [676, 119] width 109 height 26
click at [1055, 109] on div "search there'll close keyboard_arrow_up keyboard_arrow_down Replace once Replac…" at bounding box center [861, 120] width 556 height 40
click at [724, 114] on span "close" at bounding box center [720, 119] width 17 height 17
click at [684, 116] on input "text" at bounding box center [676, 119] width 109 height 26
click at [1064, 111] on div "search that'll close keyboard_arrow_up keyboard_arrow_down Replace once Replace…" at bounding box center [861, 120] width 556 height 40
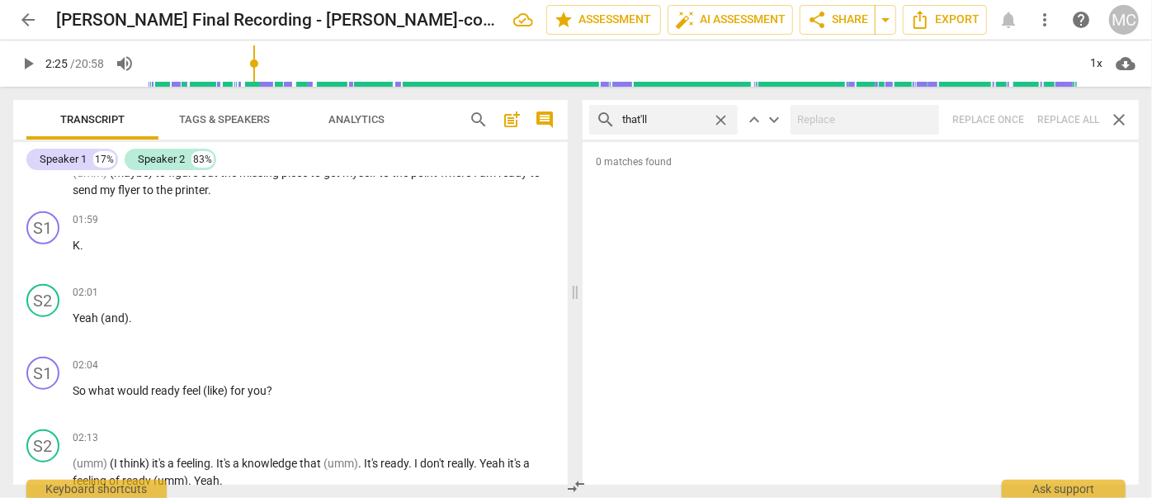
click at [724, 116] on span "close" at bounding box center [720, 119] width 17 height 17
click at [670, 120] on input "text" at bounding box center [676, 119] width 109 height 26
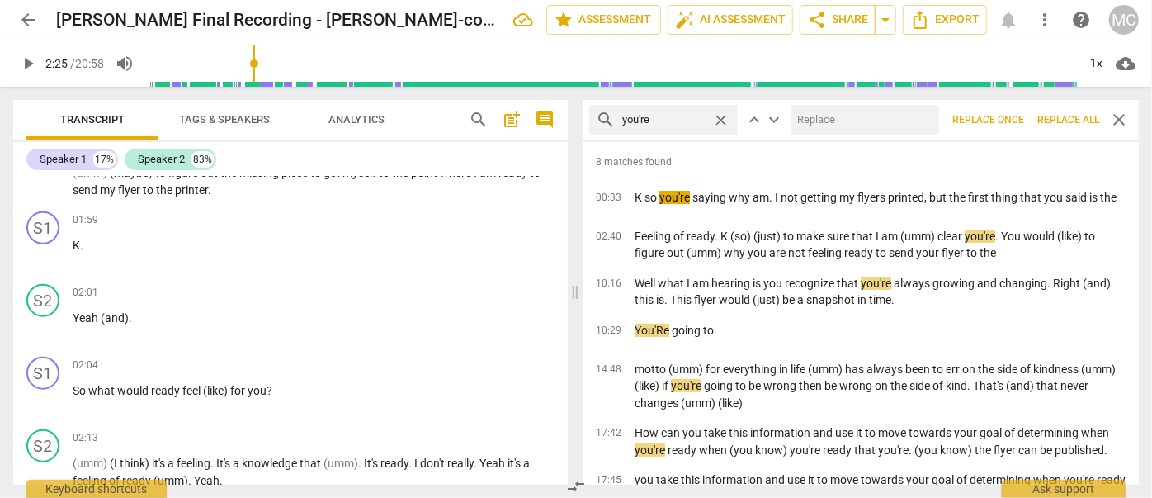
click at [882, 120] on input "text" at bounding box center [861, 119] width 142 height 26
click at [1061, 115] on span "Replace all" at bounding box center [1068, 120] width 62 height 14
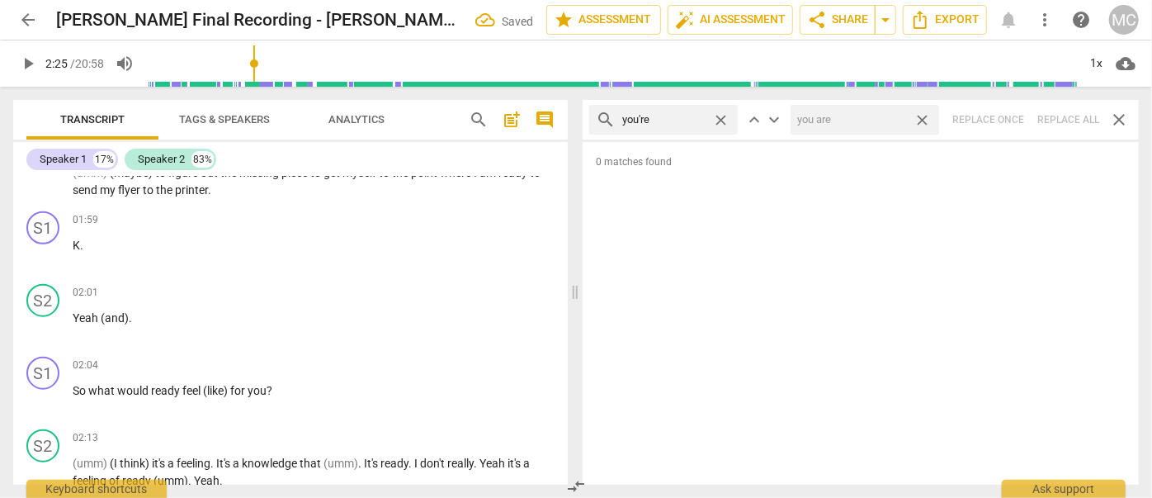
drag, startPoint x: 922, startPoint y: 117, endPoint x: 891, endPoint y: 116, distance: 30.5
click at [922, 117] on span "close" at bounding box center [921, 119] width 17 height 17
click at [721, 118] on span "close" at bounding box center [720, 119] width 17 height 17
drag, startPoint x: 664, startPoint y: 119, endPoint x: 654, endPoint y: 135, distance: 19.7
click at [664, 120] on input "text" at bounding box center [676, 119] width 109 height 26
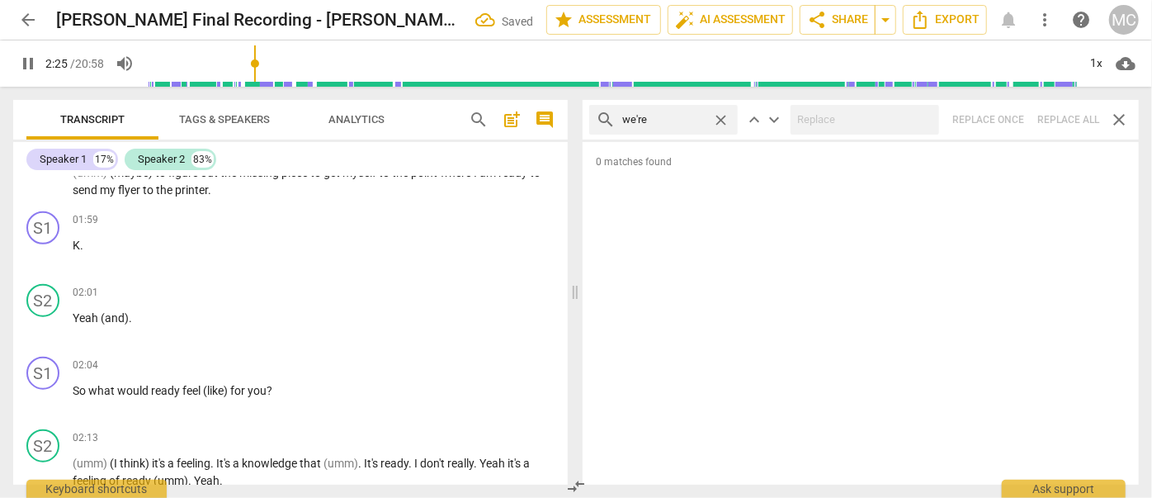
click at [1064, 114] on div "search we're close keyboard_arrow_up keyboard_arrow_down Replace once Replace a…" at bounding box center [861, 120] width 556 height 40
click at [720, 116] on span "close" at bounding box center [720, 119] width 17 height 17
drag, startPoint x: 679, startPoint y: 125, endPoint x: 691, endPoint y: 136, distance: 16.9
click at [679, 125] on input "text" at bounding box center [676, 119] width 109 height 26
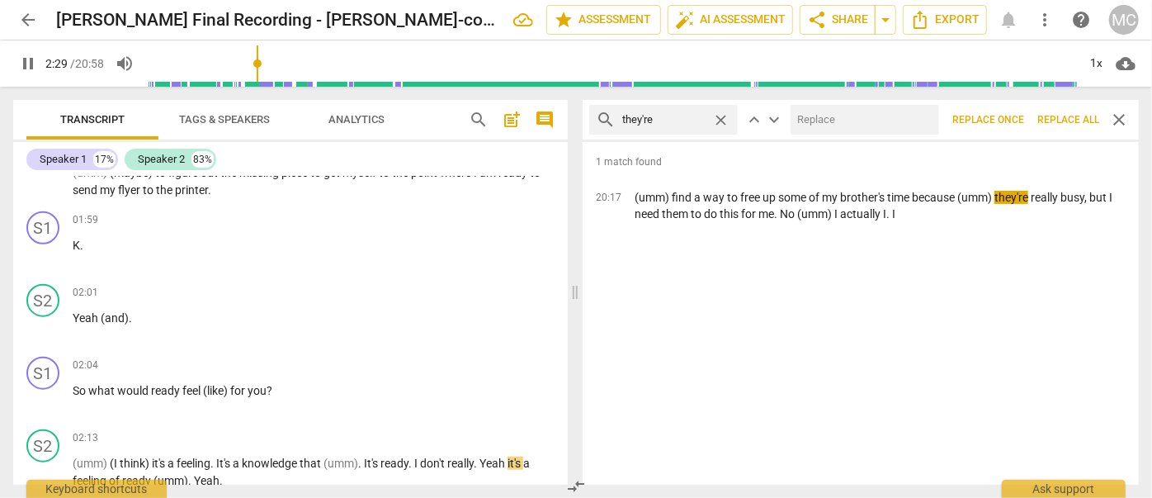
click at [838, 122] on input "text" at bounding box center [861, 119] width 142 height 26
click at [1058, 114] on span "Replace all" at bounding box center [1068, 120] width 62 height 14
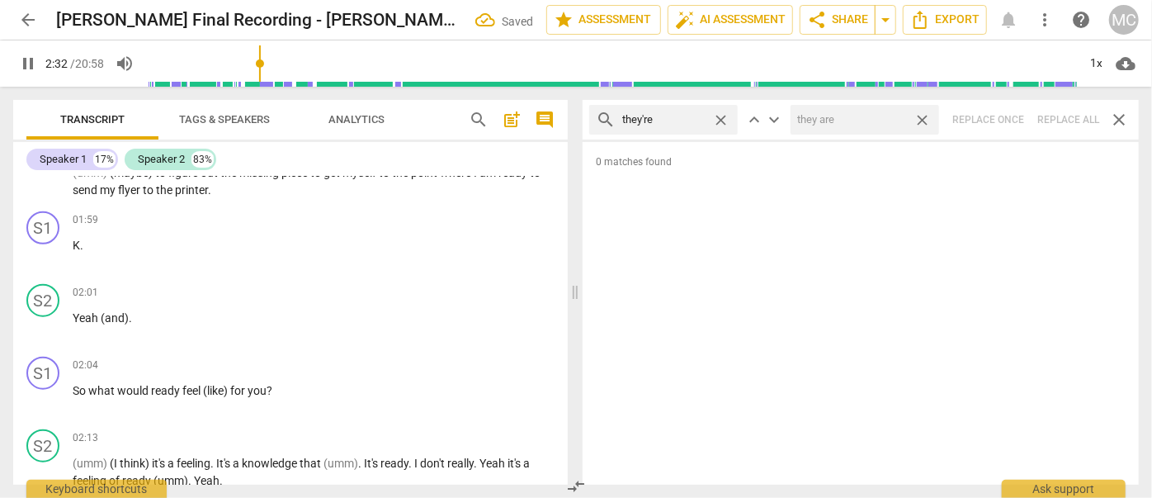
click at [923, 118] on span "close" at bounding box center [921, 119] width 17 height 17
drag, startPoint x: 719, startPoint y: 118, endPoint x: 697, endPoint y: 122, distance: 21.8
click at [719, 118] on span "close" at bounding box center [720, 119] width 17 height 17
click at [688, 122] on input "text" at bounding box center [676, 119] width 109 height 26
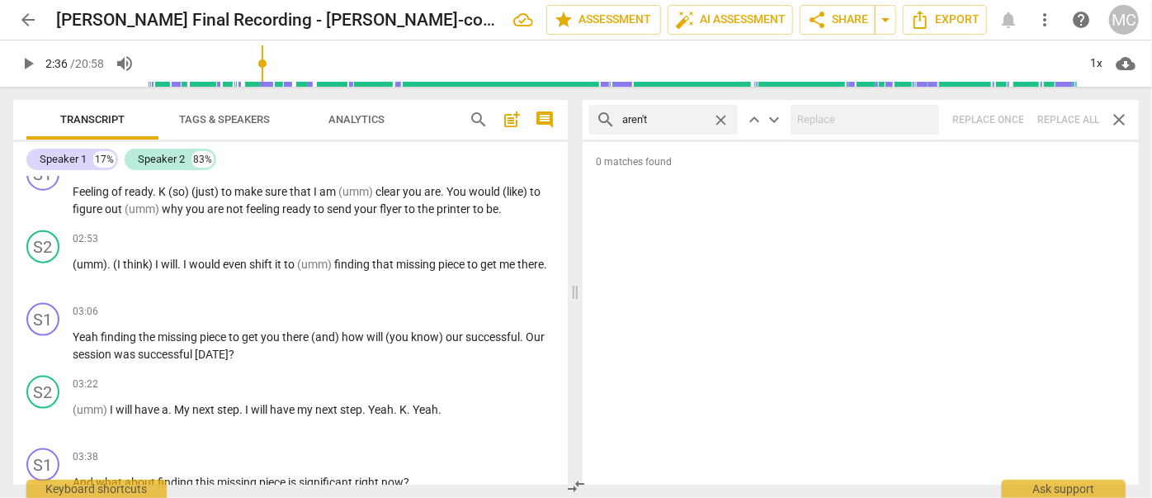
click at [1060, 116] on div "search aren't close keyboard_arrow_up keyboard_arrow_down Replace once Replace …" at bounding box center [861, 120] width 556 height 40
click at [724, 116] on span "close" at bounding box center [720, 119] width 17 height 17
click at [699, 115] on input "text" at bounding box center [676, 119] width 109 height 26
click at [1064, 114] on div "search isn't close keyboard_arrow_up keyboard_arrow_down Replace once Replace a…" at bounding box center [861, 120] width 556 height 40
click at [721, 114] on span "close" at bounding box center [720, 119] width 17 height 17
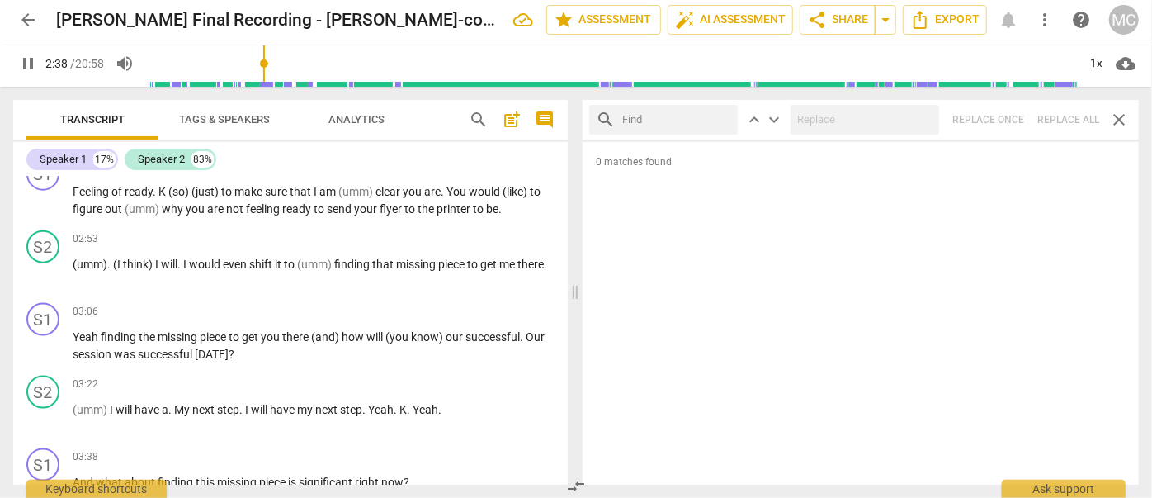
click at [660, 126] on input "text" at bounding box center [676, 119] width 109 height 26
click at [1063, 114] on div "search wasn't close keyboard_arrow_up keyboard_arrow_down Replace once Replace …" at bounding box center [861, 120] width 556 height 40
click at [725, 116] on span "close" at bounding box center [720, 119] width 17 height 17
click at [710, 118] on input "text" at bounding box center [676, 119] width 109 height 26
click at [1067, 116] on div "search weren't close keyboard_arrow_up keyboard_arrow_down Replace once Replace…" at bounding box center [861, 120] width 556 height 40
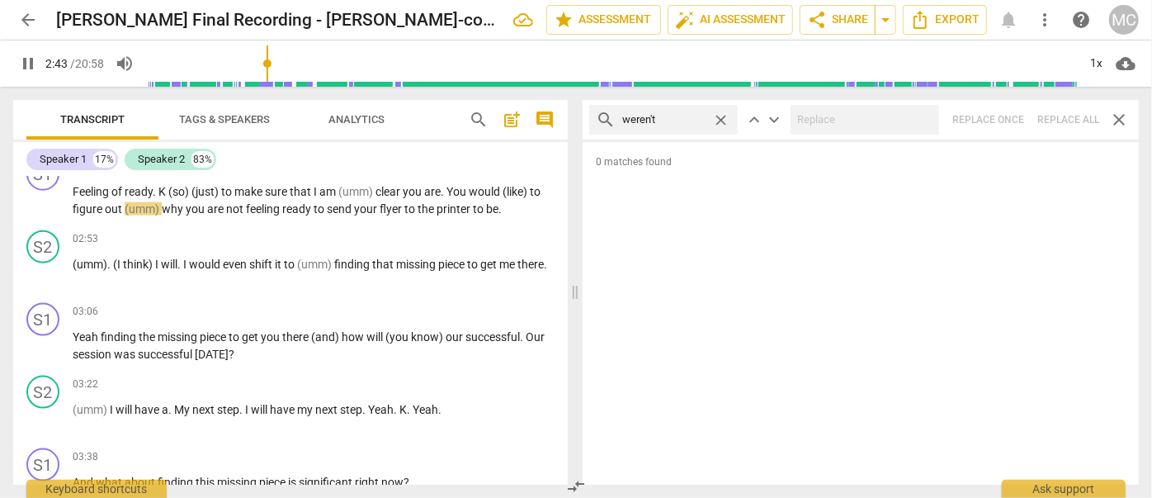
click at [721, 120] on span "close" at bounding box center [720, 119] width 17 height 17
click at [677, 114] on input "text" at bounding box center [676, 119] width 109 height 26
click at [1063, 118] on div "search haven't close keyboard_arrow_up keyboard_arrow_down Replace once Replace…" at bounding box center [861, 120] width 556 height 40
drag, startPoint x: 723, startPoint y: 116, endPoint x: 712, endPoint y: 116, distance: 10.7
click at [723, 116] on span "close" at bounding box center [720, 119] width 17 height 17
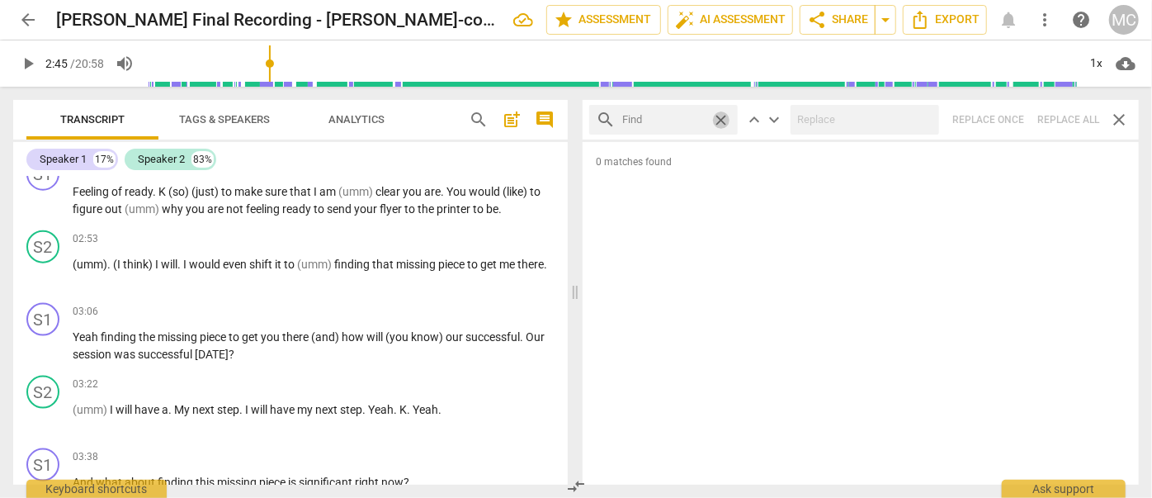
click at [699, 116] on input "text" at bounding box center [663, 119] width 83 height 26
click at [1057, 116] on div "search hasn't close keyboard_arrow_up keyboard_arrow_down Replace once Replace …" at bounding box center [861, 120] width 556 height 40
click at [721, 116] on span "close" at bounding box center [720, 119] width 17 height 17
click at [673, 115] on input "text" at bounding box center [676, 119] width 109 height 26
click at [1059, 120] on div "search hadn't close keyboard_arrow_up keyboard_arrow_down Replace once Replace …" at bounding box center [861, 120] width 556 height 40
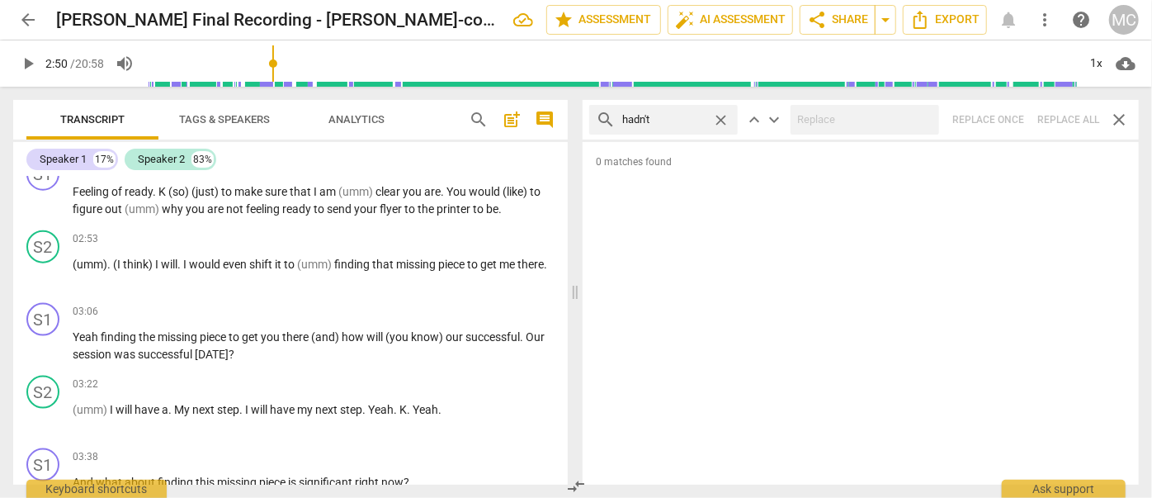
click at [721, 116] on span "close" at bounding box center [720, 119] width 17 height 17
click at [675, 120] on input "text" at bounding box center [676, 119] width 109 height 26
click at [867, 102] on div "search doesn't close keyboard_arrow_up keyboard_arrow_down Replace once Replace…" at bounding box center [861, 120] width 556 height 40
click at [1057, 116] on div "search doesn't close keyboard_arrow_up keyboard_arrow_down Replace once Replace…" at bounding box center [861, 120] width 556 height 40
click at [720, 118] on span "close" at bounding box center [720, 119] width 17 height 17
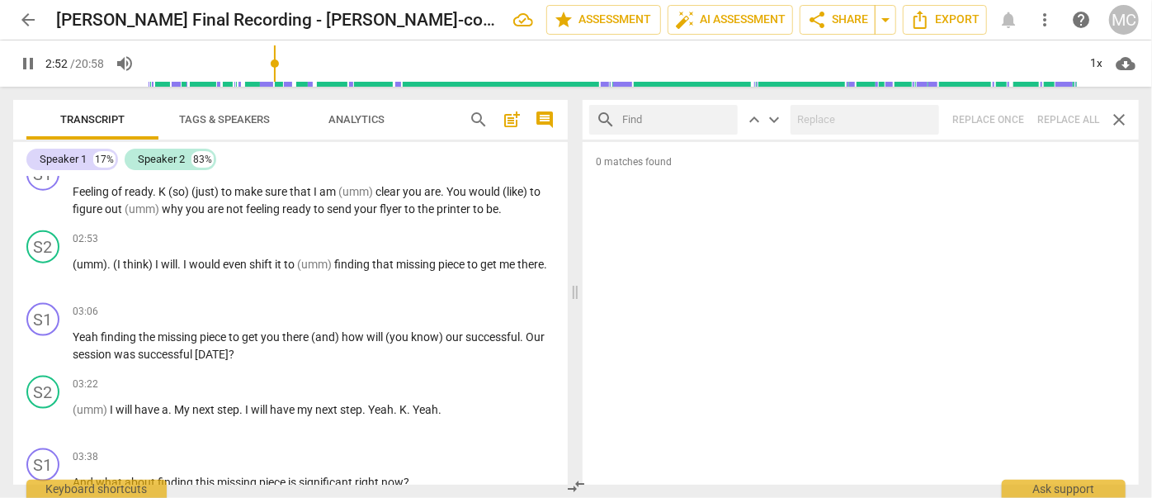
click at [671, 120] on input "text" at bounding box center [676, 119] width 109 height 26
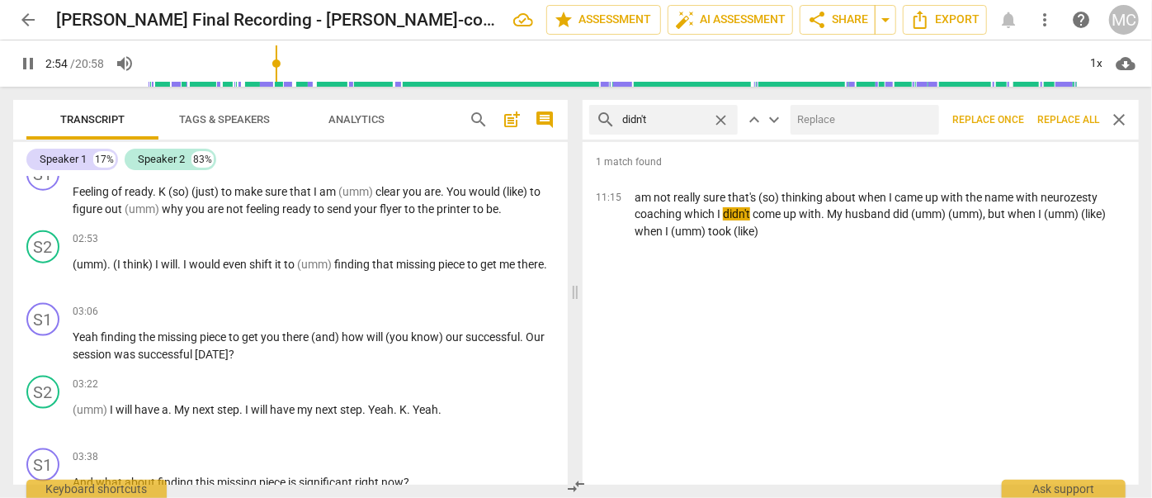
click at [873, 105] on div at bounding box center [864, 120] width 149 height 30
click at [863, 118] on input "text" at bounding box center [861, 119] width 142 height 26
click at [1073, 111] on button "Replace all" at bounding box center [1068, 120] width 75 height 30
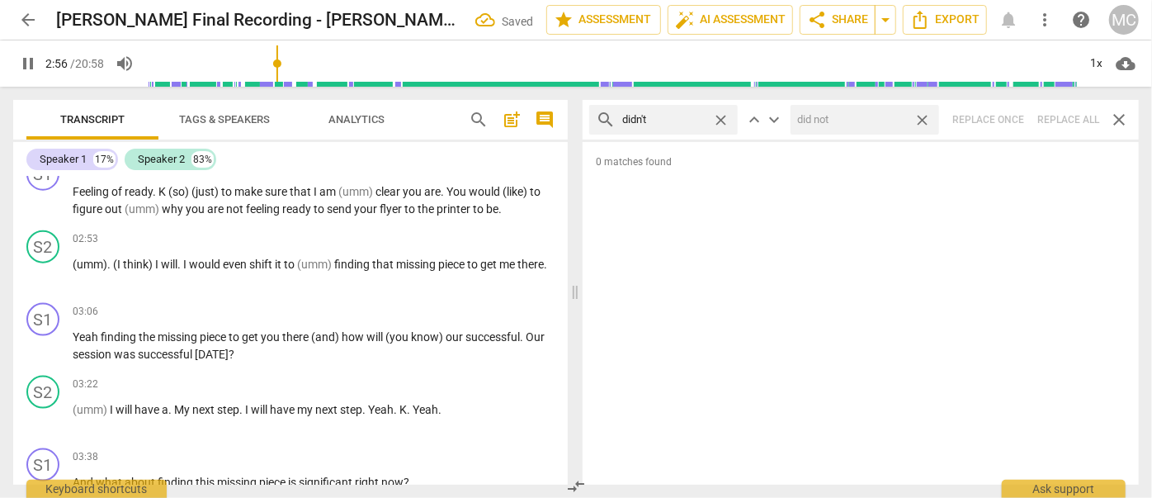
click at [928, 119] on span "close" at bounding box center [921, 119] width 17 height 17
click at [726, 114] on span "close" at bounding box center [720, 119] width 17 height 17
click at [677, 118] on input "text" at bounding box center [676, 119] width 109 height 26
click at [1058, 114] on div "search wouldn't close keyboard_arrow_up keyboard_arrow_down Replace once Replac…" at bounding box center [861, 120] width 556 height 40
click at [726, 116] on span "close" at bounding box center [720, 119] width 17 height 17
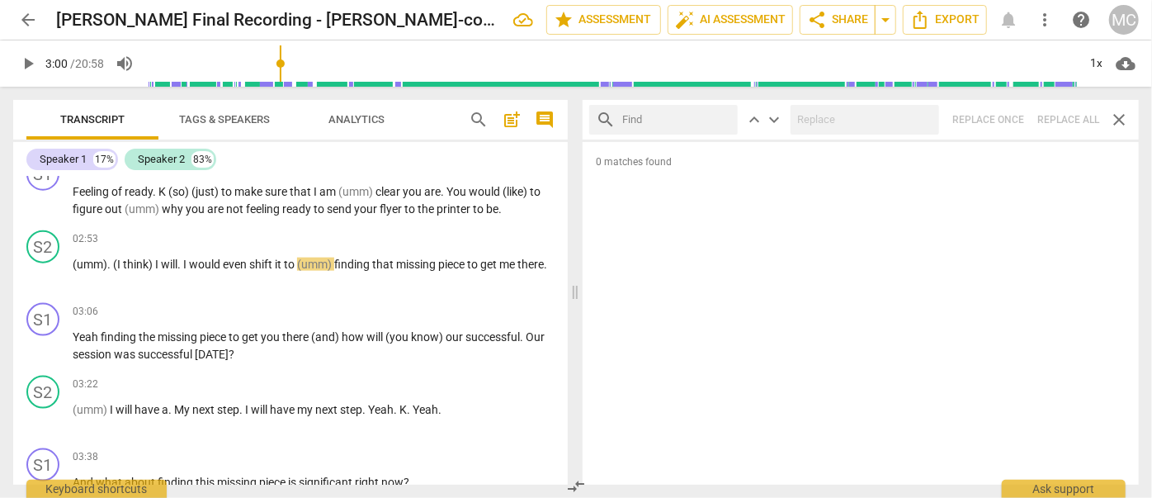
click at [693, 120] on input "text" at bounding box center [676, 119] width 109 height 26
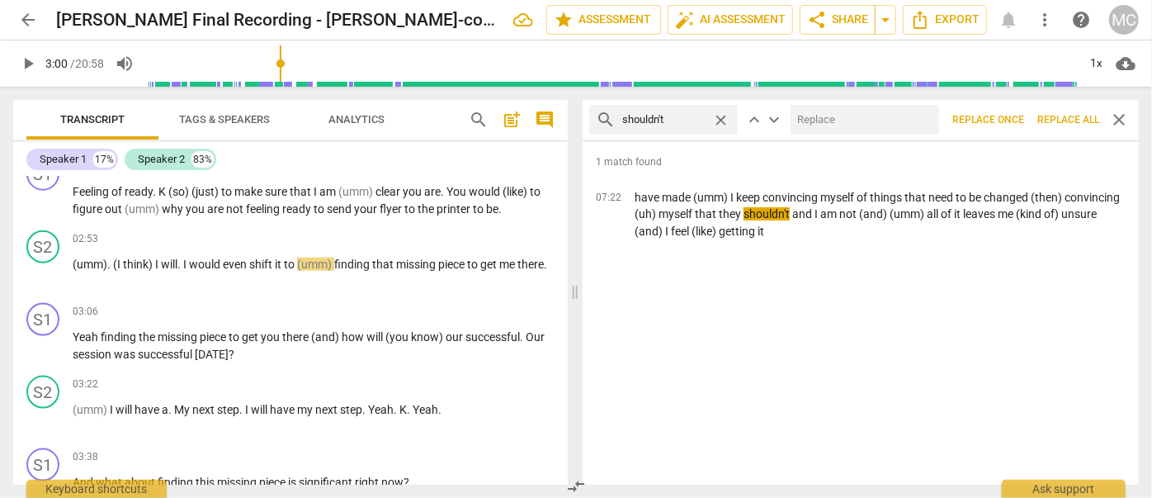
click at [831, 119] on input "text" at bounding box center [861, 119] width 142 height 26
click at [1063, 114] on span "Replace all" at bounding box center [1068, 120] width 62 height 14
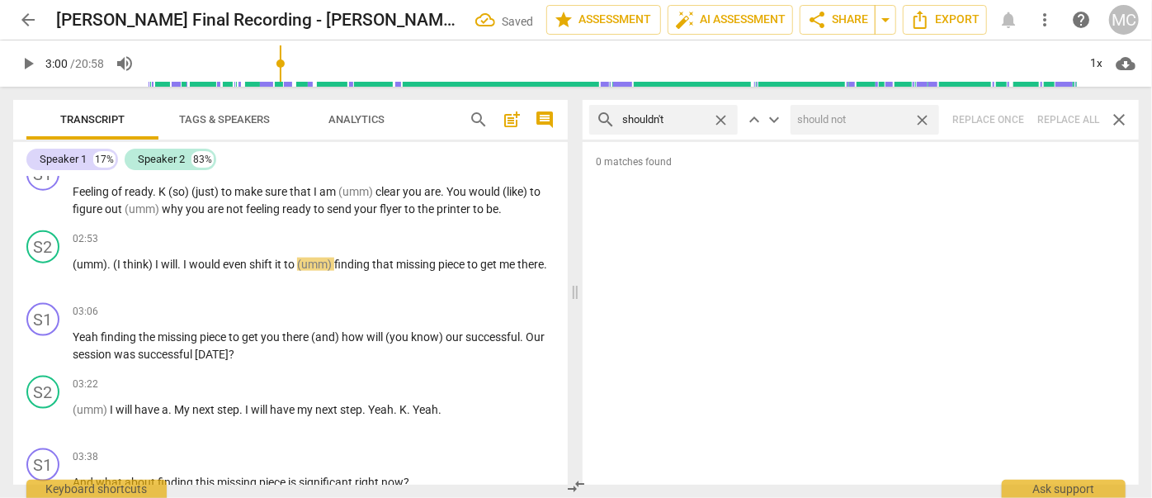
click at [923, 116] on span "close" at bounding box center [921, 119] width 17 height 17
click at [720, 117] on span "close" at bounding box center [720, 119] width 17 height 17
click at [687, 118] on input "text" at bounding box center [676, 119] width 109 height 26
click at [1056, 114] on div "search couldn't close keyboard_arrow_up keyboard_arrow_down Replace once Replac…" at bounding box center [861, 120] width 556 height 40
click at [721, 118] on span "close" at bounding box center [720, 119] width 17 height 17
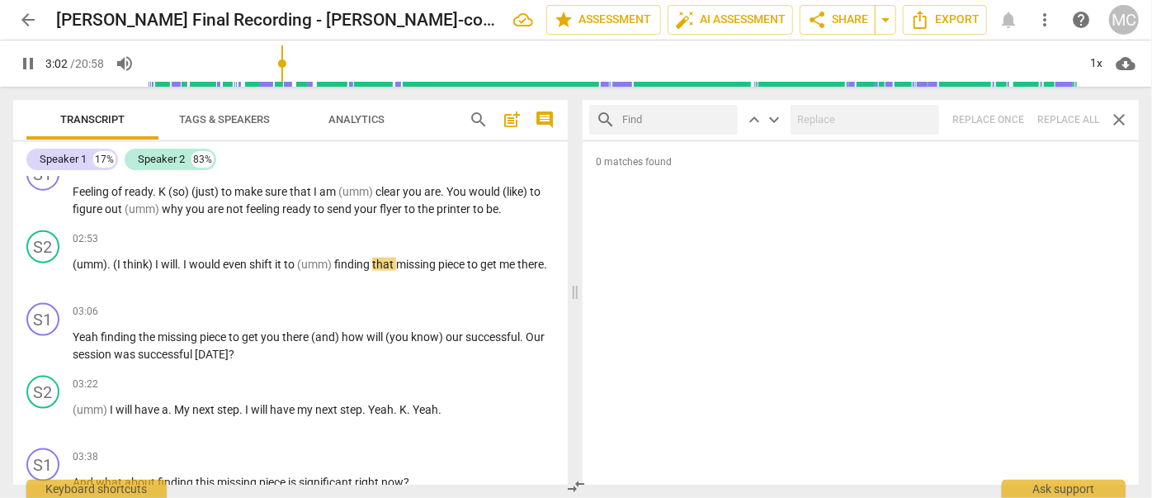
click at [671, 116] on input "text" at bounding box center [676, 119] width 109 height 26
click at [1067, 109] on div "search won't close keyboard_arrow_up keyboard_arrow_down Replace once Replace a…" at bounding box center [861, 120] width 556 height 40
click at [724, 120] on span "close" at bounding box center [720, 119] width 17 height 17
click at [661, 120] on input "text" at bounding box center [676, 119] width 109 height 26
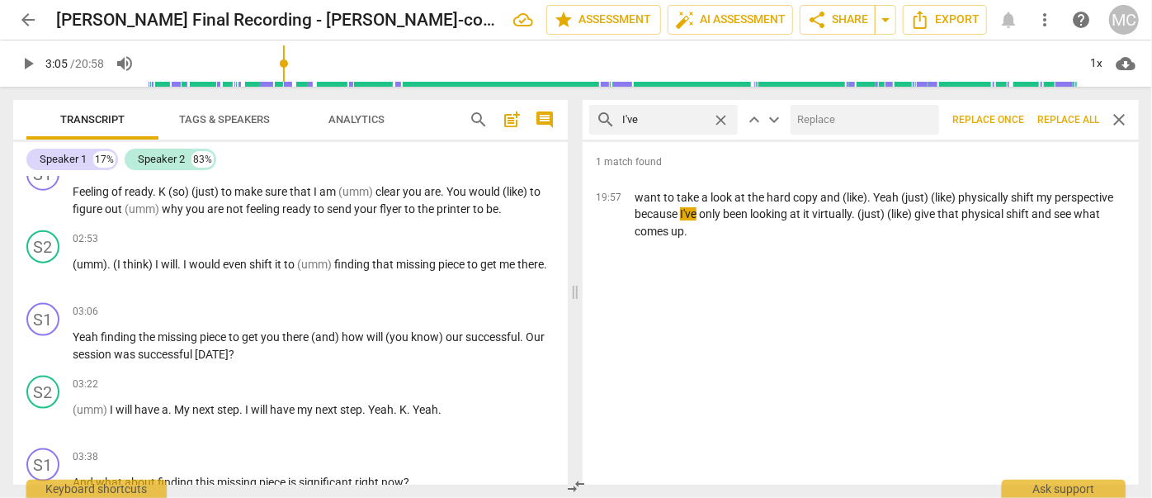
click at [860, 130] on input "text" at bounding box center [861, 119] width 142 height 26
click at [1055, 113] on span "Replace all" at bounding box center [1068, 120] width 62 height 14
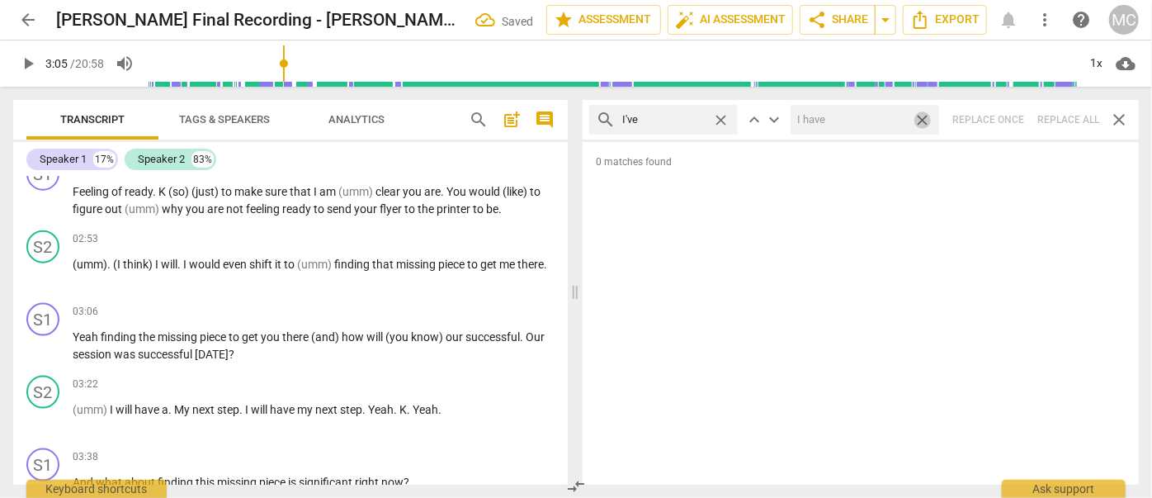
click at [924, 116] on span "close" at bounding box center [921, 119] width 17 height 17
click at [721, 118] on span "close" at bounding box center [720, 119] width 17 height 17
click at [689, 118] on input "text" at bounding box center [676, 119] width 109 height 26
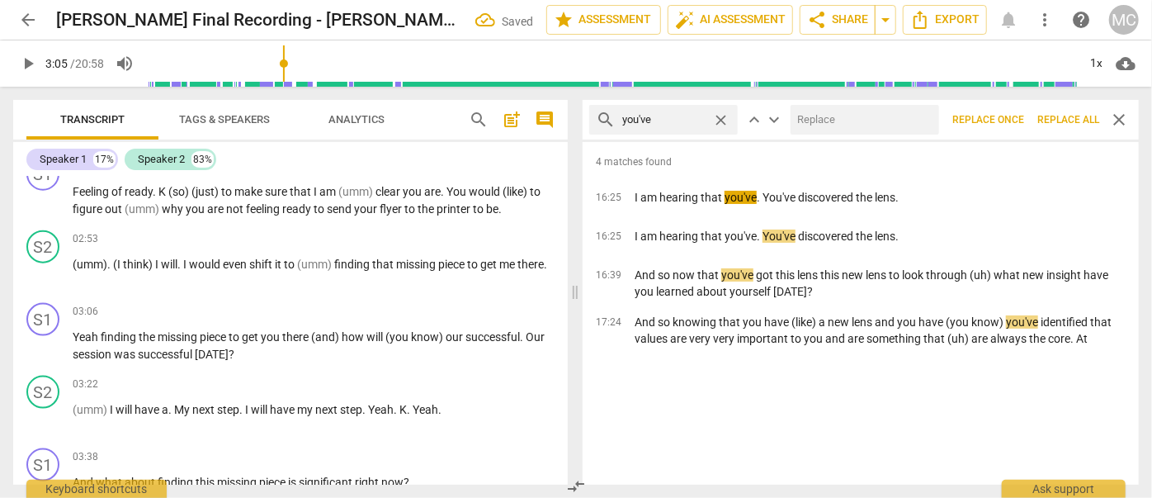
click at [873, 130] on input "text" at bounding box center [861, 119] width 142 height 26
click at [1062, 113] on span "Replace all" at bounding box center [1068, 120] width 62 height 14
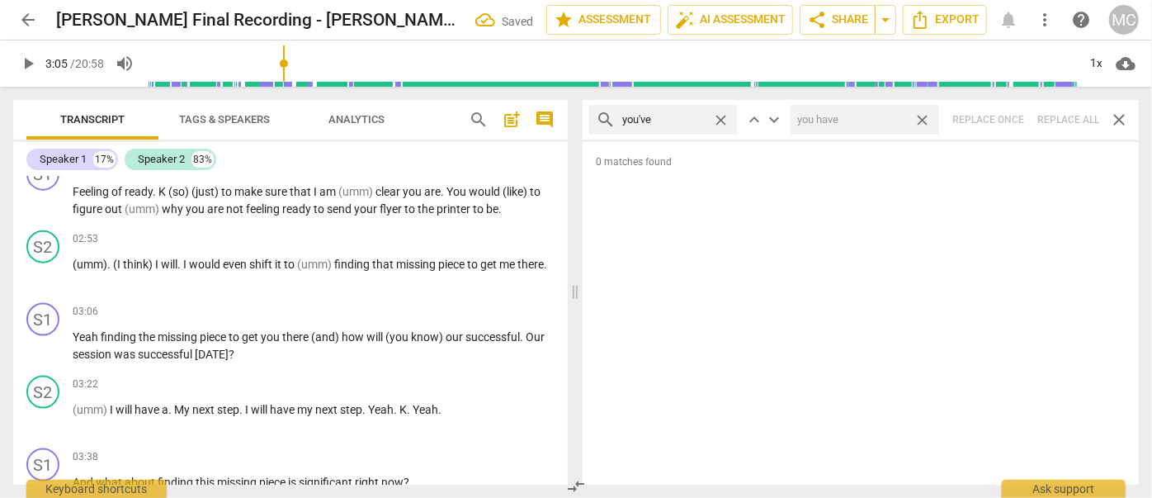
drag, startPoint x: 926, startPoint y: 115, endPoint x: 858, endPoint y: 122, distance: 68.1
click at [926, 115] on span "close" at bounding box center [921, 119] width 17 height 17
click at [721, 116] on span "close" at bounding box center [720, 119] width 17 height 17
click at [671, 126] on input "text" at bounding box center [676, 119] width 109 height 26
click at [1058, 120] on div "search we've close keyboard_arrow_up keyboard_arrow_down Replace once Replace a…" at bounding box center [861, 120] width 556 height 40
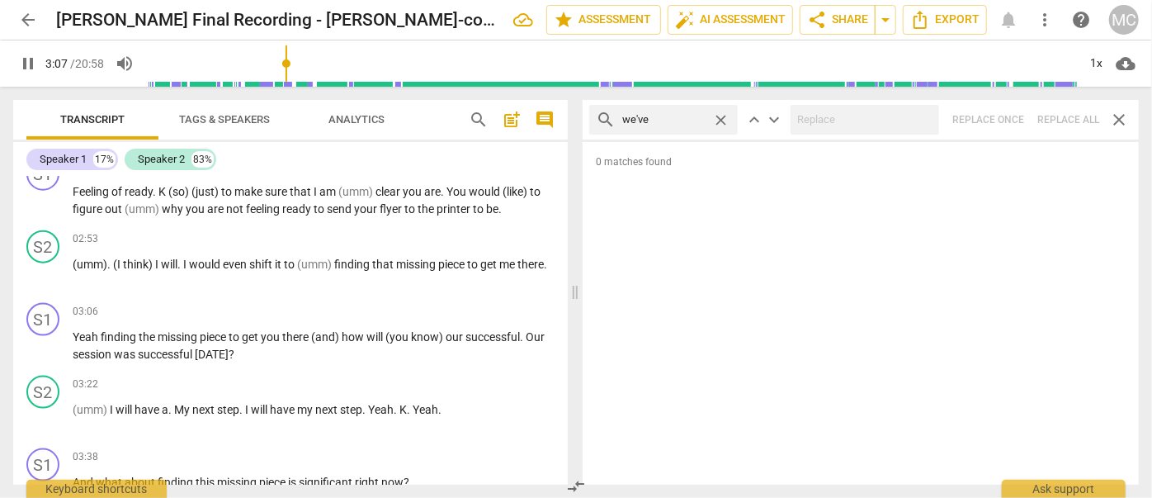
click at [721, 117] on span "close" at bounding box center [720, 119] width 17 height 17
click at [644, 120] on input "text" at bounding box center [676, 119] width 109 height 26
click at [1059, 118] on div "search they've close keyboard_arrow_up keyboard_arrow_down Replace once Replace…" at bounding box center [861, 120] width 556 height 40
drag, startPoint x: 717, startPoint y: 118, endPoint x: 672, endPoint y: 121, distance: 45.5
click at [717, 118] on span "close" at bounding box center [720, 119] width 17 height 17
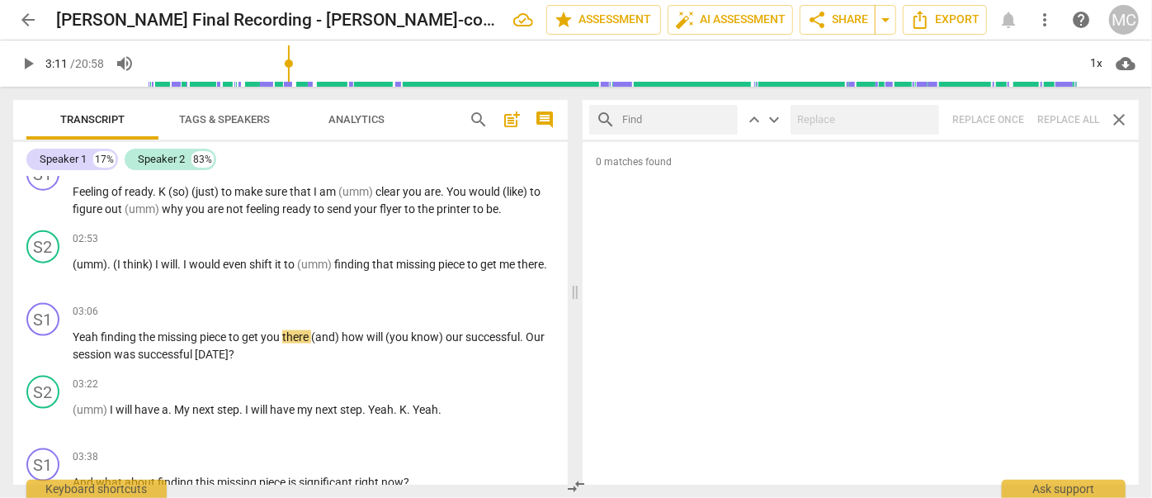
click at [667, 122] on input "text" at bounding box center [676, 119] width 109 height 26
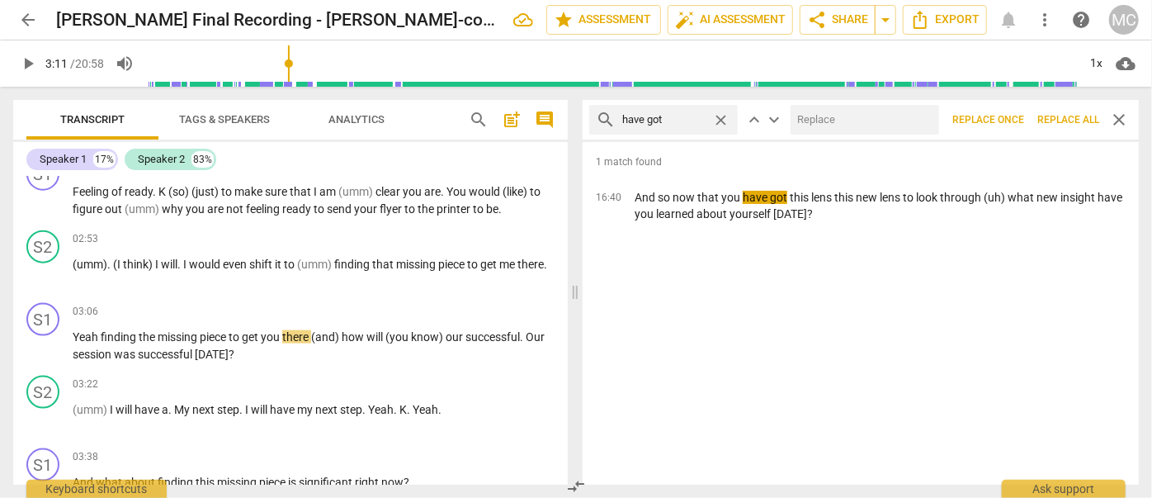
click at [855, 125] on input "text" at bounding box center [861, 119] width 142 height 26
click at [1071, 110] on button "Replace all" at bounding box center [1068, 120] width 75 height 30
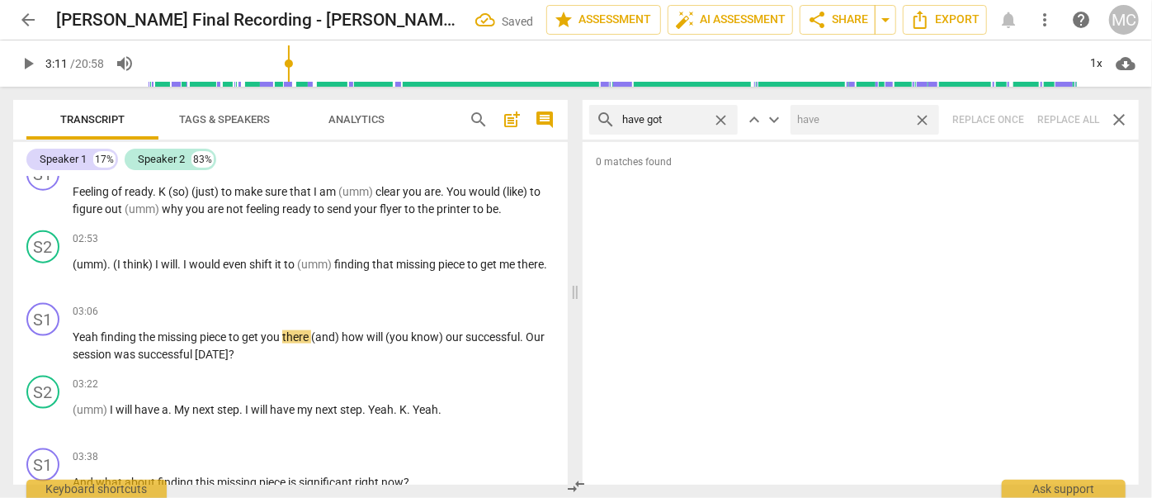
drag, startPoint x: 920, startPoint y: 120, endPoint x: 910, endPoint y: 120, distance: 9.9
click at [920, 120] on span "close" at bounding box center [921, 119] width 17 height 17
click at [723, 117] on span "close" at bounding box center [720, 119] width 17 height 17
click at [695, 118] on input "text" at bounding box center [676, 119] width 109 height 26
click at [1051, 117] on div "search he's close keyboard_arrow_up keyboard_arrow_down Replace once Replace al…" at bounding box center [861, 120] width 556 height 40
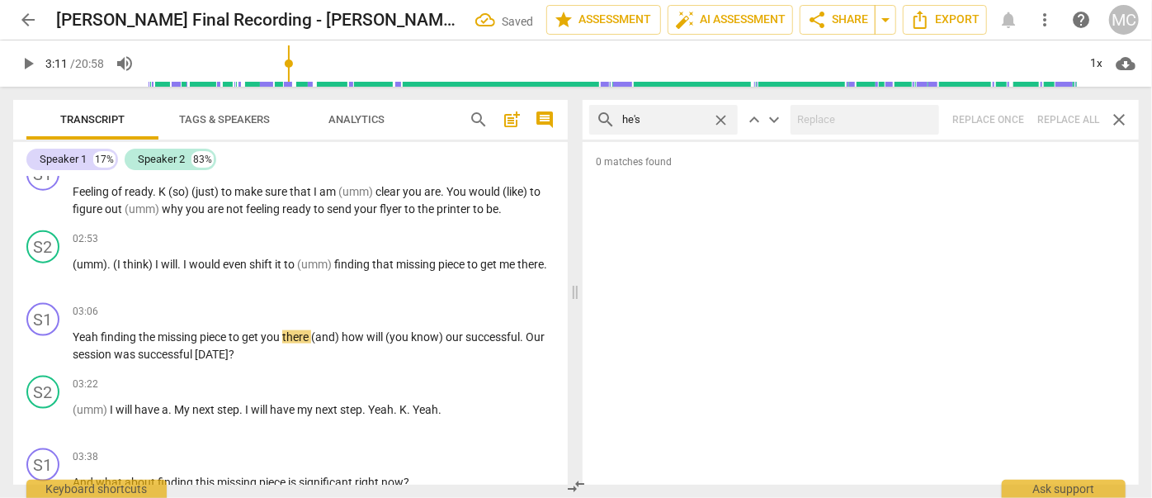
click at [724, 115] on span "close" at bounding box center [720, 119] width 17 height 17
click at [697, 117] on input "text" at bounding box center [676, 119] width 109 height 26
click at [1062, 112] on div "search she's close keyboard_arrow_up keyboard_arrow_down Replace once Replace a…" at bounding box center [861, 120] width 556 height 40
click at [719, 118] on span "close" at bounding box center [720, 119] width 17 height 17
drag, startPoint x: 693, startPoint y: 117, endPoint x: 714, endPoint y: 120, distance: 20.9
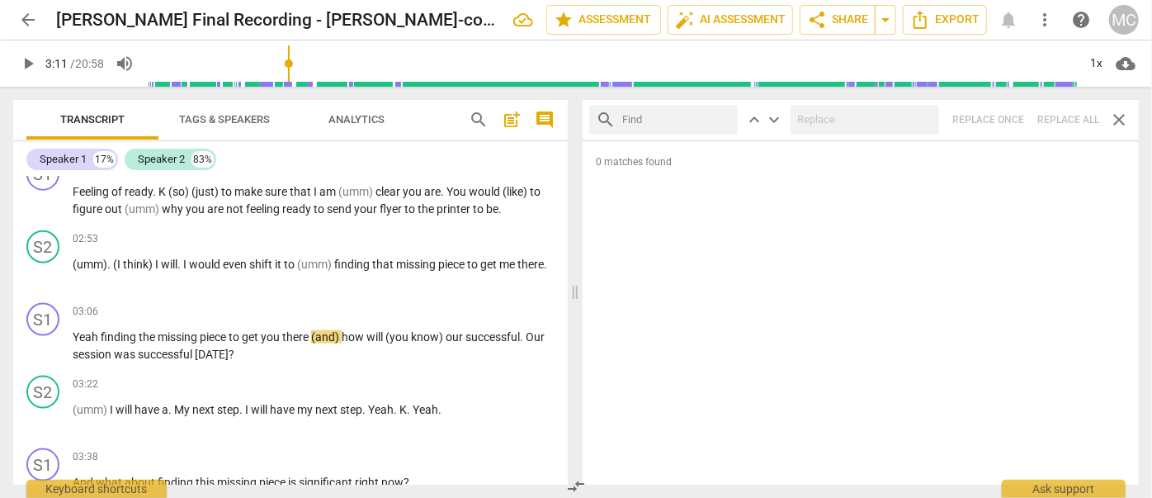
click at [693, 117] on input "text" at bounding box center [676, 119] width 109 height 26
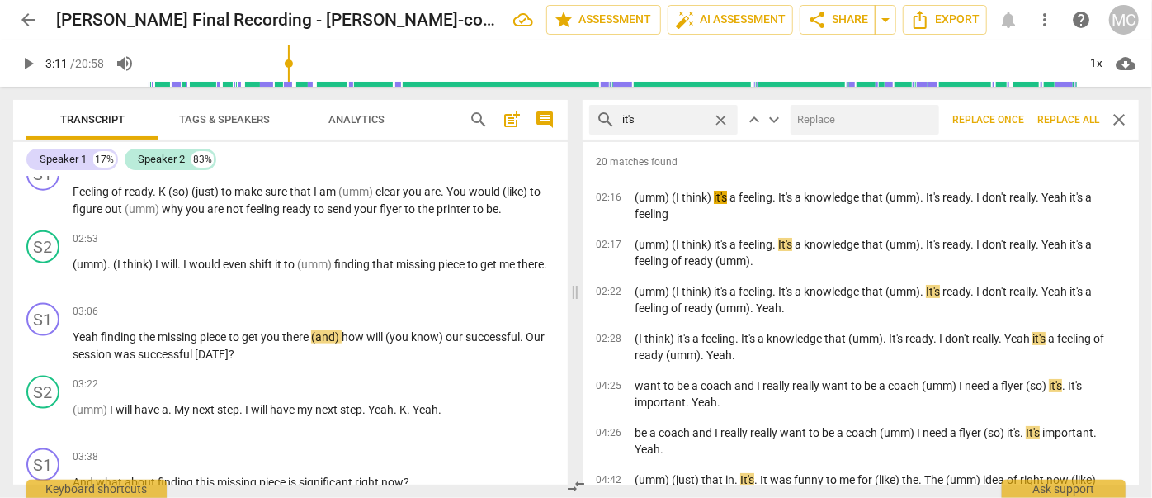
click at [821, 109] on input "text" at bounding box center [861, 119] width 142 height 26
click at [1054, 120] on span "Replace all" at bounding box center [1068, 120] width 62 height 14
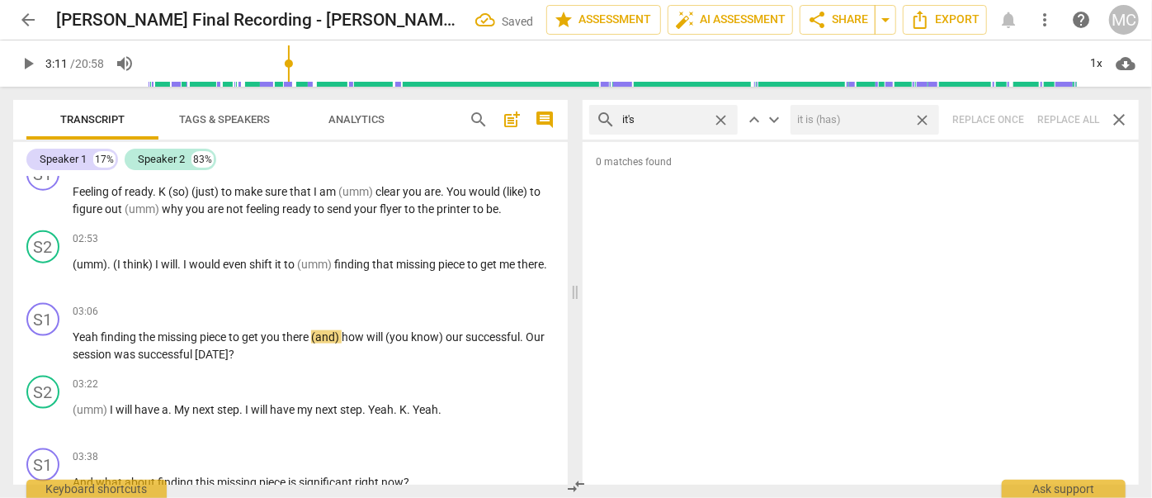
drag, startPoint x: 925, startPoint y: 118, endPoint x: 740, endPoint y: 108, distance: 185.1
click at [925, 118] on span "close" at bounding box center [921, 119] width 17 height 17
click at [720, 114] on span "close" at bounding box center [720, 119] width 17 height 17
click at [680, 118] on input "text" at bounding box center [676, 119] width 109 height 26
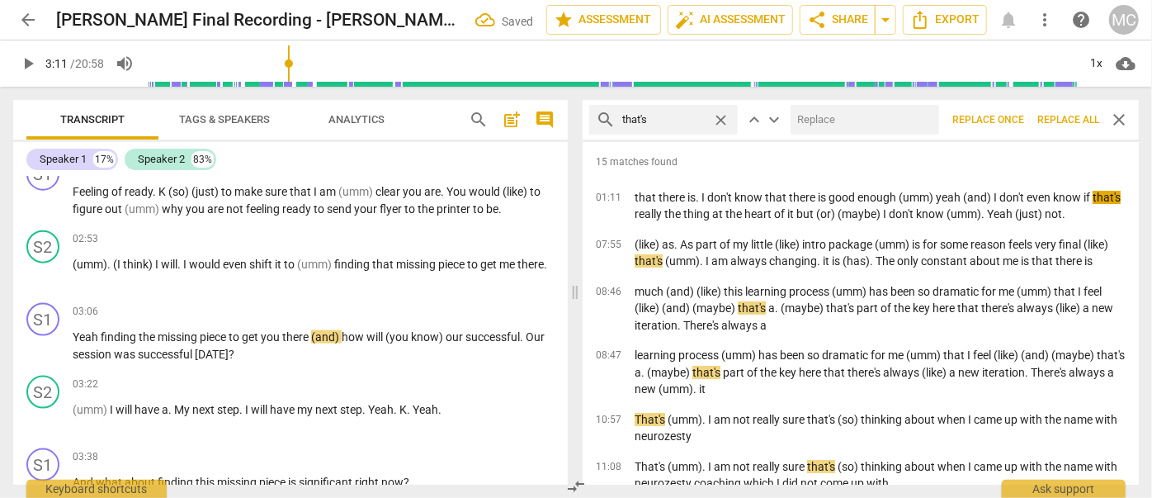
click at [836, 118] on input "text" at bounding box center [861, 119] width 142 height 26
click at [1078, 117] on span "Replace all" at bounding box center [1068, 120] width 62 height 14
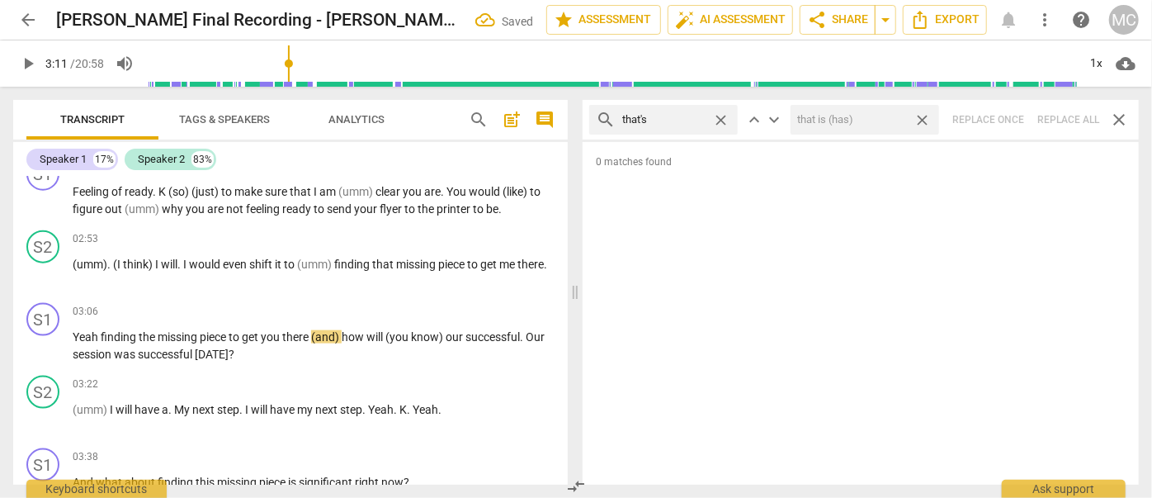
click at [924, 114] on span "close" at bounding box center [921, 119] width 17 height 17
click at [718, 116] on span "close" at bounding box center [720, 119] width 17 height 17
click at [684, 118] on input "text" at bounding box center [676, 119] width 109 height 26
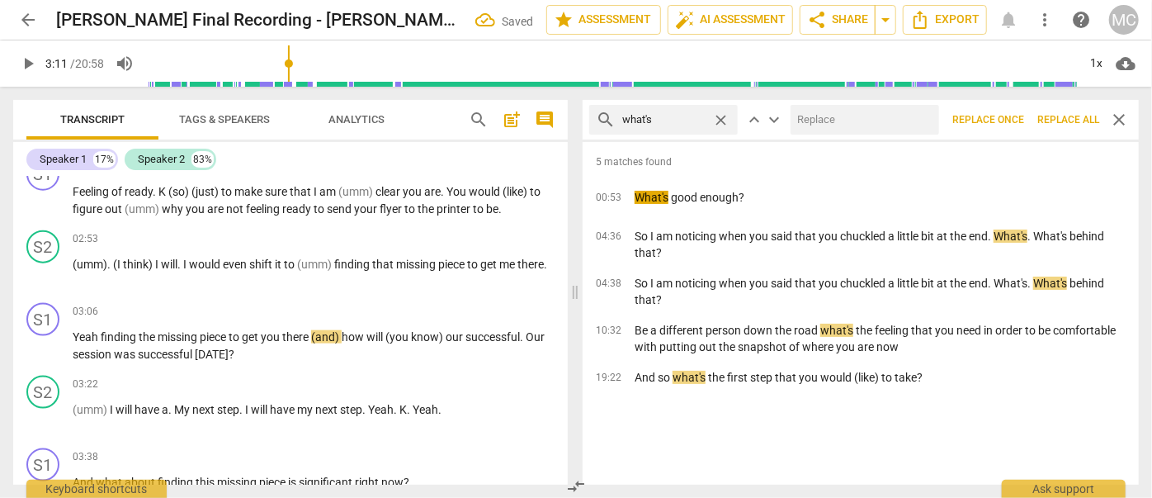
click at [844, 125] on input "text" at bounding box center [861, 119] width 142 height 26
click at [1082, 116] on span "Replace all" at bounding box center [1068, 120] width 62 height 14
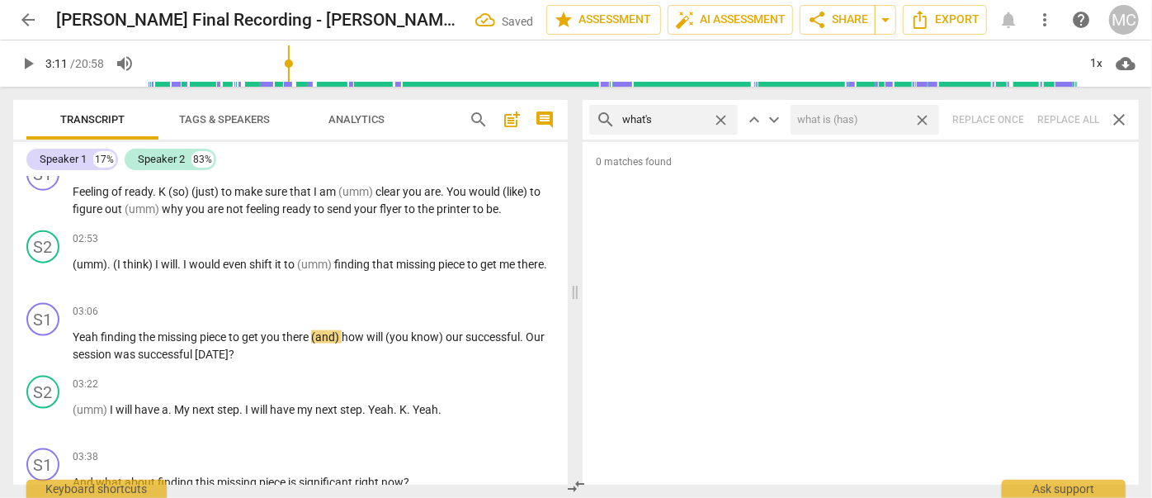
click at [921, 116] on span "close" at bounding box center [921, 119] width 17 height 17
click at [720, 118] on span "close" at bounding box center [720, 119] width 17 height 17
click at [695, 117] on input "text" at bounding box center [676, 119] width 109 height 26
click at [1060, 117] on div "search where's close keyboard_arrow_up keyboard_arrow_down Replace once Replace…" at bounding box center [861, 120] width 556 height 40
click at [721, 117] on span "close" at bounding box center [720, 119] width 17 height 17
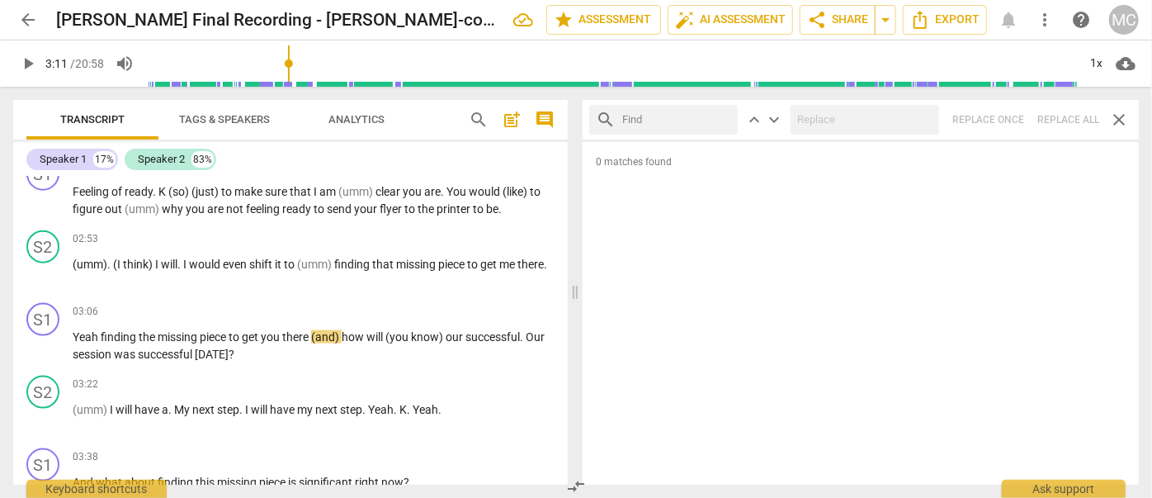
click at [681, 120] on input "text" at bounding box center [676, 119] width 109 height 26
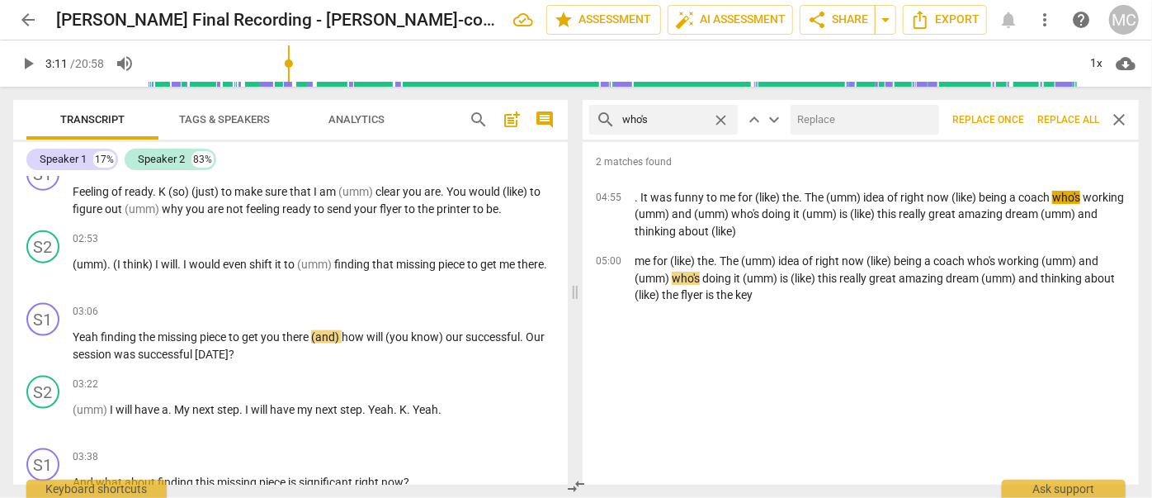
click at [815, 122] on input "text" at bounding box center [861, 119] width 142 height 26
click at [1069, 118] on span "Replace all" at bounding box center [1068, 120] width 62 height 14
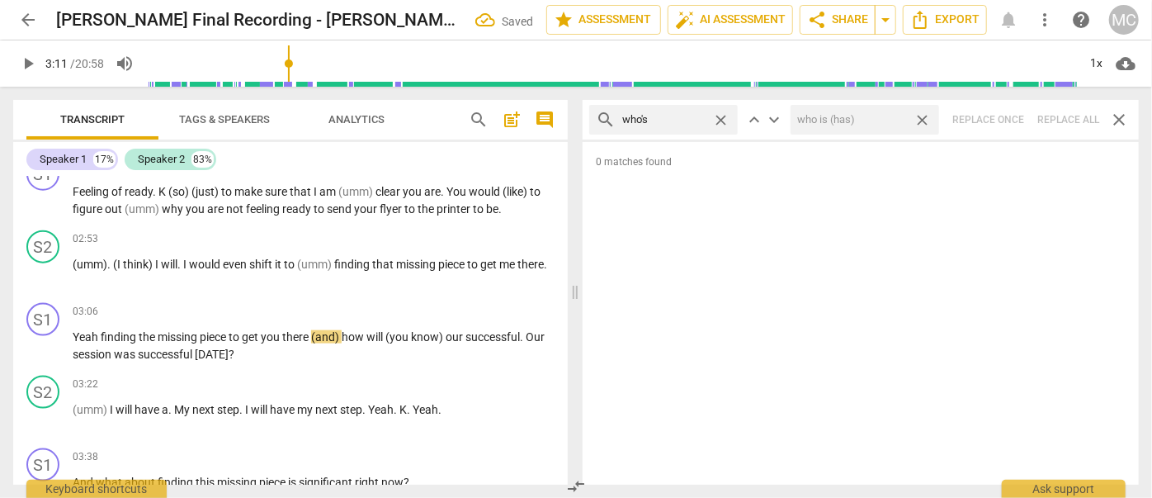
drag, startPoint x: 924, startPoint y: 116, endPoint x: 911, endPoint y: 116, distance: 13.2
click at [924, 116] on span "close" at bounding box center [921, 119] width 17 height 17
click at [723, 115] on span "close" at bounding box center [720, 119] width 17 height 17
click at [684, 117] on input "text" at bounding box center [676, 119] width 109 height 26
click at [1058, 125] on div "search when's close keyboard_arrow_up keyboard_arrow_down Replace once Replace …" at bounding box center [861, 120] width 556 height 40
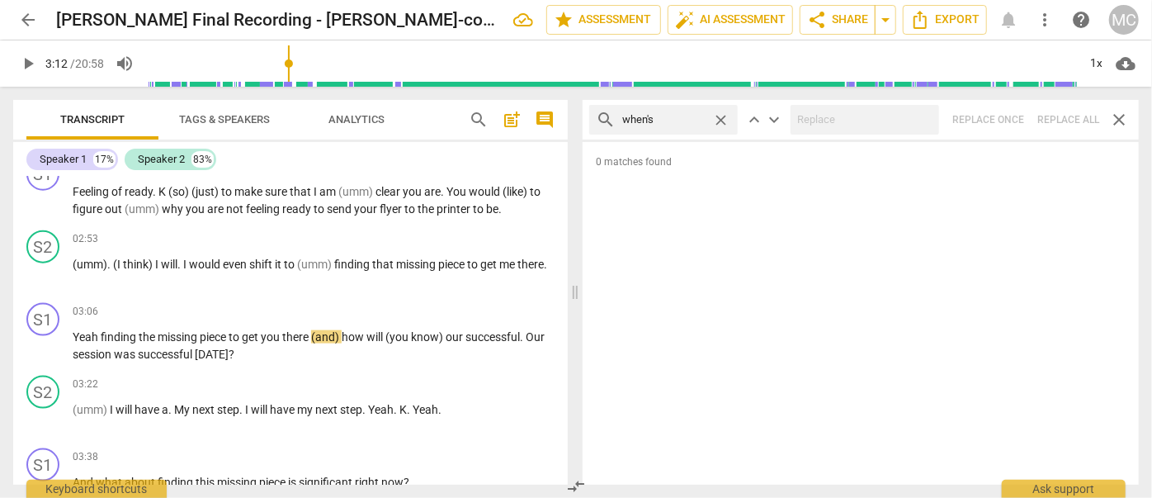
click at [721, 115] on span "close" at bounding box center [720, 119] width 17 height 17
click at [681, 116] on input "text" at bounding box center [676, 119] width 109 height 26
drag, startPoint x: 1061, startPoint y: 114, endPoint x: 1006, endPoint y: 120, distance: 55.7
click at [1061, 114] on div "search how's close keyboard_arrow_up keyboard_arrow_down Replace once Replace a…" at bounding box center [861, 120] width 556 height 40
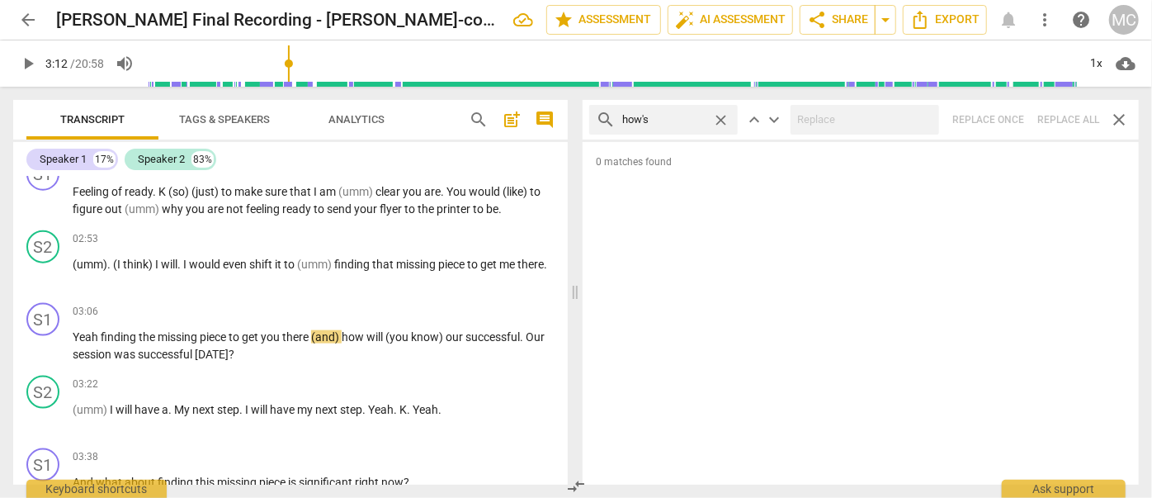
click at [724, 119] on span "close" at bounding box center [720, 119] width 17 height 17
click at [692, 118] on input "text" at bounding box center [676, 119] width 109 height 26
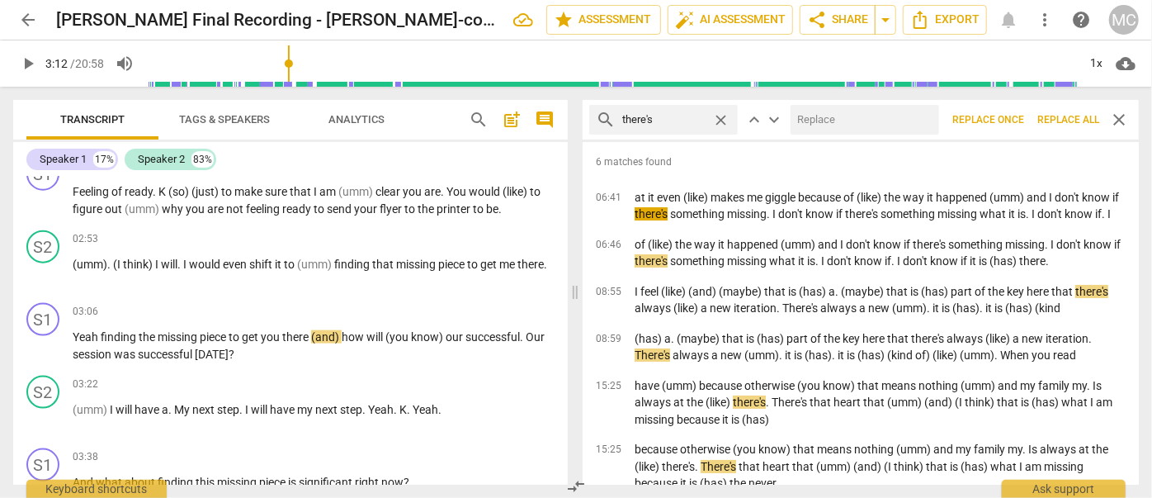
click at [865, 118] on input "text" at bounding box center [861, 119] width 142 height 26
click at [1059, 114] on span "Replace all" at bounding box center [1068, 120] width 62 height 14
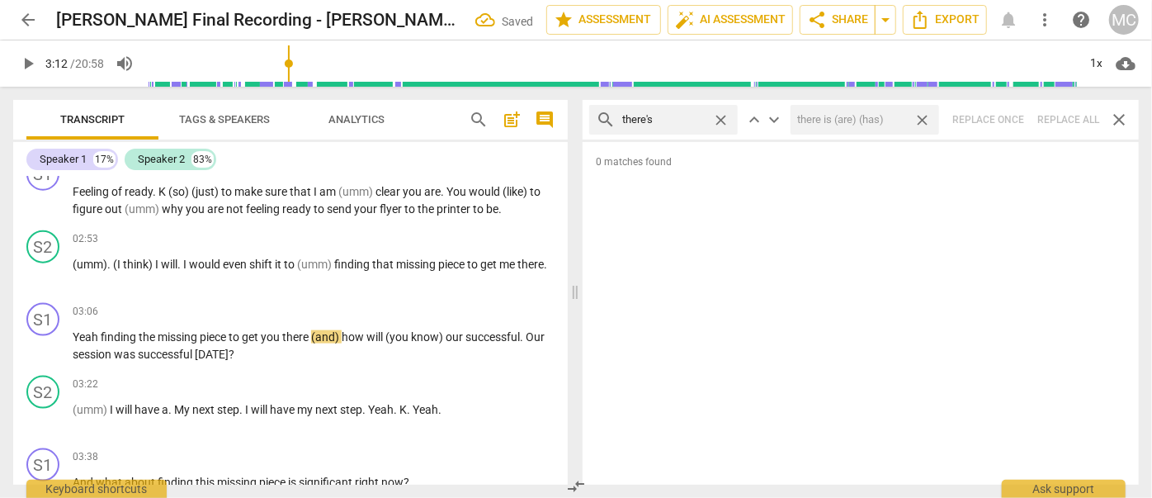
click at [927, 120] on span "close" at bounding box center [921, 119] width 17 height 17
click at [724, 119] on span "close" at bounding box center [720, 119] width 17 height 17
click at [684, 120] on input "text" at bounding box center [676, 119] width 109 height 26
click at [1060, 120] on div "search here's close keyboard_arrow_up keyboard_arrow_down Replace once Replace …" at bounding box center [861, 120] width 556 height 40
drag, startPoint x: 717, startPoint y: 116, endPoint x: 700, endPoint y: 117, distance: 17.4
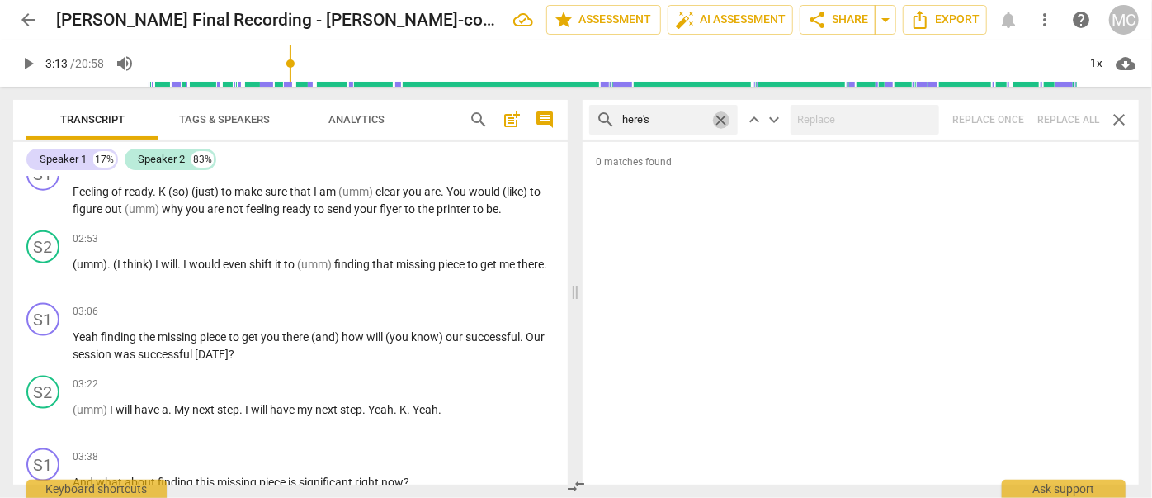
click at [716, 116] on span "close" at bounding box center [720, 119] width 17 height 17
click at [663, 119] on input "text" at bounding box center [676, 119] width 109 height 26
click at [1059, 117] on div "search I'd close keyboard_arrow_up keyboard_arrow_down Replace once Replace all…" at bounding box center [861, 120] width 556 height 40
click at [722, 118] on span "close" at bounding box center [720, 119] width 17 height 17
drag, startPoint x: 682, startPoint y: 120, endPoint x: 719, endPoint y: 121, distance: 37.1
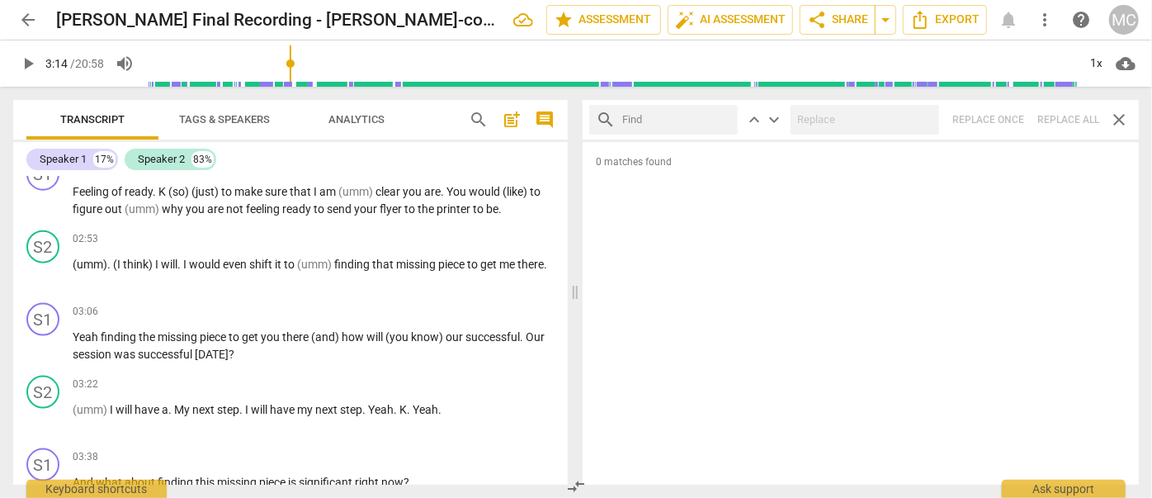
click at [681, 120] on input "text" at bounding box center [676, 119] width 109 height 26
click at [1061, 115] on div "search you'd close keyboard_arrow_up keyboard_arrow_down Replace once Replace a…" at bounding box center [861, 120] width 556 height 40
click at [721, 120] on span "close" at bounding box center [720, 119] width 17 height 17
click at [662, 118] on input "text" at bounding box center [676, 119] width 109 height 26
click at [1060, 119] on div "search he'd close keyboard_arrow_up keyboard_arrow_down Replace once Replace al…" at bounding box center [861, 120] width 556 height 40
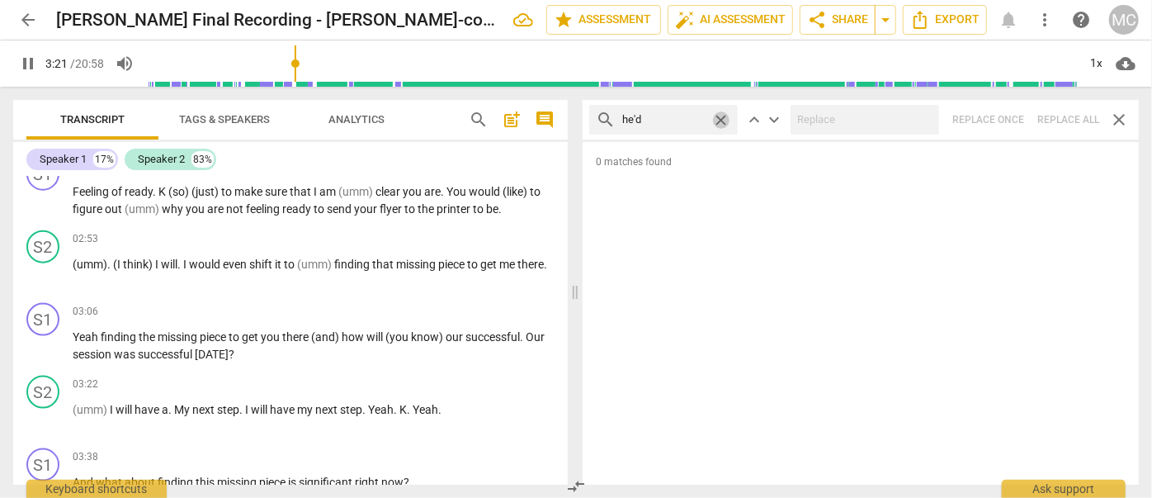
drag, startPoint x: 720, startPoint y: 114, endPoint x: 688, endPoint y: 120, distance: 31.9
click at [720, 114] on span "close" at bounding box center [720, 119] width 17 height 17
click at [671, 118] on input "text" at bounding box center [676, 119] width 109 height 26
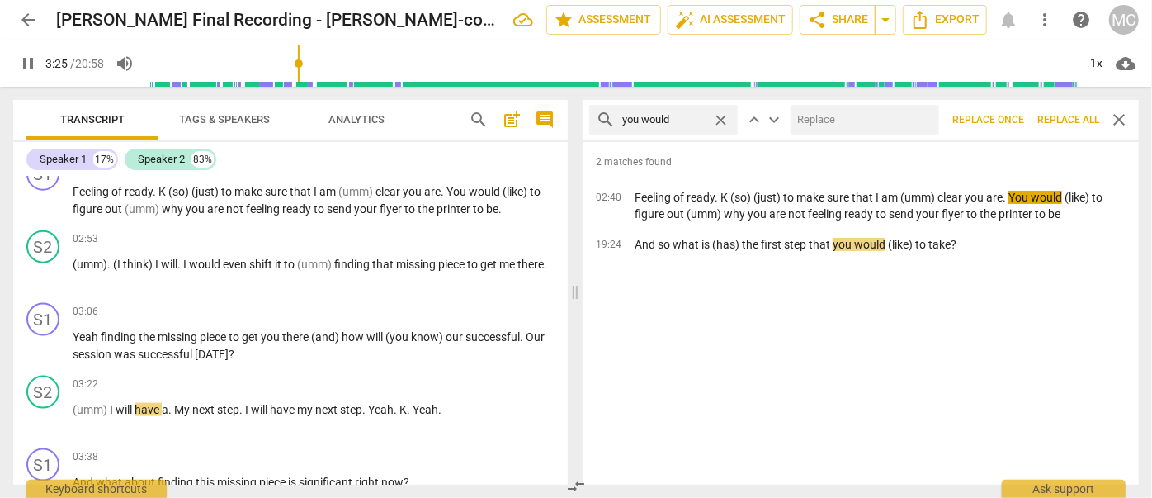
click at [820, 123] on input "text" at bounding box center [861, 119] width 142 height 26
click at [1064, 116] on span "Replace all" at bounding box center [1068, 120] width 62 height 14
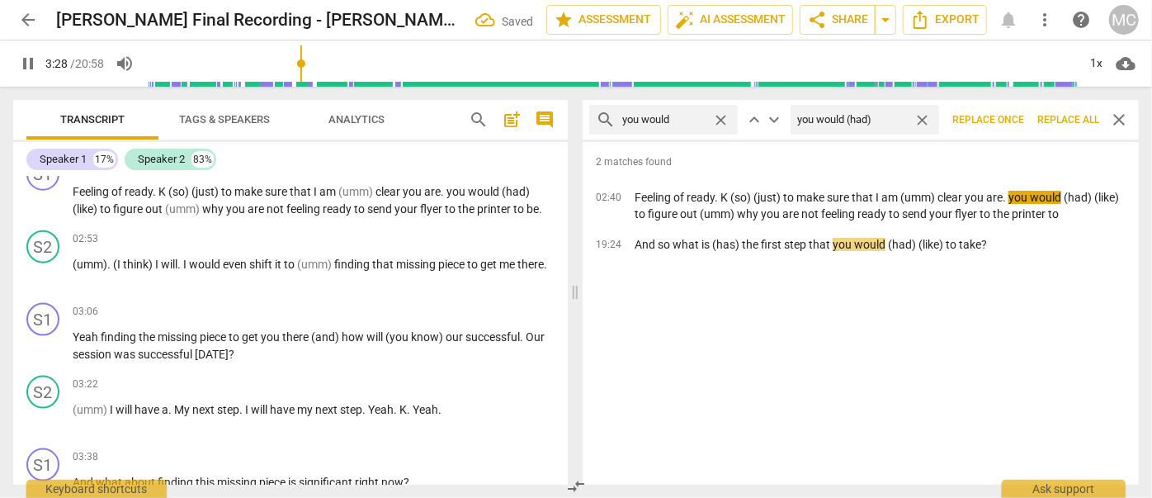
drag, startPoint x: 920, startPoint y: 114, endPoint x: 792, endPoint y: 131, distance: 129.1
click at [920, 114] on span "close" at bounding box center [921, 119] width 17 height 17
click at [717, 117] on span "close" at bounding box center [720, 119] width 17 height 17
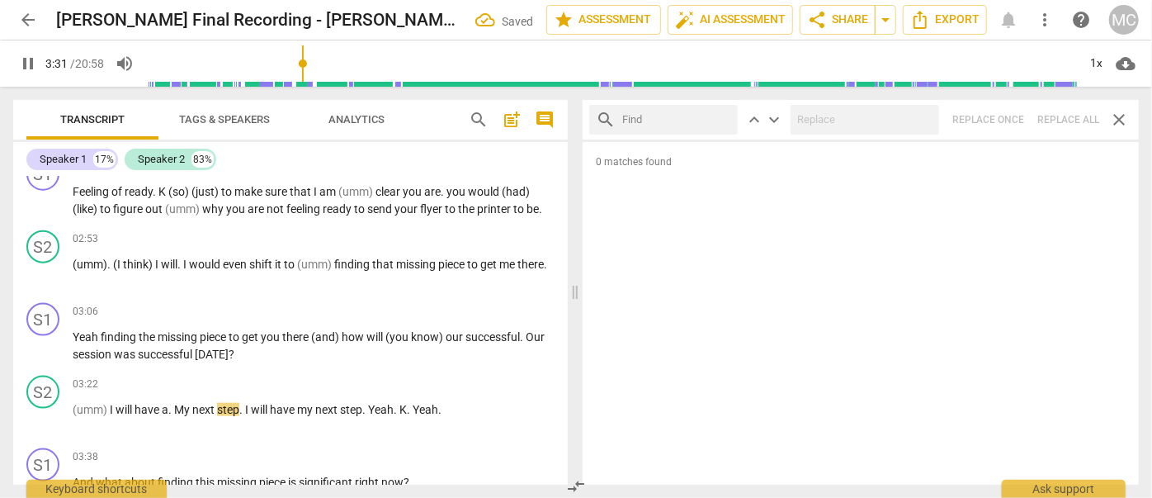
click at [679, 117] on input "text" at bounding box center [676, 119] width 109 height 26
click at [1059, 109] on div "search she'd close keyboard_arrow_up keyboard_arrow_down Replace once Replace a…" at bounding box center [861, 120] width 556 height 40
click at [722, 119] on span "close" at bounding box center [720, 119] width 17 height 17
drag, startPoint x: 689, startPoint y: 121, endPoint x: 700, endPoint y: 121, distance: 10.7
click at [689, 121] on input "text" at bounding box center [676, 119] width 109 height 26
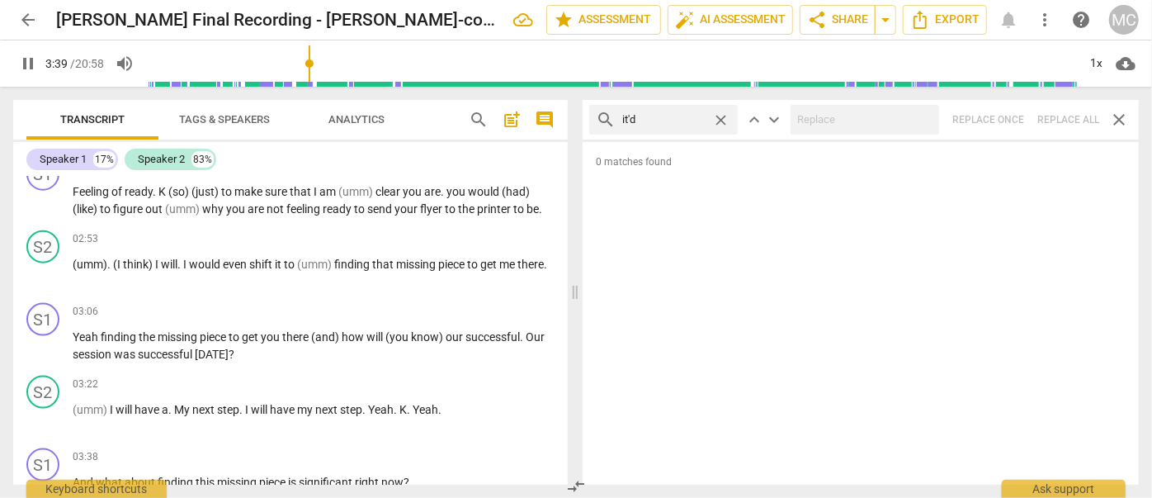
click at [1069, 125] on div "search it'd close keyboard_arrow_up keyboard_arrow_down Replace once Replace al…" at bounding box center [861, 120] width 556 height 40
click at [720, 116] on span "close" at bounding box center [720, 119] width 17 height 17
click at [668, 116] on input "text" at bounding box center [676, 119] width 109 height 26
click at [1063, 122] on div "search we'd close keyboard_arrow_up keyboard_arrow_down Replace once Replace al…" at bounding box center [861, 120] width 556 height 40
click at [720, 116] on span "close" at bounding box center [720, 119] width 17 height 17
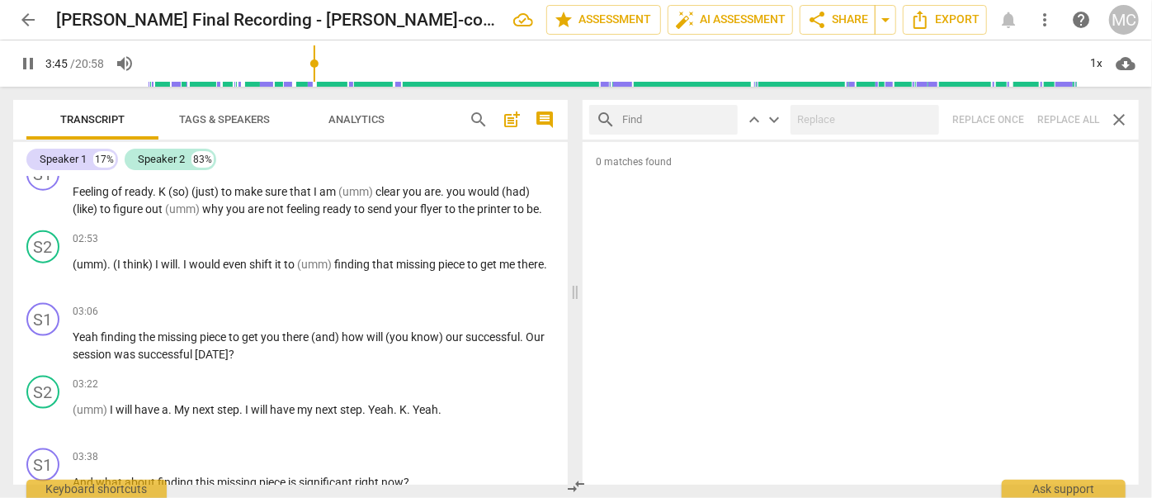
click at [673, 120] on input "text" at bounding box center [676, 119] width 109 height 26
click at [1063, 120] on div "search they'd close keyboard_arrow_up keyboard_arrow_down Replace once Replace …" at bounding box center [861, 120] width 556 height 40
click at [721, 119] on span "close" at bounding box center [720, 119] width 17 height 17
drag, startPoint x: 715, startPoint y: 125, endPoint x: 695, endPoint y: 129, distance: 20.2
click at [704, 126] on input "text" at bounding box center [676, 119] width 109 height 26
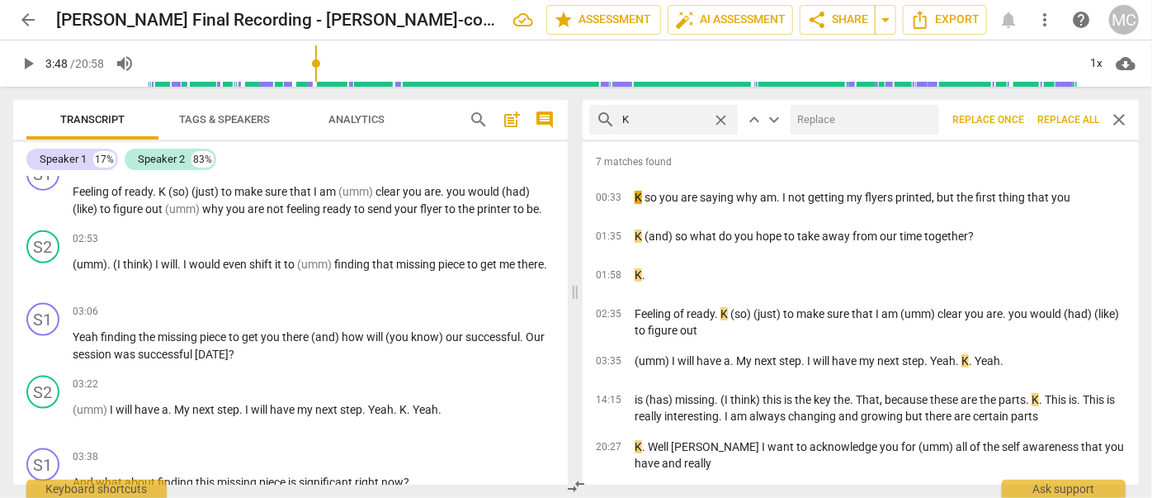
click at [838, 122] on input "text" at bounding box center [861, 119] width 142 height 26
click at [1055, 118] on span "Replace all" at bounding box center [1068, 120] width 62 height 14
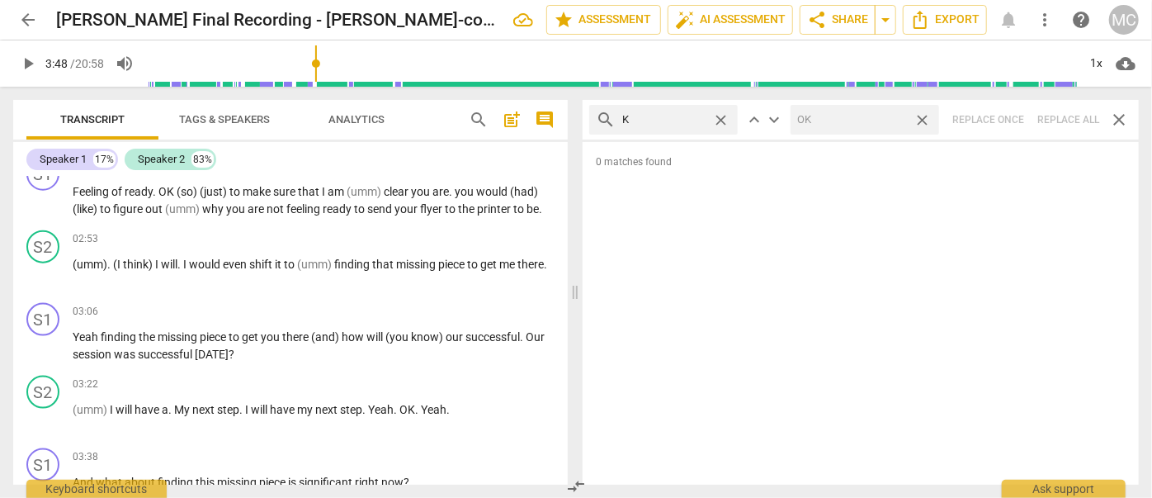
click at [16, 18] on span "arrow_back" at bounding box center [28, 20] width 30 height 20
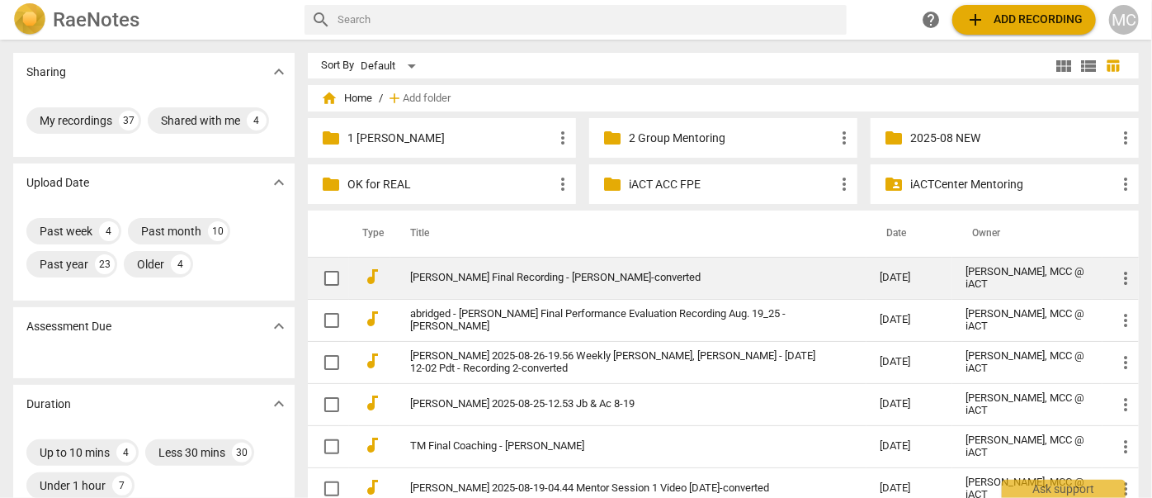
click at [545, 276] on link "[PERSON_NAME] Final Recording - [PERSON_NAME]-converted" at bounding box center [615, 277] width 410 height 12
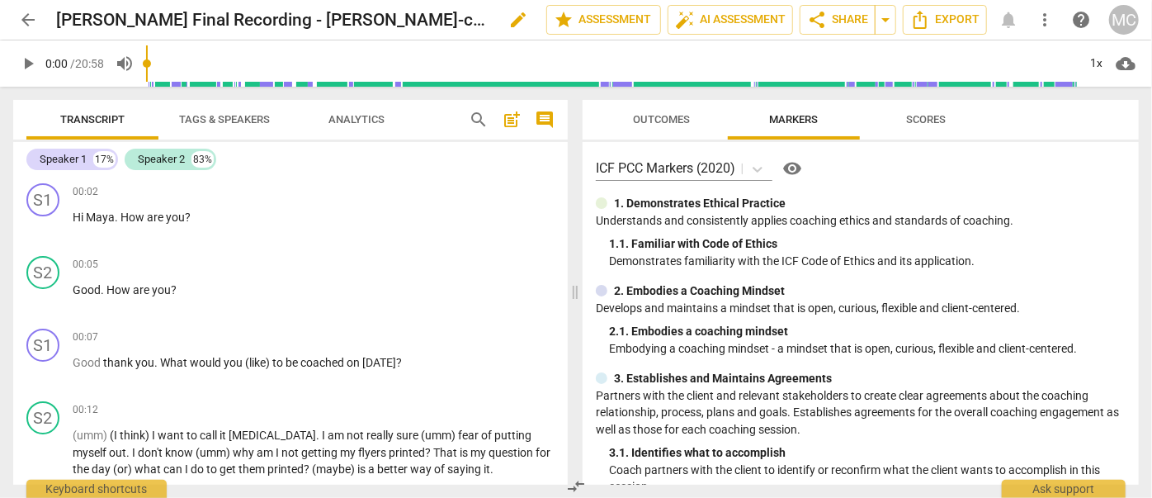
drag, startPoint x: 304, startPoint y: 251, endPoint x: 310, endPoint y: 12, distance: 238.5
click at [938, 21] on span "Export" at bounding box center [944, 20] width 69 height 20
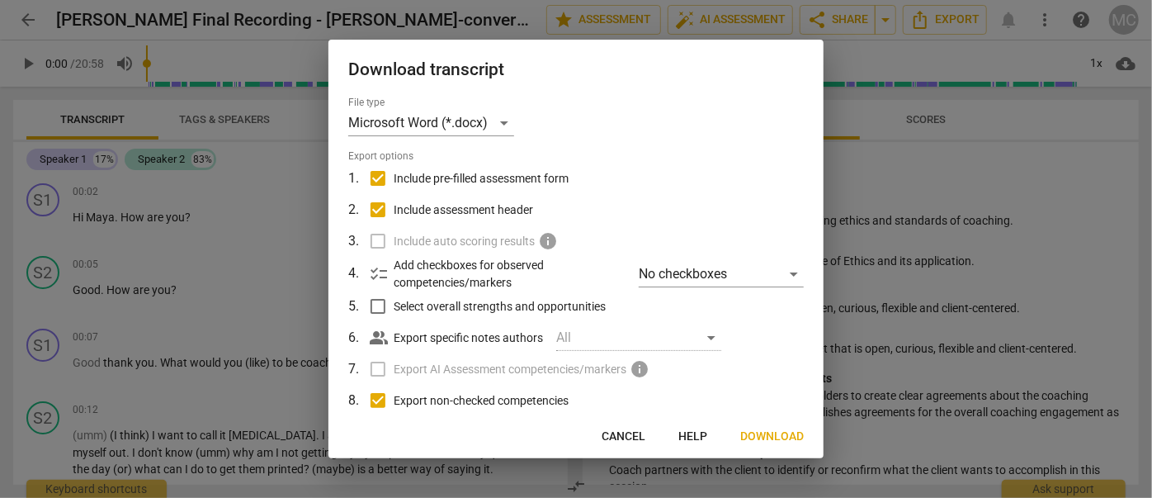
click at [767, 437] on span "Download" at bounding box center [772, 436] width 64 height 17
